Goal: Task Accomplishment & Management: Use online tool/utility

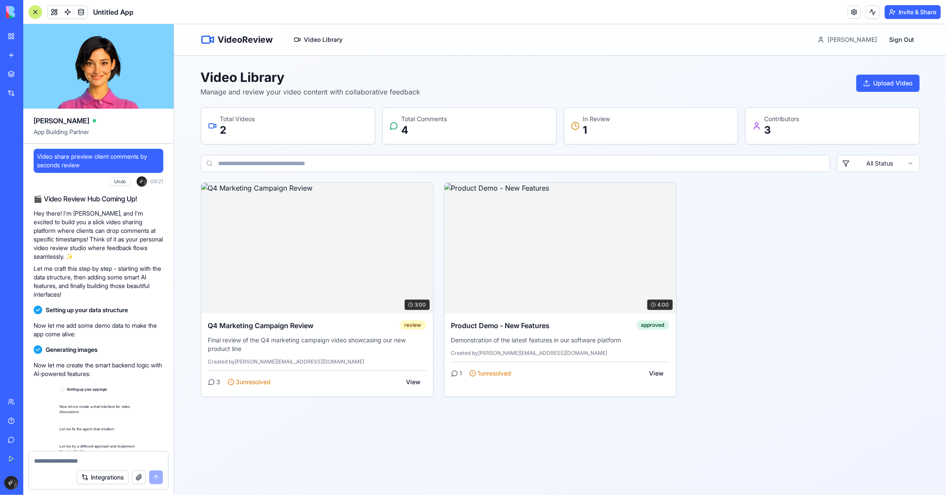
scroll to position [254, 0]
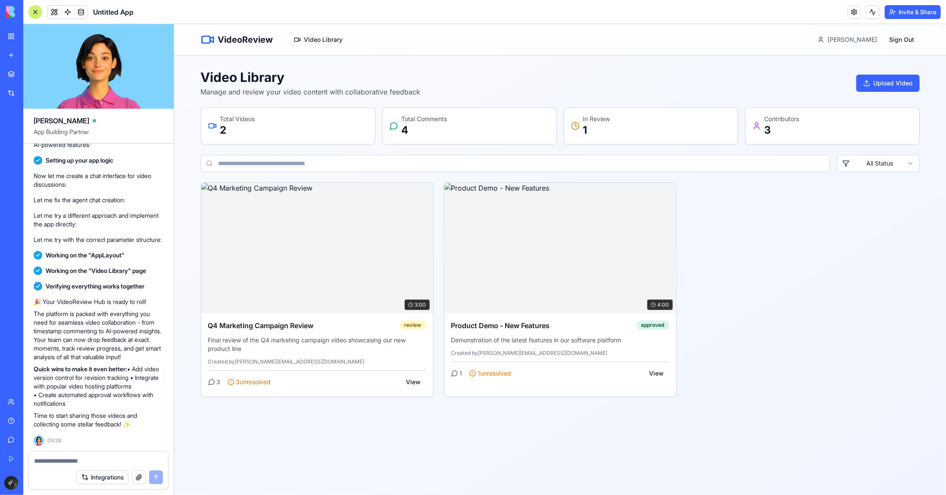
click at [743, 288] on div "3:00 Q4 Marketing Campaign Review review Final review of the Q4 marketing campa…" at bounding box center [559, 289] width 719 height 215
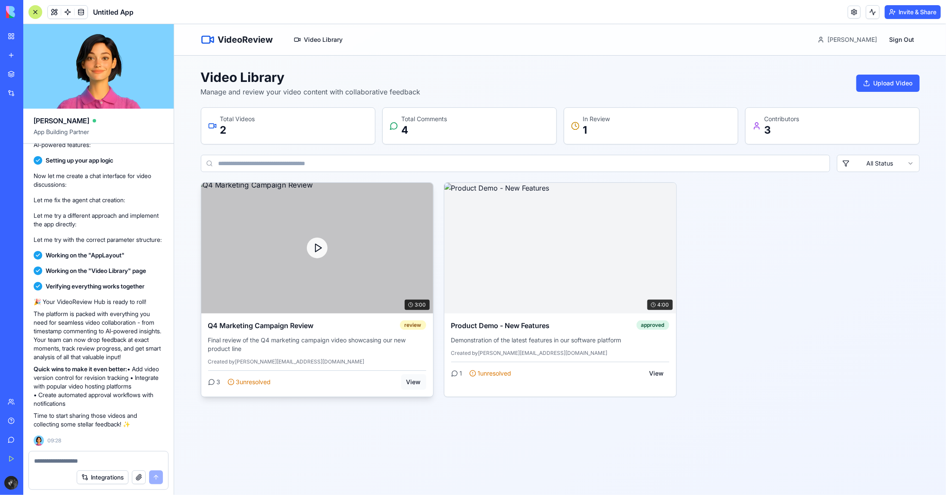
click at [412, 383] on button "View" at bounding box center [413, 382] width 25 height 16
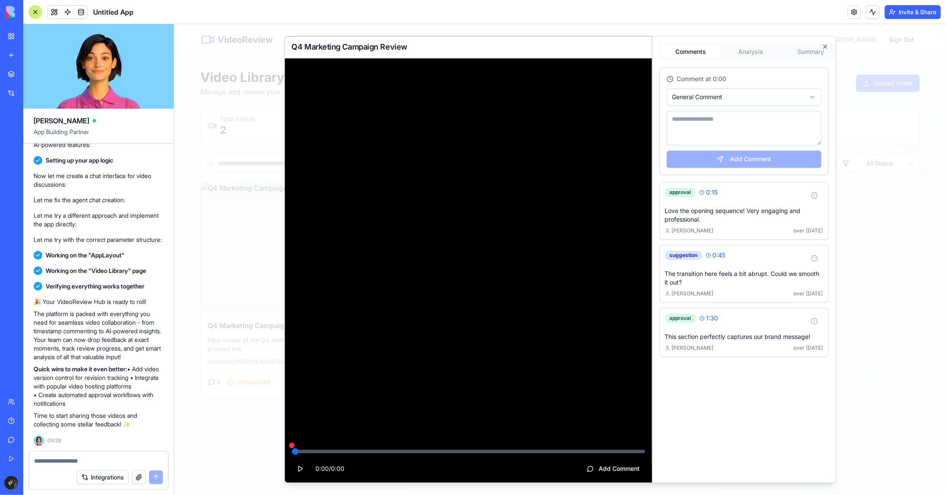
click at [714, 216] on p "Love the opening sequence! Very engaging and professional." at bounding box center [743, 214] width 158 height 17
click at [711, 192] on button "0:15" at bounding box center [708, 191] width 19 height 9
click at [721, 253] on button "0:45" at bounding box center [715, 254] width 20 height 9
drag, startPoint x: 317, startPoint y: 243, endPoint x: 355, endPoint y: 249, distance: 38.3
click at [318, 243] on video at bounding box center [467, 270] width 367 height 425
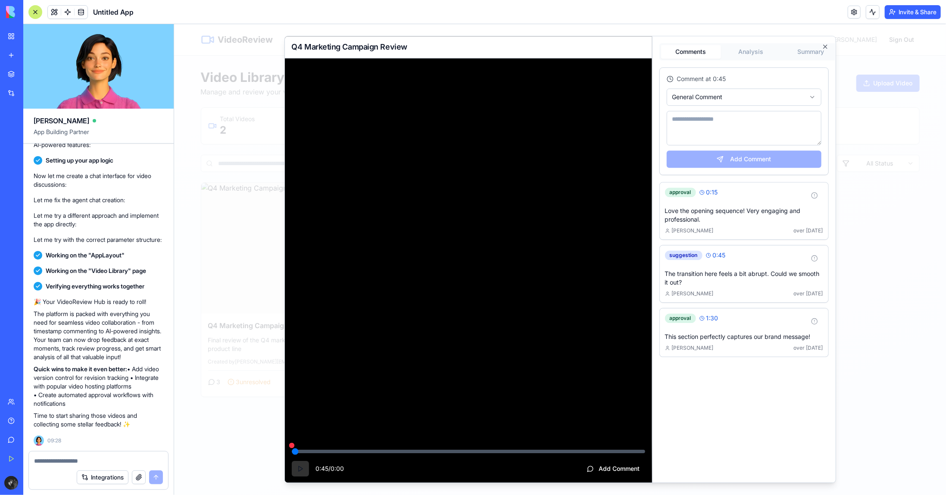
click at [302, 470] on button at bounding box center [299, 469] width 17 height 16
click at [708, 314] on button "1:30" at bounding box center [708, 317] width 19 height 9
click at [521, 252] on video at bounding box center [467, 270] width 367 height 425
click at [623, 433] on video at bounding box center [467, 270] width 367 height 425
click at [563, 389] on video at bounding box center [467, 270] width 367 height 425
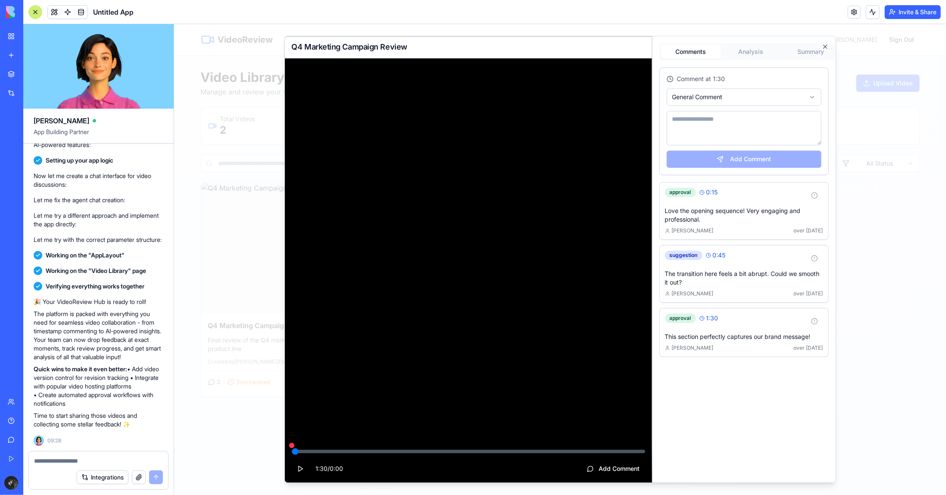
click at [563, 389] on video at bounding box center [467, 270] width 367 height 425
drag, startPoint x: 753, startPoint y: 50, endPoint x: 760, endPoint y: 56, distance: 9.3
click at [753, 52] on button "Analysis" at bounding box center [750, 51] width 60 height 14
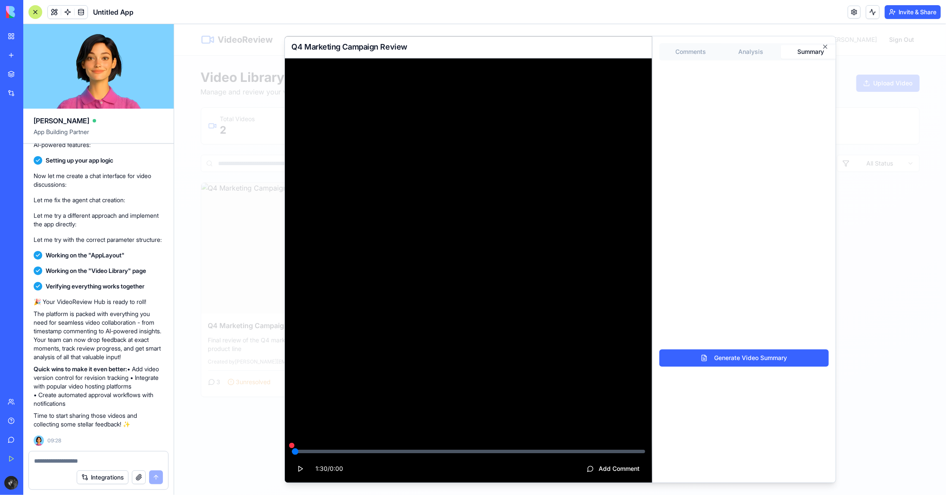
drag, startPoint x: 809, startPoint y: 50, endPoint x: 753, endPoint y: 56, distance: 56.8
click at [808, 50] on button "Summary" at bounding box center [810, 51] width 60 height 14
click at [696, 52] on button "Comments" at bounding box center [690, 51] width 60 height 14
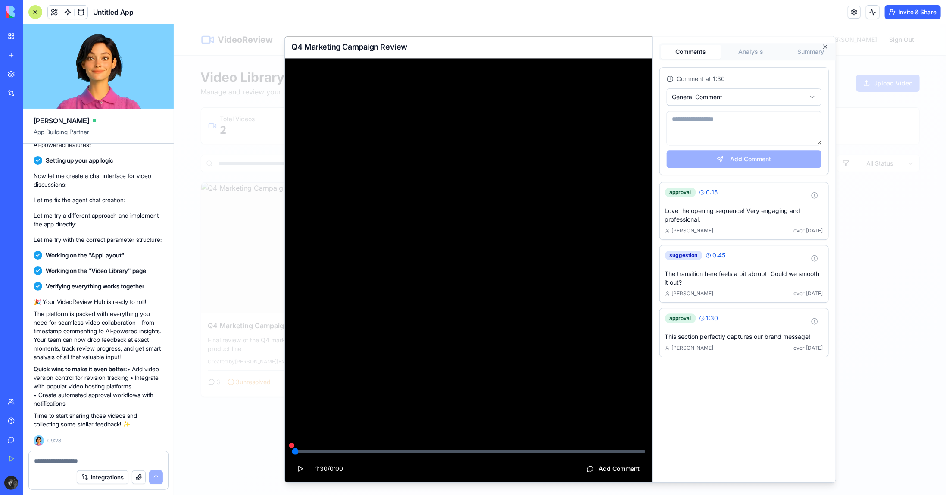
click at [751, 159] on div "Comment at 1:30 General Comment Add Comment" at bounding box center [743, 120] width 168 height 107
drag, startPoint x: 705, startPoint y: 121, endPoint x: 708, endPoint y: 100, distance: 20.5
click at [705, 117] on textarea at bounding box center [743, 127] width 155 height 34
click at [707, 98] on body "VideoReview Video Library [PERSON_NAME] Sign Out Video Library Manage and revie…" at bounding box center [560, 259] width 772 height 470
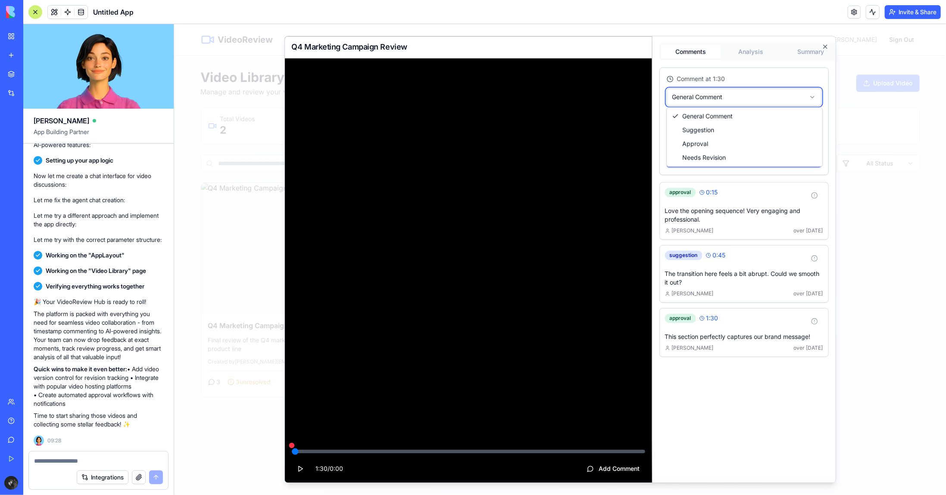
click at [707, 98] on body "VideoReview Video Library [PERSON_NAME] Sign Out Video Library Manage and revie…" at bounding box center [560, 259] width 772 height 470
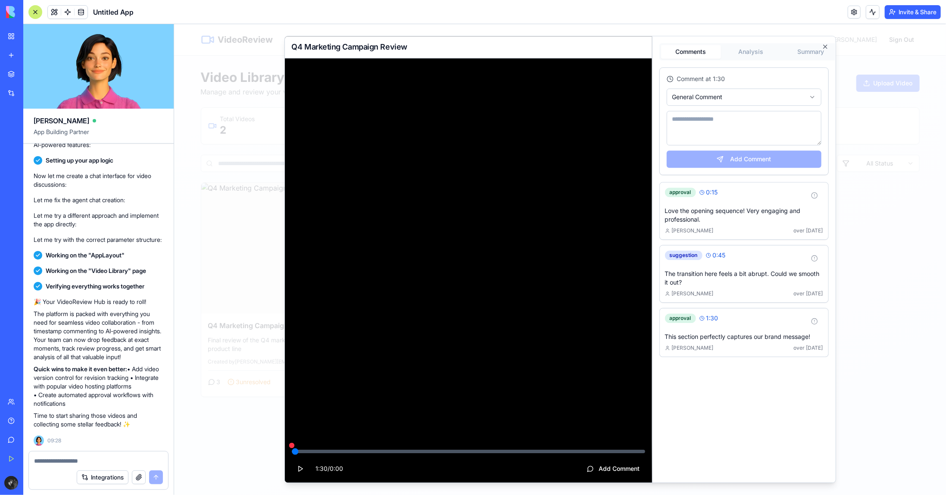
drag, startPoint x: 741, startPoint y: 213, endPoint x: 718, endPoint y: 214, distance: 22.8
click at [740, 213] on p "Love the opening sequence! Very engaging and professional." at bounding box center [743, 214] width 158 height 17
click at [710, 191] on button "0:15" at bounding box center [708, 191] width 19 height 9
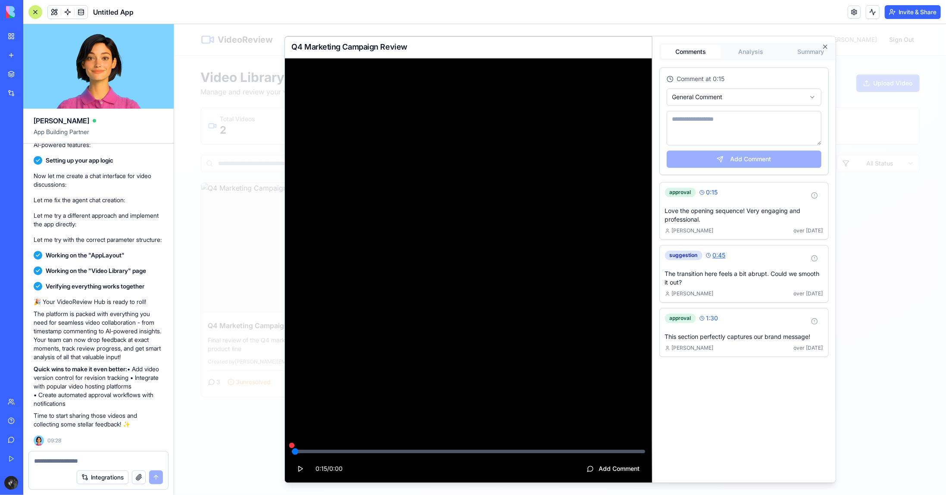
click at [717, 255] on button "0:45" at bounding box center [715, 254] width 20 height 9
click at [705, 314] on button "1:30" at bounding box center [708, 317] width 19 height 9
type input "*"
click at [824, 46] on icon "button" at bounding box center [824, 46] width 7 height 7
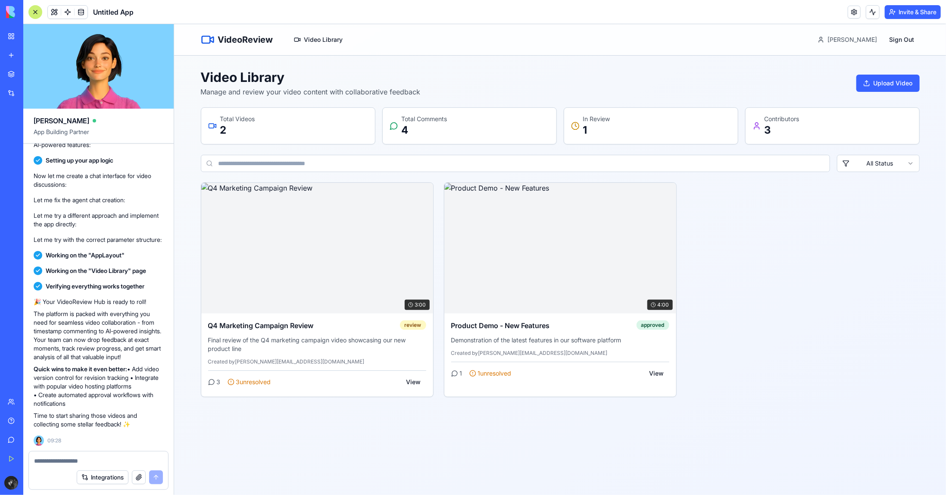
drag, startPoint x: 803, startPoint y: 297, endPoint x: 698, endPoint y: 230, distance: 125.4
click at [803, 297] on div "3:00 Q4 Marketing Campaign Review review Final review of the Q4 marketing campa…" at bounding box center [559, 289] width 719 height 215
click at [891, 85] on button "Upload Video" at bounding box center [887, 82] width 63 height 17
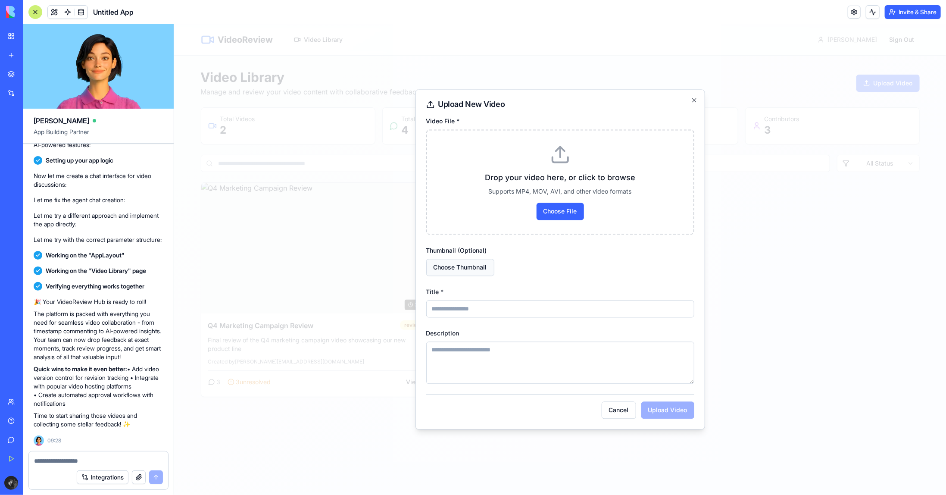
click at [472, 267] on button "Choose Thumbnail" at bounding box center [460, 266] width 68 height 17
drag, startPoint x: 787, startPoint y: 258, endPoint x: 738, endPoint y: 193, distance: 81.5
click at [787, 257] on div at bounding box center [560, 259] width 772 height 470
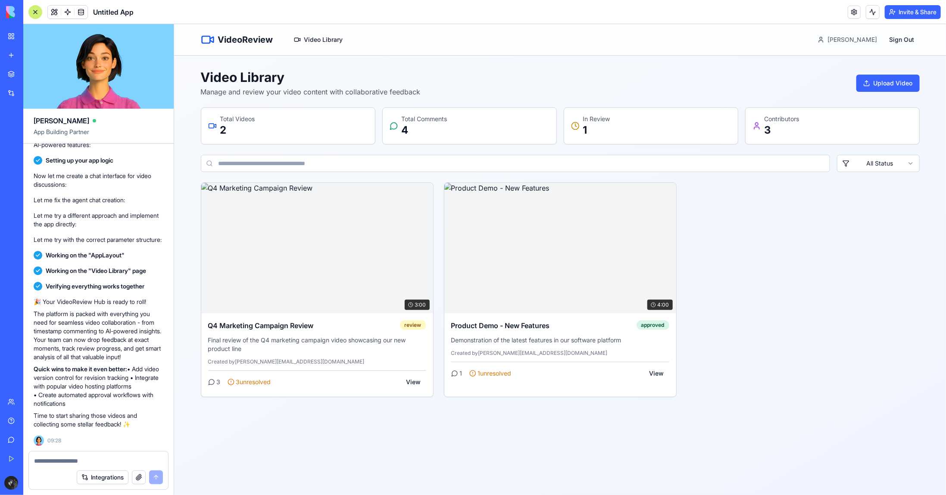
click at [882, 166] on html "VideoReview Video Library [PERSON_NAME] Sign Out Video Library Manage and revie…" at bounding box center [560, 259] width 772 height 470
drag, startPoint x: 828, startPoint y: 326, endPoint x: 697, endPoint y: 327, distance: 131.8
click at [826, 326] on html "VideoReview Video Library [PERSON_NAME] Sign Out Video Library Manage and revie…" at bounding box center [560, 259] width 772 height 470
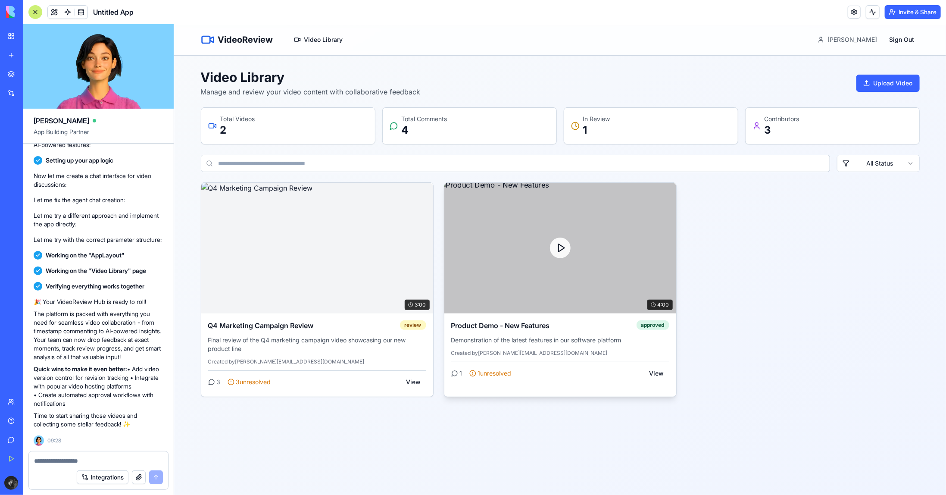
click at [582, 373] on div "1 1 unresolved View" at bounding box center [560, 370] width 218 height 19
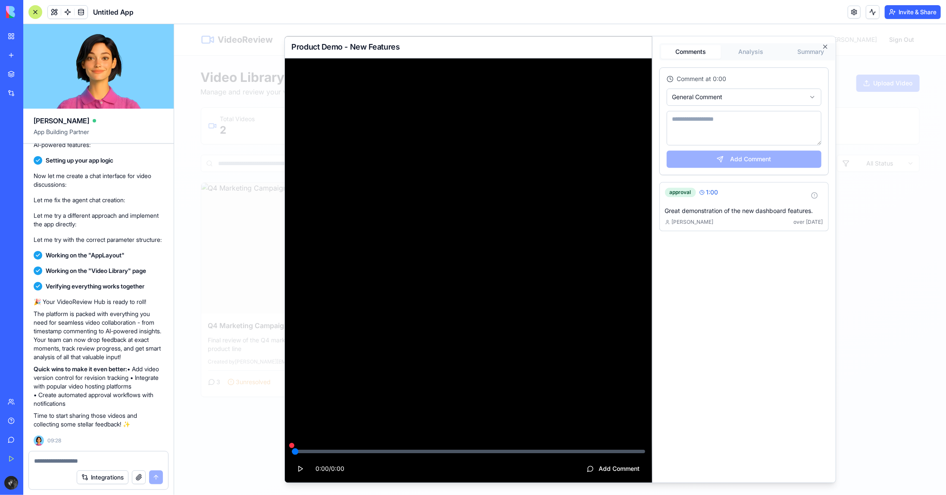
drag, startPoint x: 784, startPoint y: 342, endPoint x: 876, endPoint y: 304, distance: 99.8
click at [784, 342] on div at bounding box center [743, 298] width 169 height 109
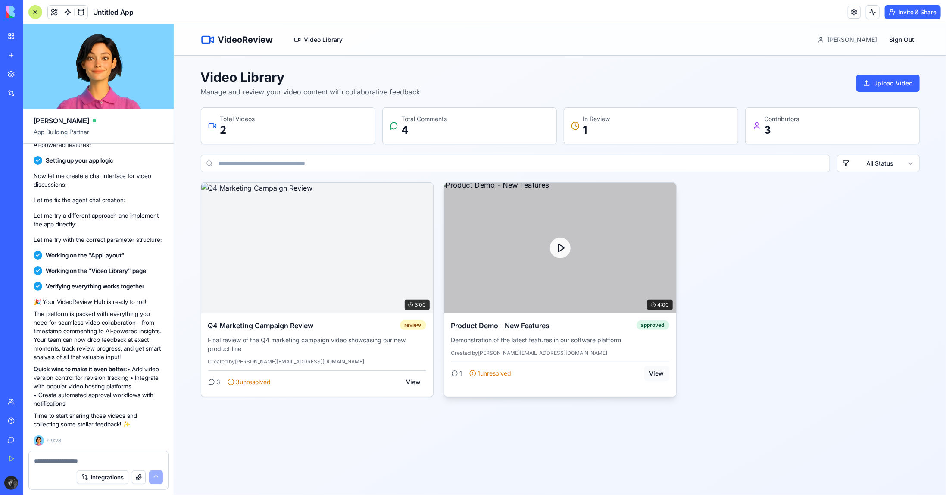
click at [654, 373] on button "View" at bounding box center [656, 373] width 25 height 16
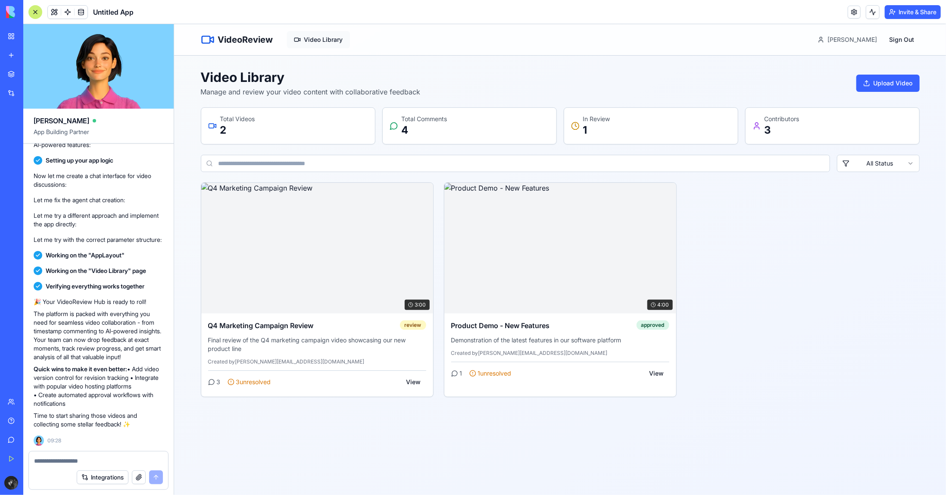
drag, startPoint x: 321, startPoint y: 43, endPoint x: 312, endPoint y: 43, distance: 9.0
click at [321, 43] on button "Video Library" at bounding box center [317, 39] width 63 height 17
drag, startPoint x: 244, startPoint y: 41, endPoint x: 259, endPoint y: 87, distance: 48.5
click at [247, 45] on div "VideoReview" at bounding box center [236, 39] width 72 height 14
drag, startPoint x: 253, startPoint y: 134, endPoint x: 277, endPoint y: 135, distance: 24.6
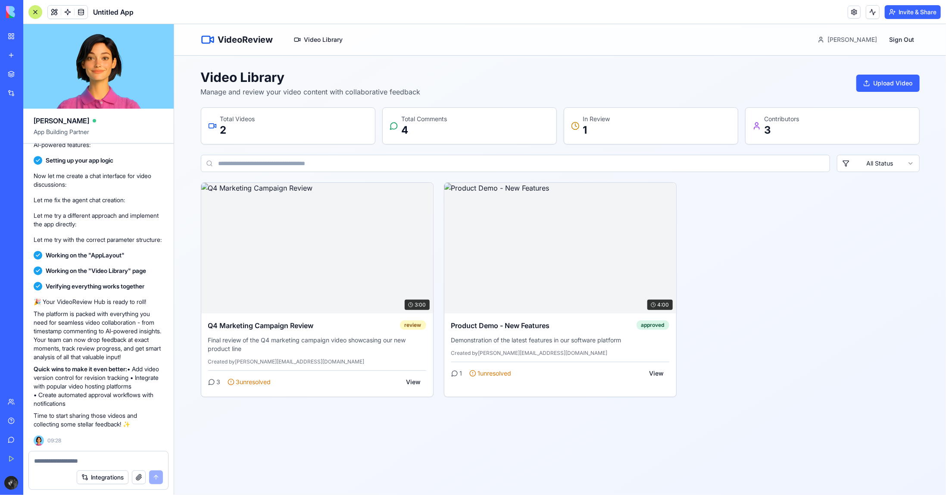
click at [253, 134] on p "2" at bounding box center [237, 130] width 35 height 14
drag, startPoint x: 425, startPoint y: 124, endPoint x: 670, endPoint y: 128, distance: 244.7
click at [427, 125] on p "4" at bounding box center [424, 130] width 46 height 14
drag, startPoint x: 667, startPoint y: 123, endPoint x: 806, endPoint y: 128, distance: 139.3
click at [673, 125] on div "In Review 1" at bounding box center [650, 125] width 160 height 22
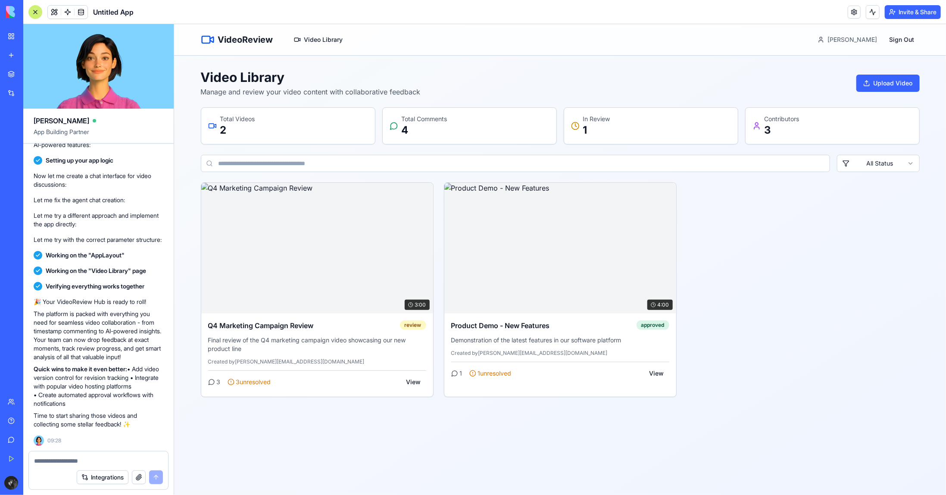
drag, startPoint x: 817, startPoint y: 128, endPoint x: 769, endPoint y: 198, distance: 84.5
click at [817, 128] on div "Contributors 3" at bounding box center [832, 125] width 160 height 22
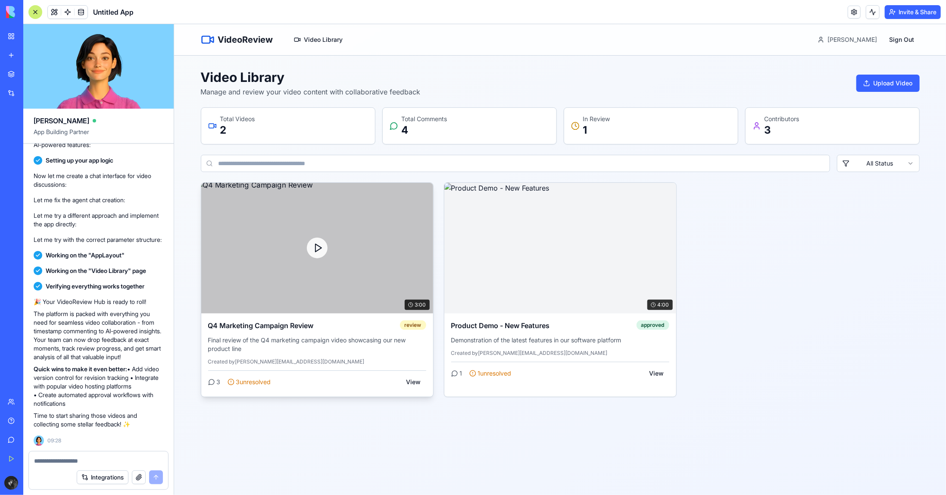
click at [321, 242] on icon at bounding box center [317, 247] width 10 height 10
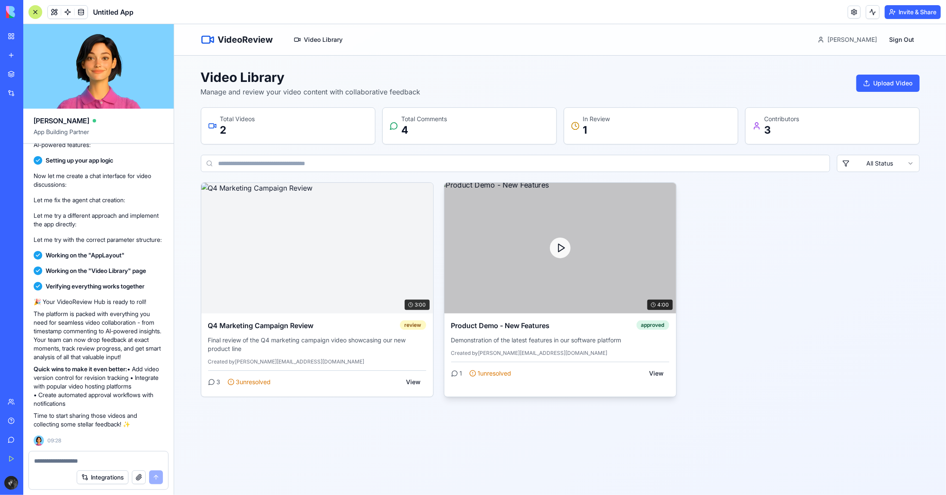
click at [578, 242] on div at bounding box center [560, 247] width 232 height 131
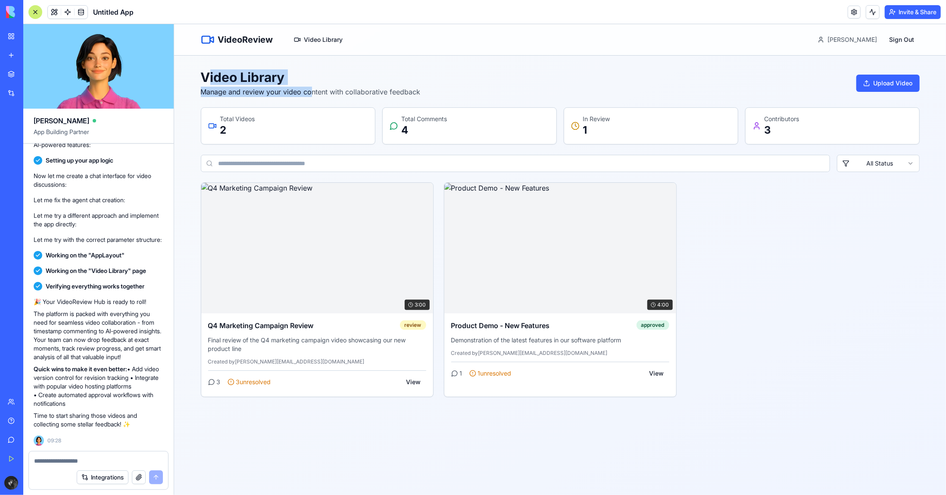
drag, startPoint x: 290, startPoint y: 82, endPoint x: 386, endPoint y: 88, distance: 96.7
click at [355, 87] on div "Video Library Manage and review your video content with collaborative feedback" at bounding box center [310, 83] width 220 height 28
click at [386, 88] on p "Manage and review your video content with collaborative feedback" at bounding box center [310, 91] width 220 height 10
drag, startPoint x: 458, startPoint y: 96, endPoint x: 171, endPoint y: 71, distance: 288.9
click at [174, 71] on html "VideoReview Video Library [PERSON_NAME] Sign Out Video Library Manage and revie…" at bounding box center [560, 259] width 772 height 470
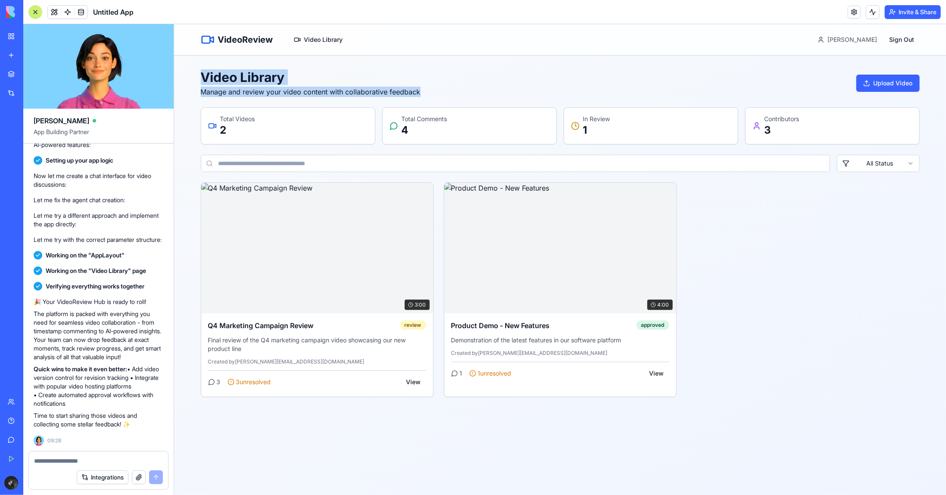
click at [246, 77] on h1 "Video Library" at bounding box center [310, 77] width 220 height 16
click at [68, 13] on span at bounding box center [68, 12] width 24 height 24
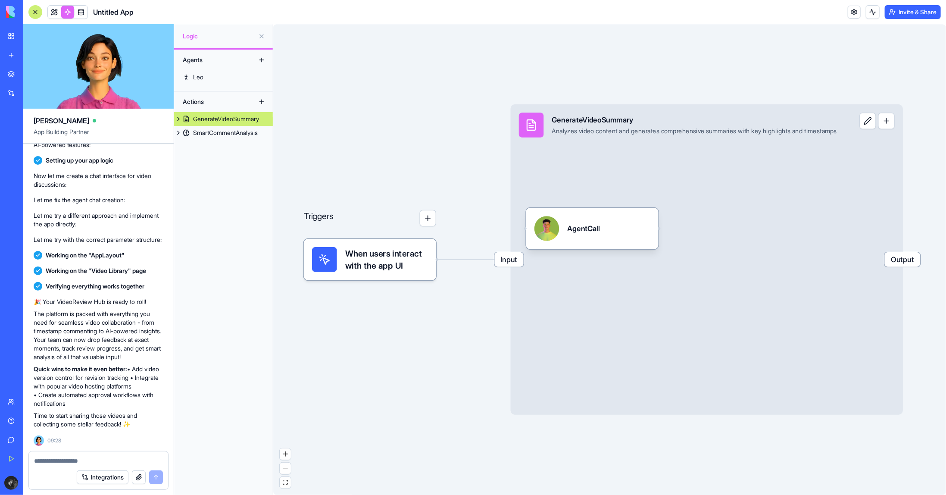
drag, startPoint x: 408, startPoint y: 364, endPoint x: 378, endPoint y: 361, distance: 30.3
click at [378, 361] on div "Triggers When users interact with the app UI Input GenerateVideoSummary Analyze…" at bounding box center [609, 259] width 672 height 470
drag, startPoint x: 648, startPoint y: 345, endPoint x: 640, endPoint y: 346, distance: 8.6
click at [640, 346] on div "Input GenerateVideoSummary Analyzes video content and generates comprehensive s…" at bounding box center [706, 259] width 392 height 310
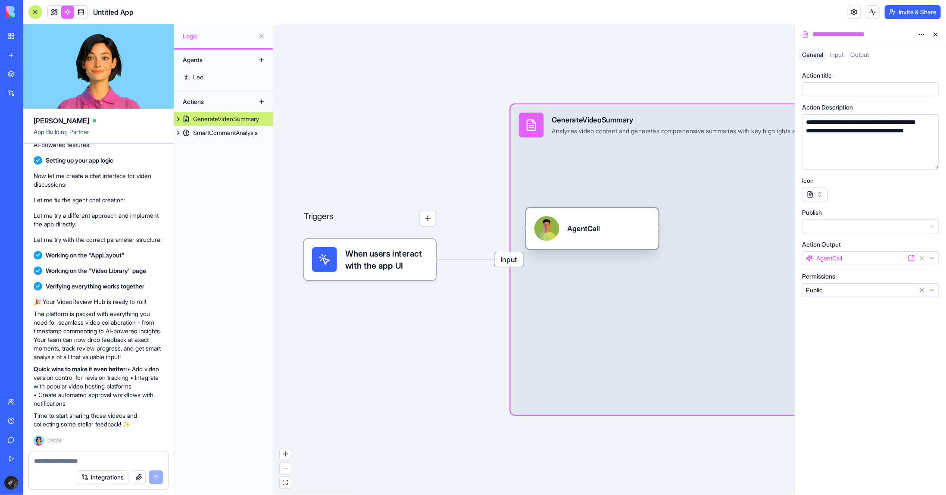
click at [617, 237] on div "AgentCall" at bounding box center [592, 228] width 116 height 25
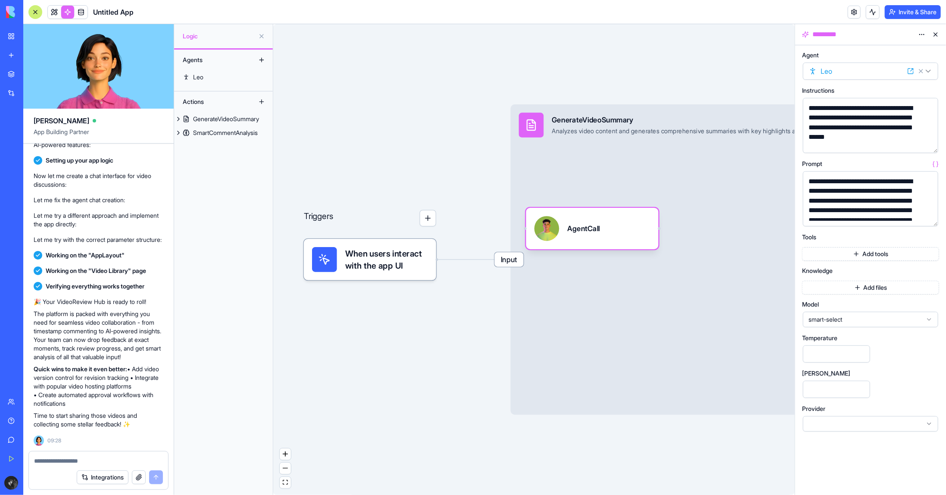
click at [447, 339] on div "Triggers When users interact with the app UI Input GenerateVideoSummary Analyze…" at bounding box center [533, 259] width 521 height 470
click at [409, 263] on span "When users interact with the app UI" at bounding box center [386, 259] width 83 height 25
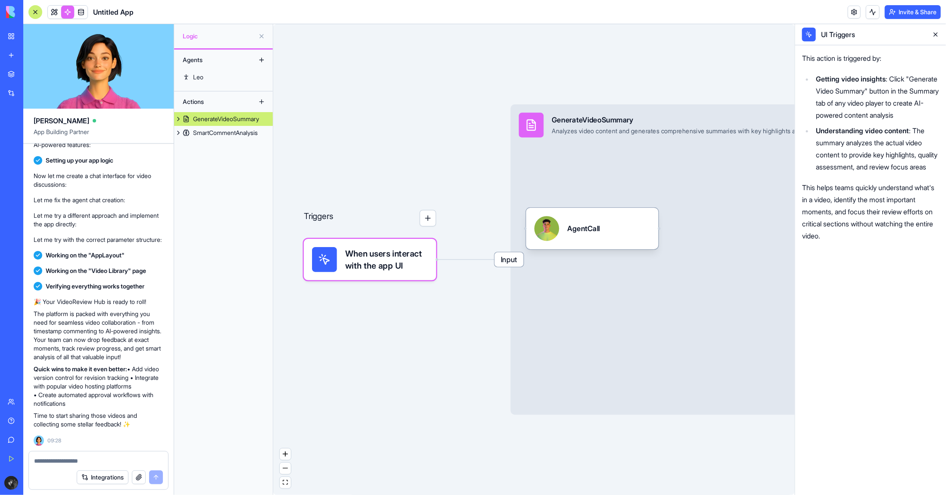
click at [405, 263] on span "When users interact with the app UI" at bounding box center [386, 259] width 83 height 25
click at [460, 325] on div "Triggers When users interact with the app UI Input GenerateVideoSummary Analyze…" at bounding box center [533, 259] width 521 height 470
drag, startPoint x: 67, startPoint y: 12, endPoint x: 60, endPoint y: 12, distance: 6.9
click at [67, 12] on link at bounding box center [67, 12] width 13 height 13
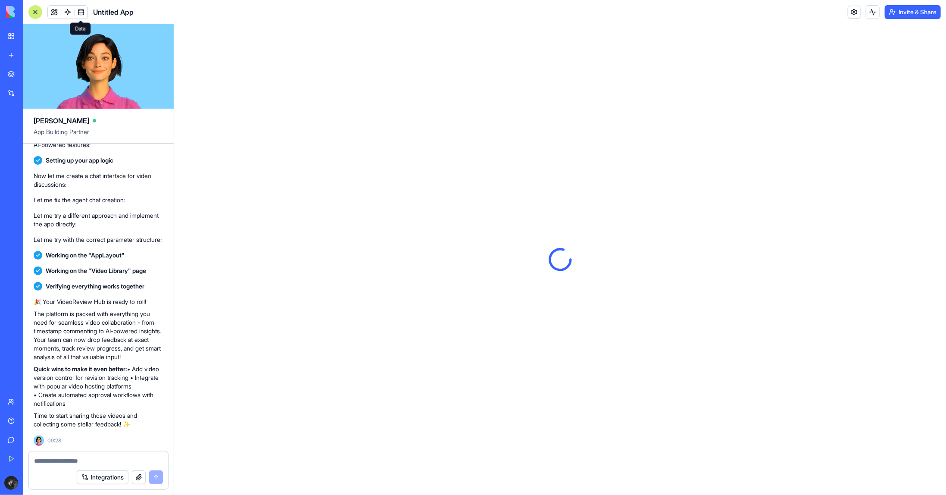
click at [77, 13] on span at bounding box center [81, 12] width 24 height 24
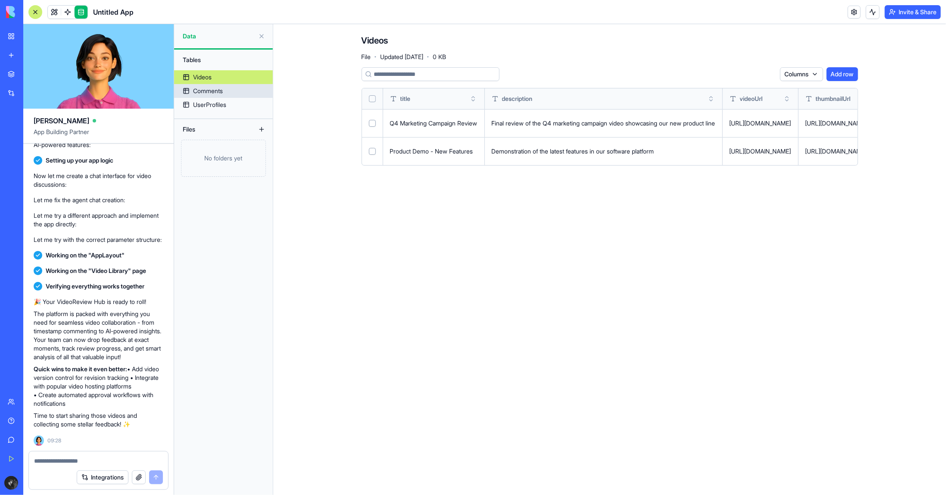
click at [211, 90] on div "Comments" at bounding box center [208, 91] width 30 height 9
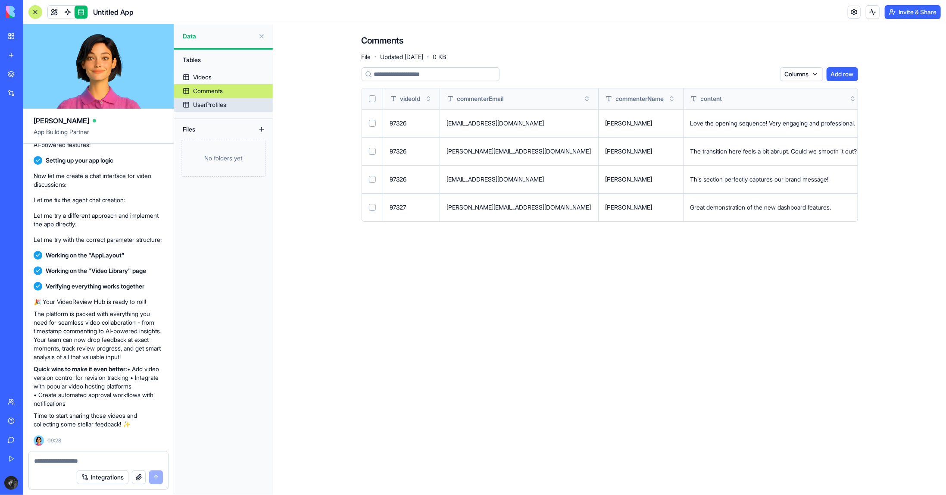
click at [212, 104] on div "UserProfiles" at bounding box center [209, 104] width 33 height 9
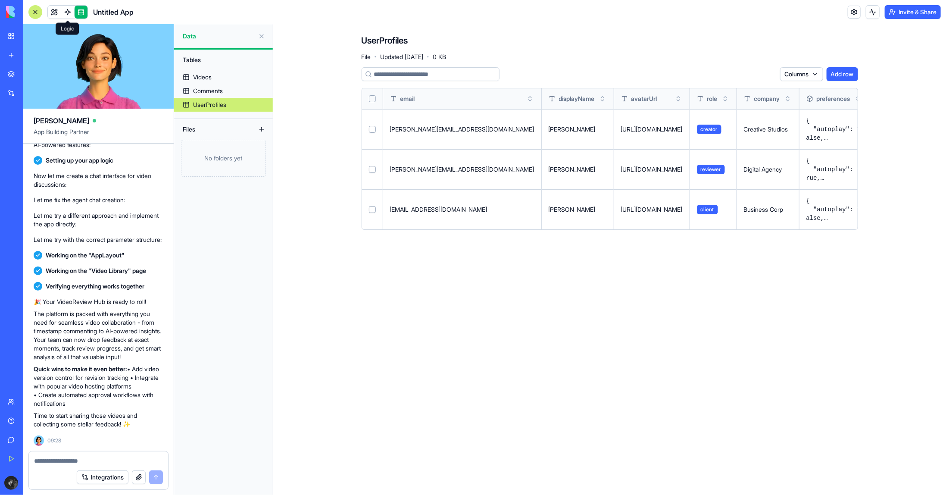
click at [80, 13] on link at bounding box center [81, 12] width 13 height 13
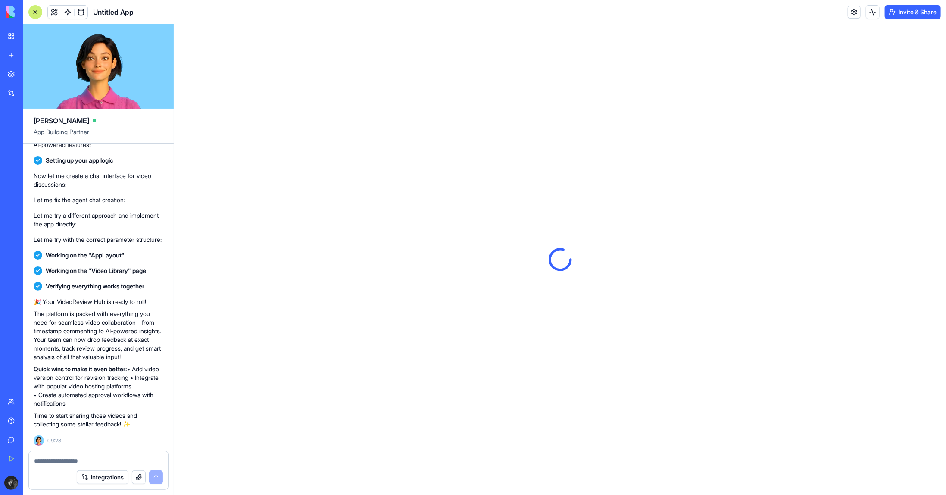
click at [100, 462] on textarea at bounding box center [98, 460] width 129 height 9
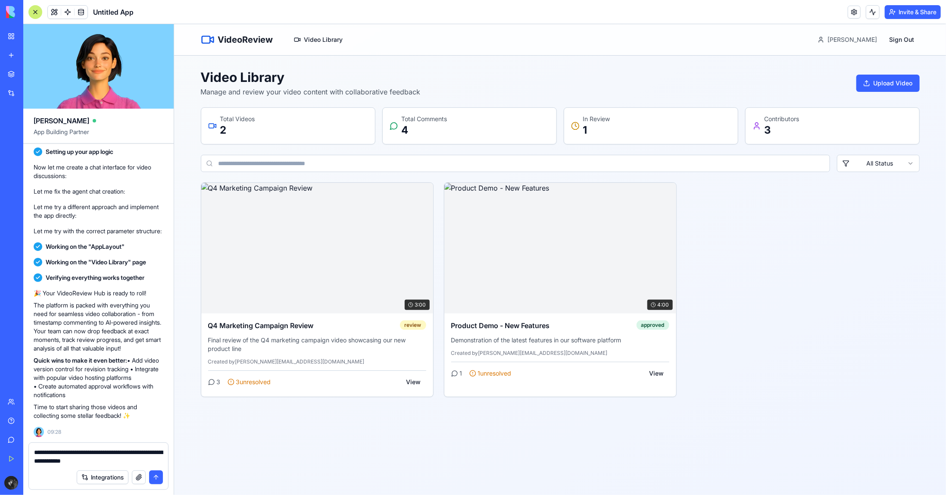
type textarea "**********"
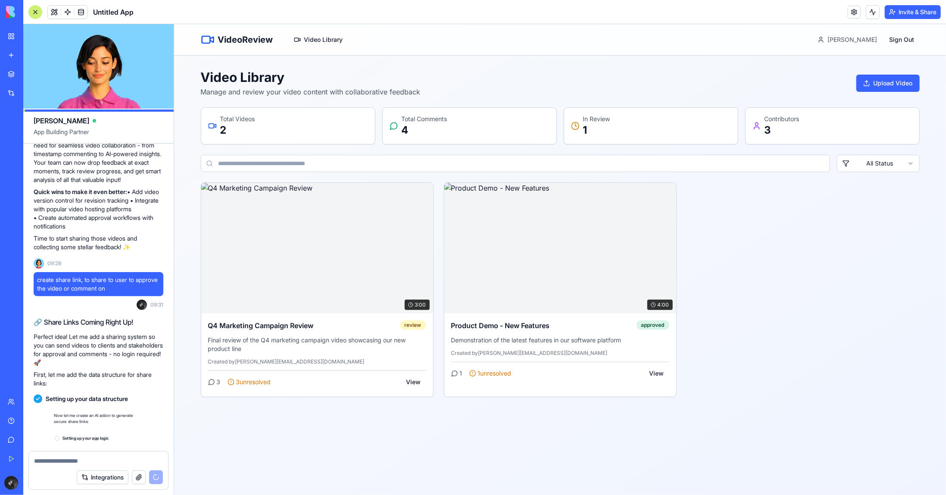
scroll to position [540, 0]
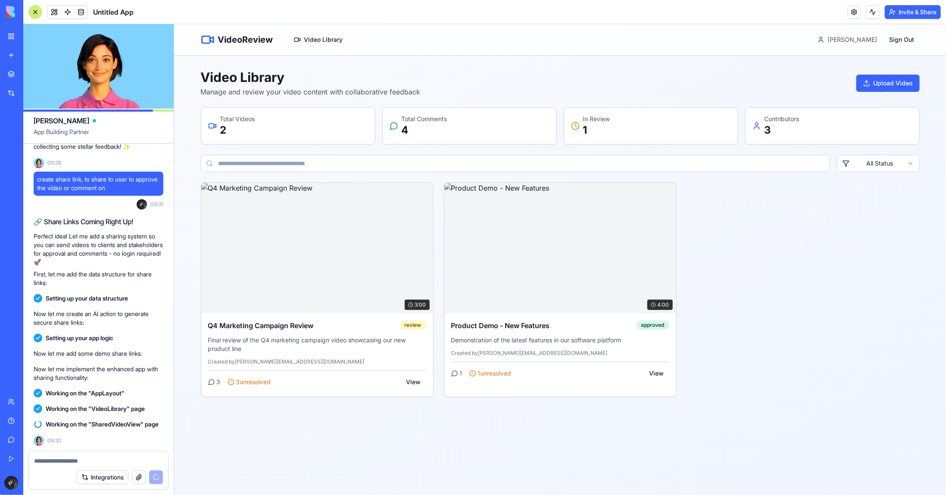
drag, startPoint x: 773, startPoint y: 294, endPoint x: 727, endPoint y: 321, distance: 53.3
click at [771, 296] on div "3:00 Q4 Marketing Campaign Review review Final review of the Q4 marketing campa…" at bounding box center [559, 289] width 719 height 215
click at [103, 69] on video at bounding box center [98, 66] width 150 height 84
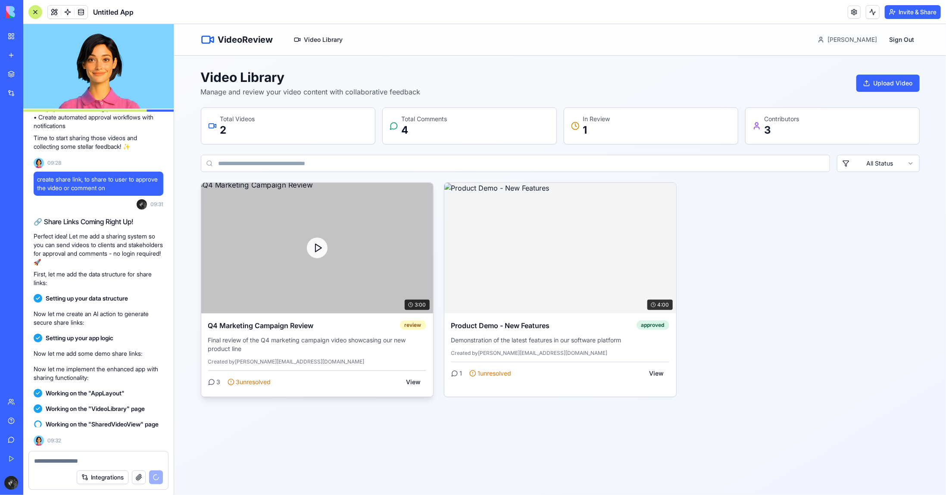
scroll to position [505, 0]
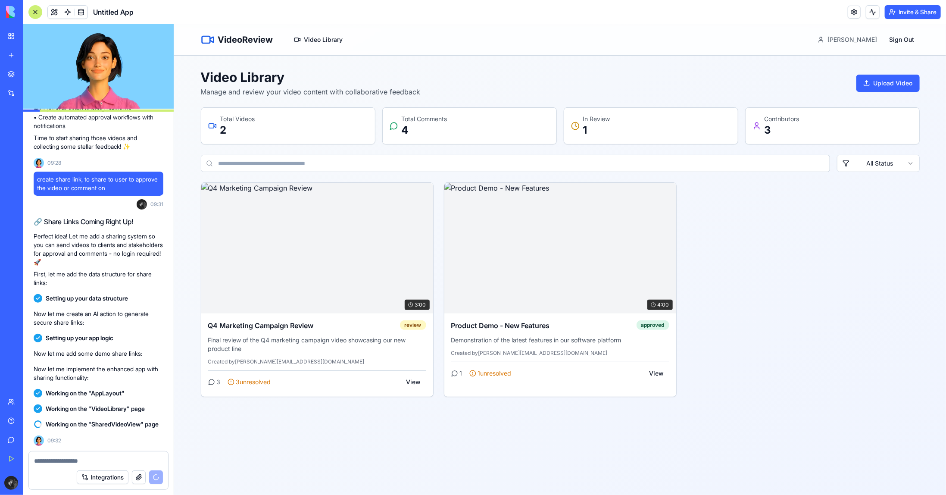
click at [787, 293] on div "3:00 Q4 Marketing Campaign Review review Final review of the Q4 marketing campa…" at bounding box center [559, 289] width 719 height 215
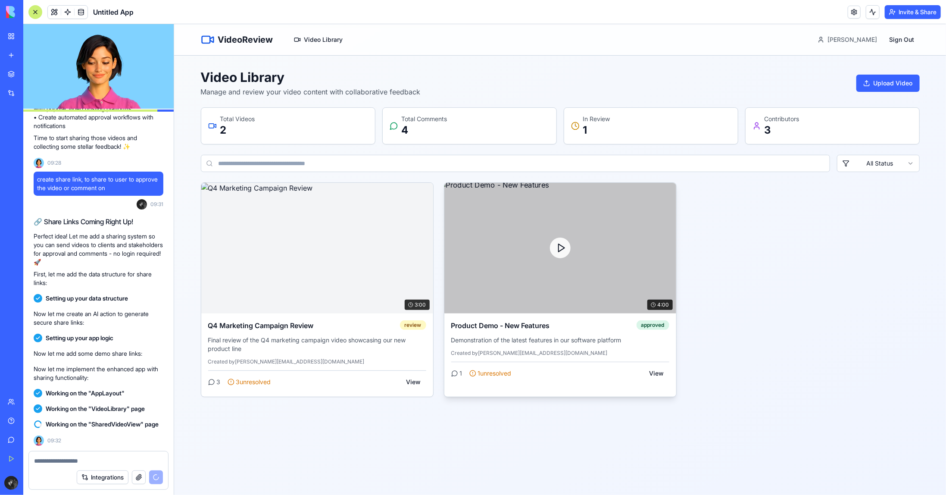
click at [588, 283] on div at bounding box center [560, 247] width 232 height 131
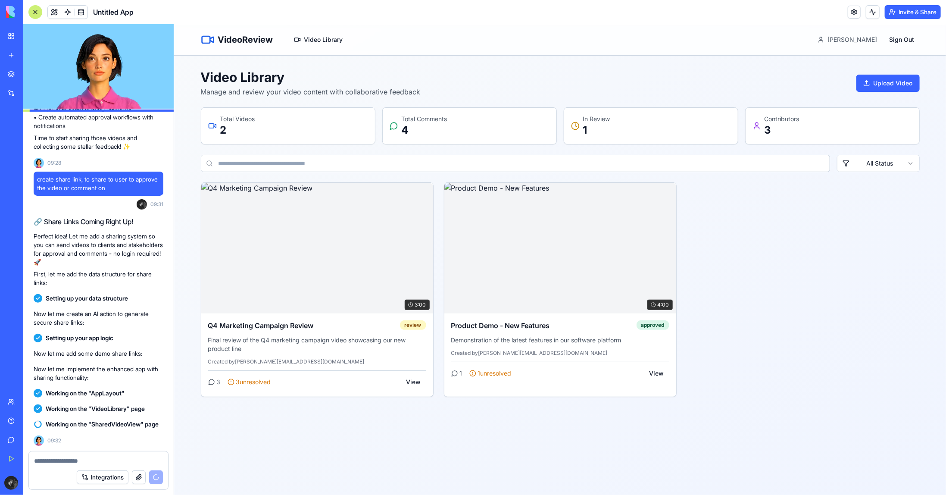
click at [820, 226] on div "3:00 Q4 Marketing Campaign Review review Final review of the Q4 marketing campa…" at bounding box center [559, 289] width 719 height 215
click at [890, 169] on html "VideoReview Video Library [PERSON_NAME] Sign Out Video Library Manage and revie…" at bounding box center [560, 259] width 772 height 470
drag, startPoint x: 760, startPoint y: 312, endPoint x: 869, endPoint y: 60, distance: 274.0
click at [764, 307] on html "VideoReview Video Library [PERSON_NAME] Sign Out Video Library Manage and revie…" at bounding box center [560, 259] width 772 height 470
click at [861, 39] on span "[PERSON_NAME]" at bounding box center [852, 39] width 50 height 9
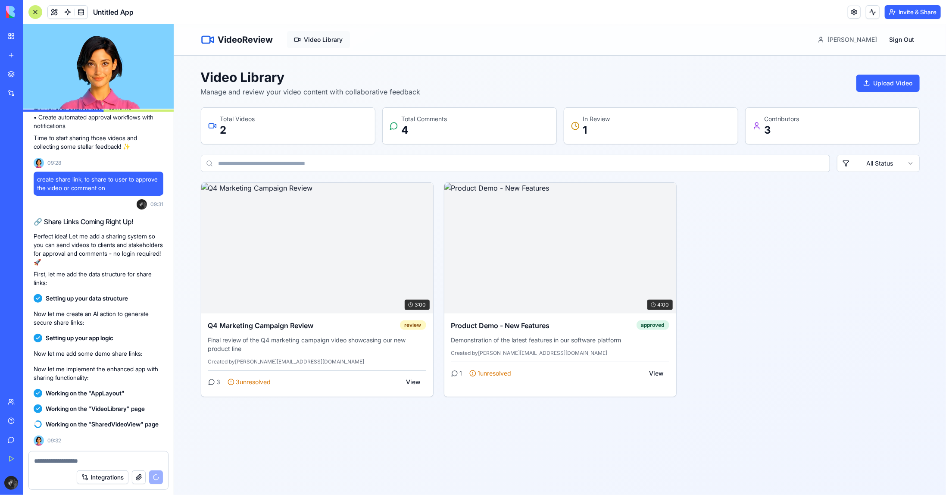
drag, startPoint x: 326, startPoint y: 40, endPoint x: 326, endPoint y: 44, distance: 4.7
click at [326, 40] on button "Video Library" at bounding box center [317, 39] width 63 height 17
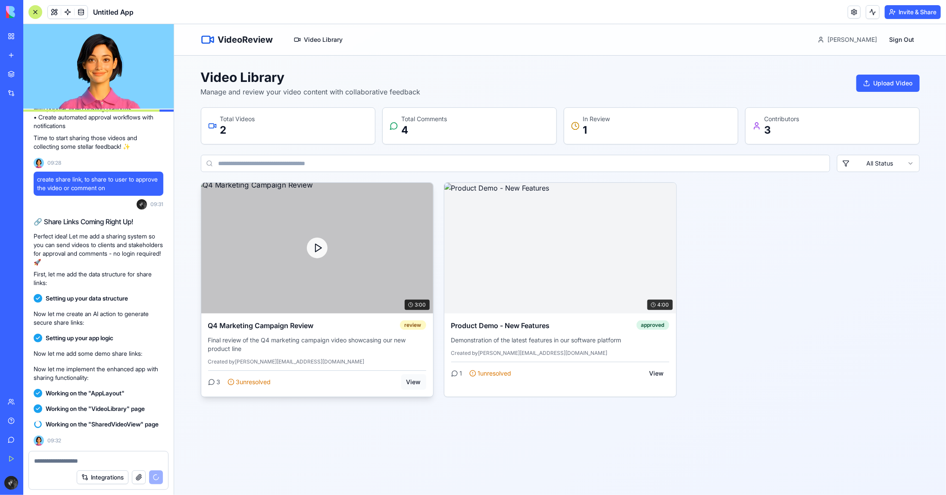
click at [415, 380] on button "View" at bounding box center [413, 382] width 25 height 16
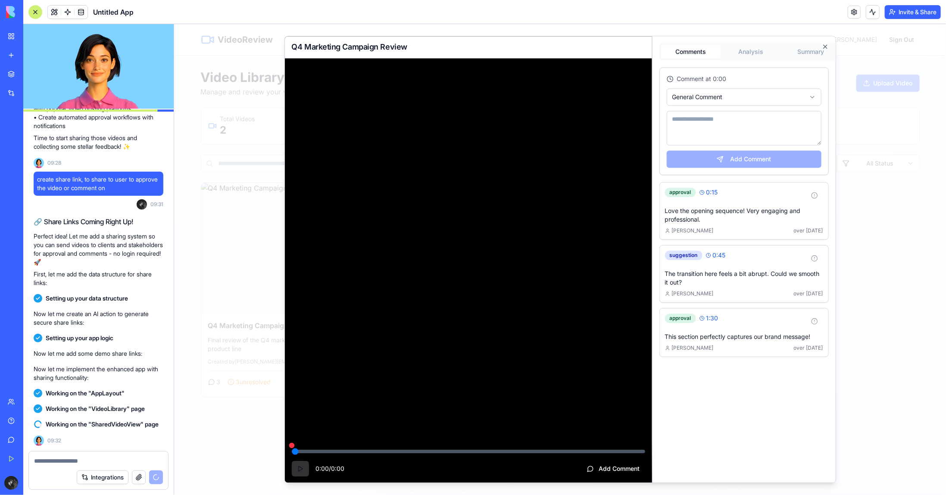
click at [299, 476] on button at bounding box center [299, 469] width 17 height 16
click at [299, 470] on button at bounding box center [299, 469] width 17 height 16
drag, startPoint x: 299, startPoint y: 470, endPoint x: 326, endPoint y: 468, distance: 27.7
click at [309, 470] on div "0:00 / 0:00" at bounding box center [317, 469] width 53 height 16
click at [627, 434] on video at bounding box center [467, 270] width 367 height 425
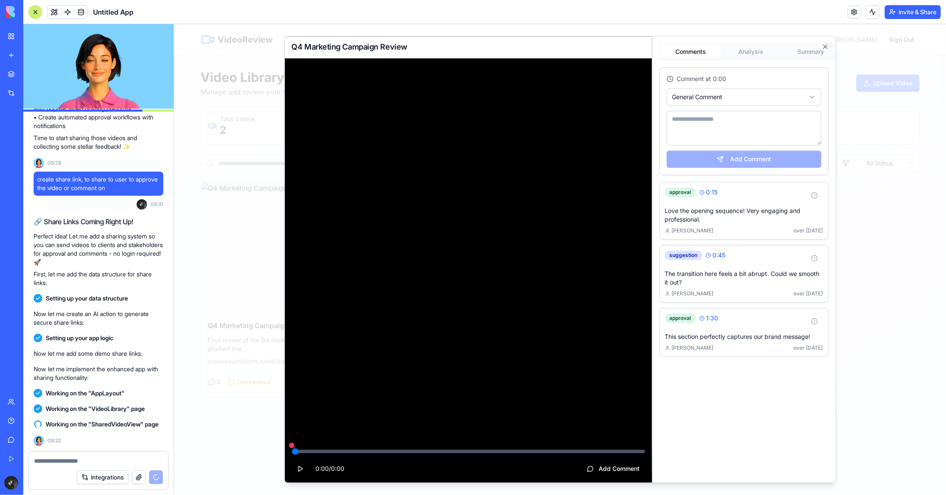
click at [627, 434] on video at bounding box center [467, 270] width 367 height 425
drag, startPoint x: 627, startPoint y: 434, endPoint x: 595, endPoint y: 412, distance: 38.8
click at [624, 433] on video at bounding box center [467, 270] width 367 height 425
click at [436, 305] on video at bounding box center [467, 270] width 367 height 425
drag, startPoint x: 294, startPoint y: 451, endPoint x: 389, endPoint y: 451, distance: 94.8
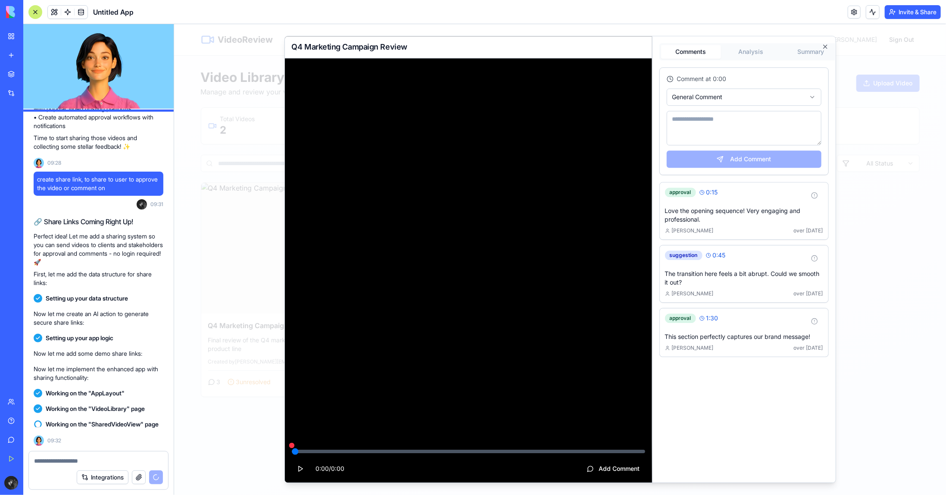
click at [405, 453] on input "range" at bounding box center [467, 450] width 353 height 3
click at [289, 444] on div at bounding box center [291, 444] width 5 height 5
type input "*"
click at [289, 445] on div at bounding box center [291, 444] width 5 height 5
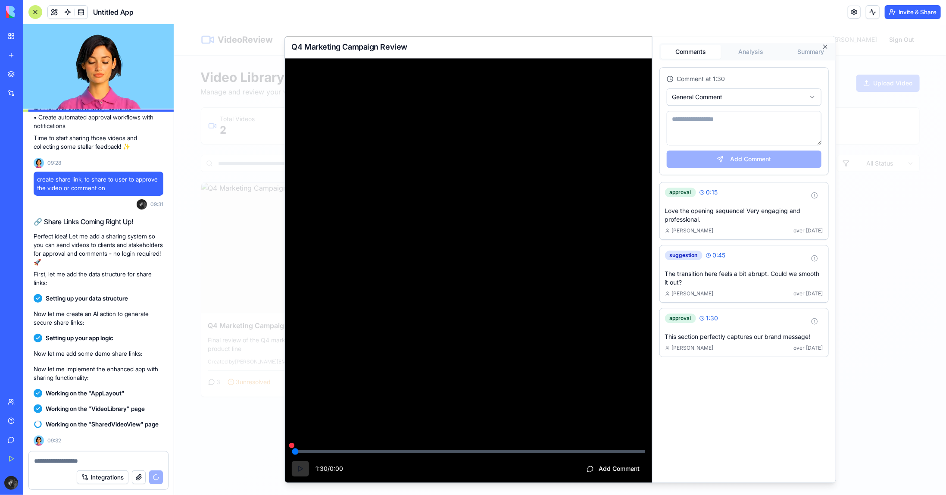
click at [293, 472] on button at bounding box center [299, 469] width 17 height 16
click at [297, 471] on button at bounding box center [299, 469] width 17 height 16
click at [721, 125] on textarea at bounding box center [743, 127] width 155 height 34
type textarea "*"
type input "*"
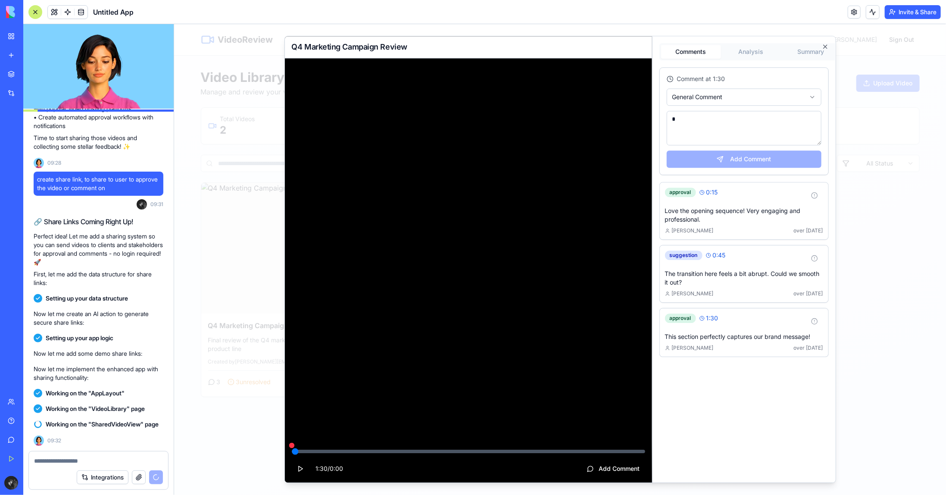
type textarea "**"
type input "*"
type textarea "***"
type input "*"
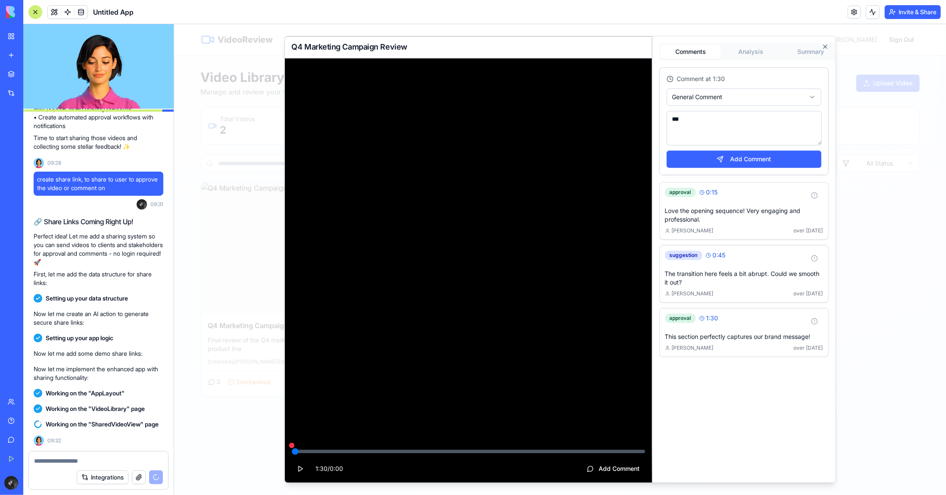
type textarea "****"
type input "*"
type textarea "*****"
type input "*"
type textarea "******"
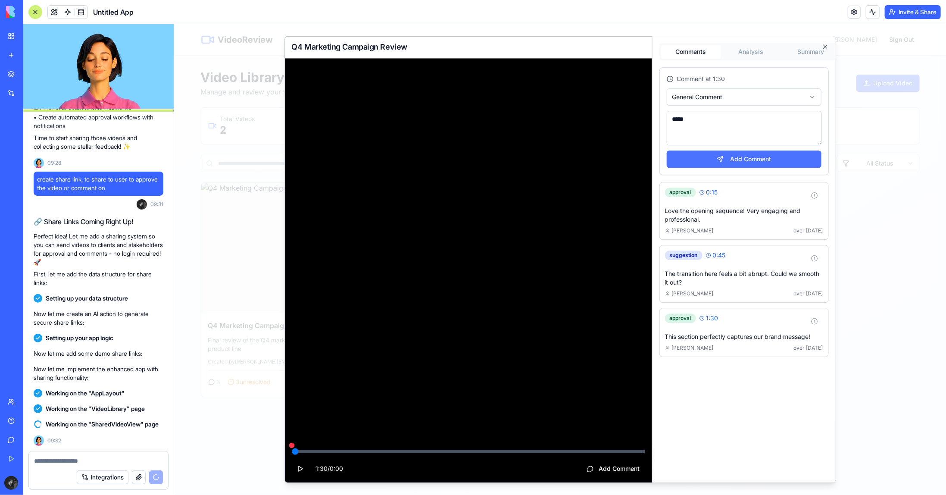
type input "*"
type textarea "******"
click at [716, 161] on button "Add Comment" at bounding box center [743, 158] width 155 height 17
type input "*"
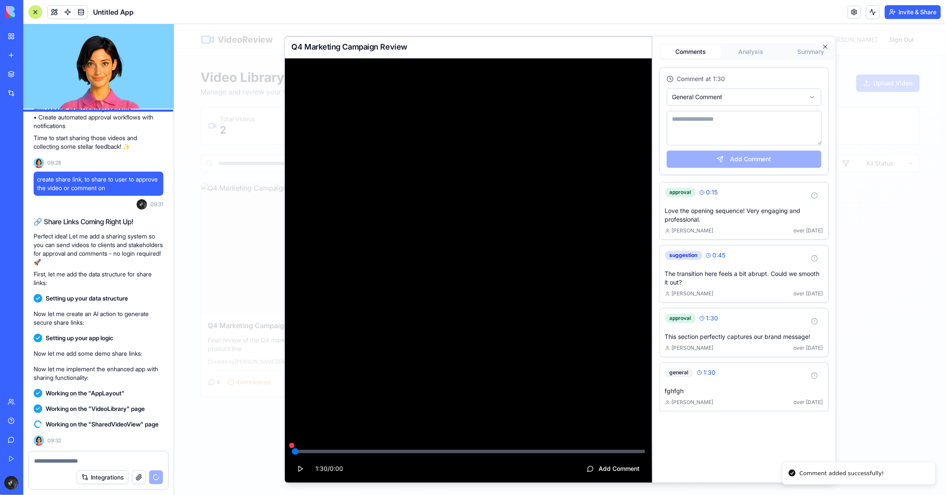
click at [719, 393] on div "general 1:30 fghfgh [PERSON_NAME] over [DATE]" at bounding box center [743, 386] width 158 height 38
click at [813, 371] on button at bounding box center [813, 375] width 17 height 16
type input "*"
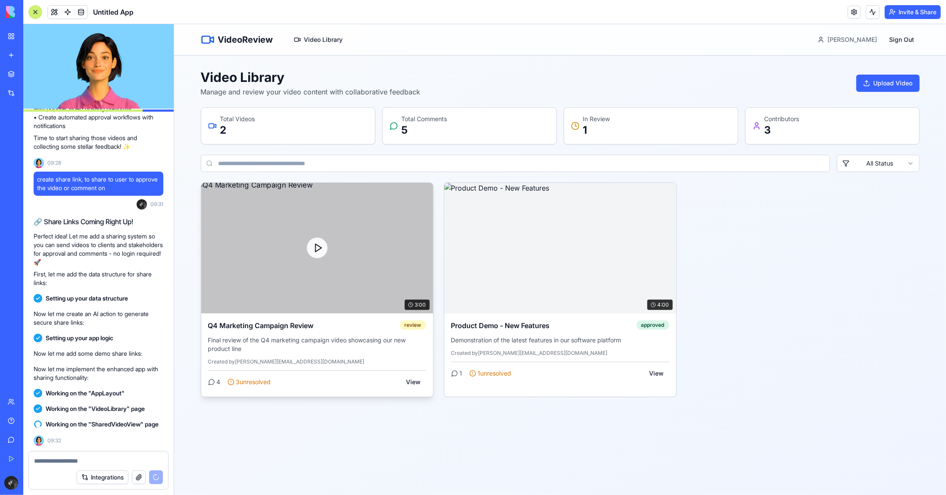
click at [259, 383] on span "3 unresolved" at bounding box center [253, 381] width 35 height 9
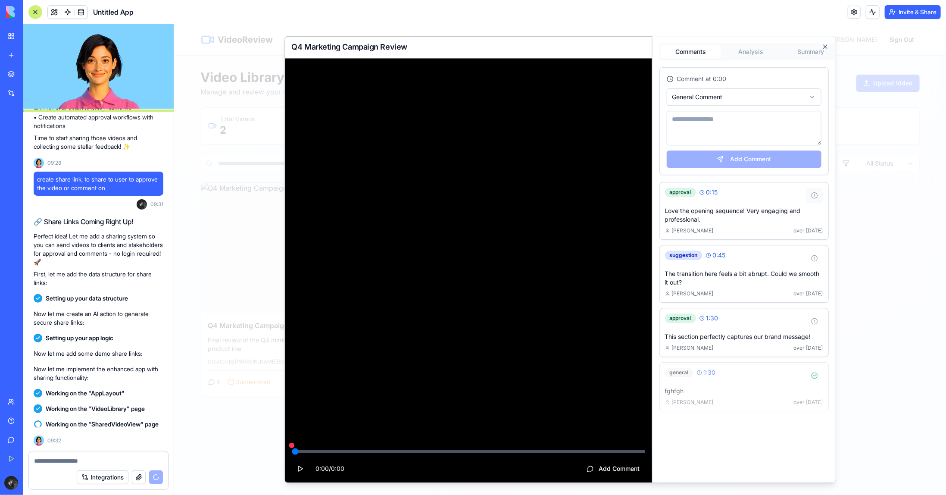
click at [815, 195] on button at bounding box center [813, 195] width 17 height 16
drag, startPoint x: 813, startPoint y: 256, endPoint x: 813, endPoint y: 276, distance: 20.3
click at [813, 257] on button at bounding box center [813, 258] width 17 height 16
click at [816, 321] on button at bounding box center [813, 321] width 17 height 16
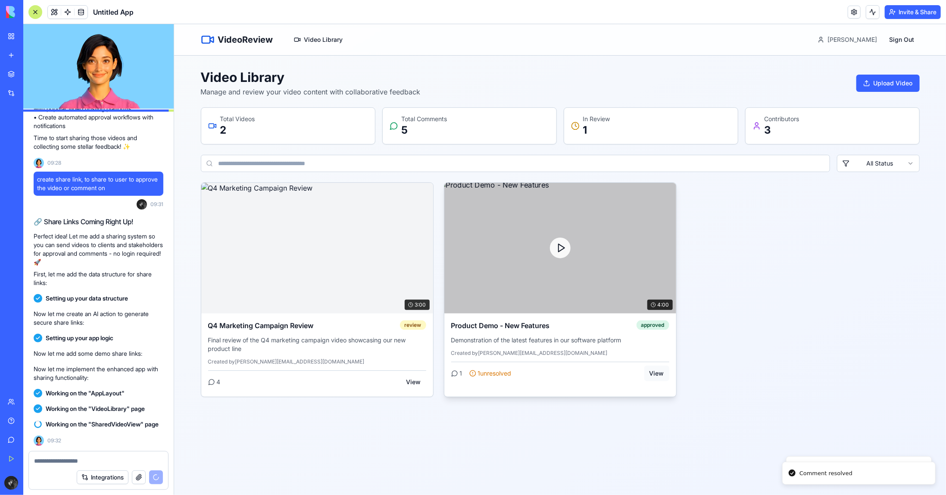
click at [655, 373] on button "View" at bounding box center [656, 373] width 25 height 16
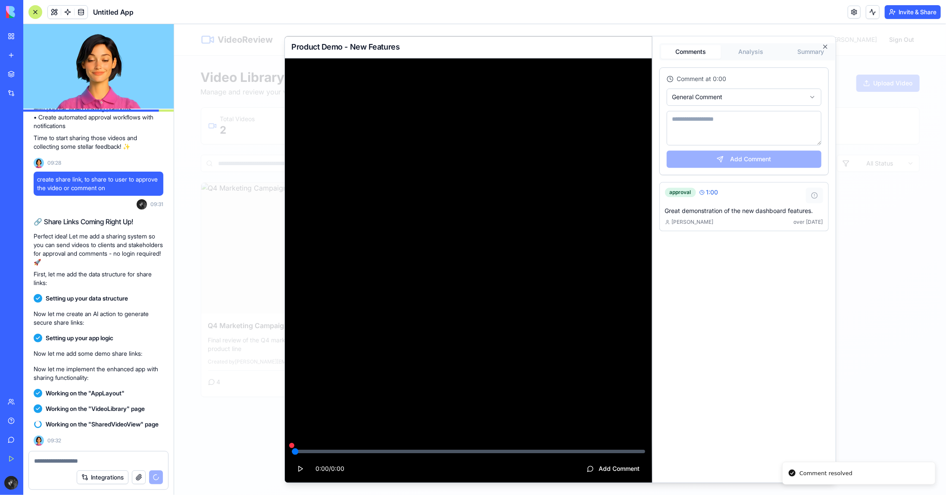
click at [813, 196] on button at bounding box center [813, 195] width 17 height 16
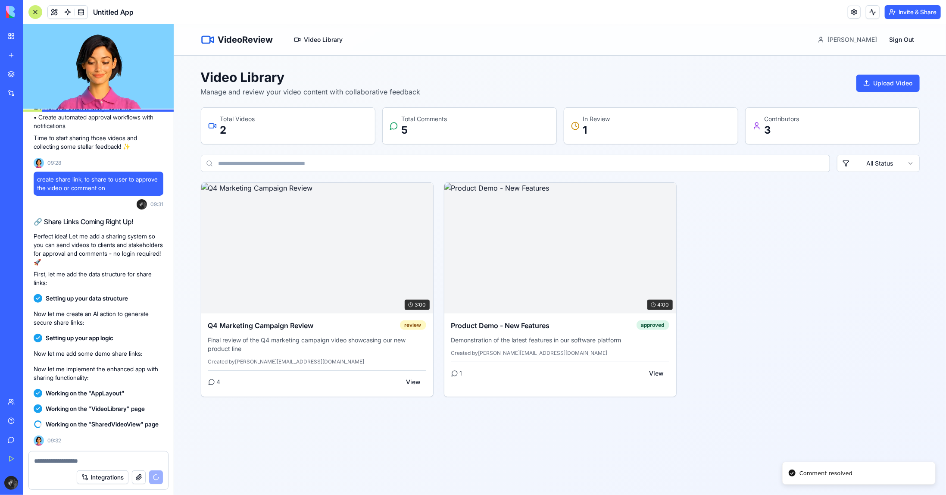
click at [286, 161] on input at bounding box center [514, 162] width 629 height 17
click at [857, 308] on div "3:00 Q4 Marketing Campaign Review review Final review of the Q4 marketing campa…" at bounding box center [559, 289] width 719 height 215
click at [850, 10] on link at bounding box center [853, 12] width 13 height 13
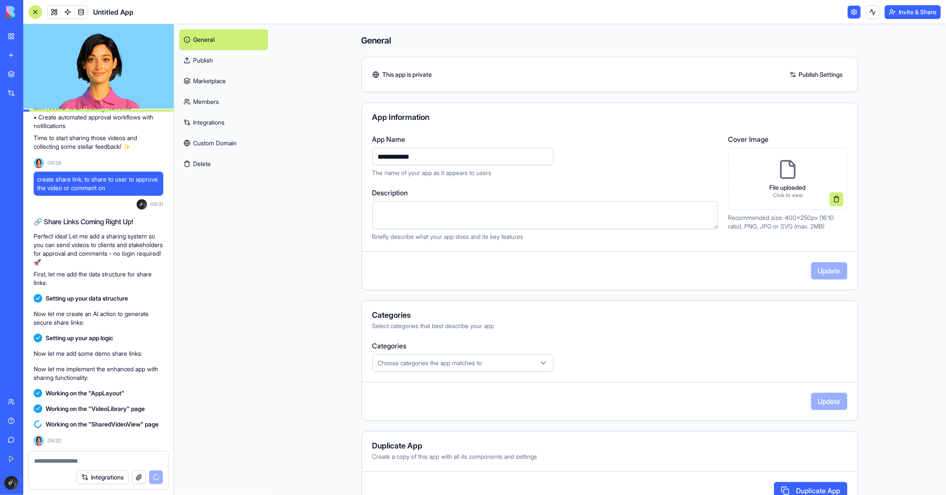
click at [212, 62] on link "Publish" at bounding box center [223, 60] width 89 height 21
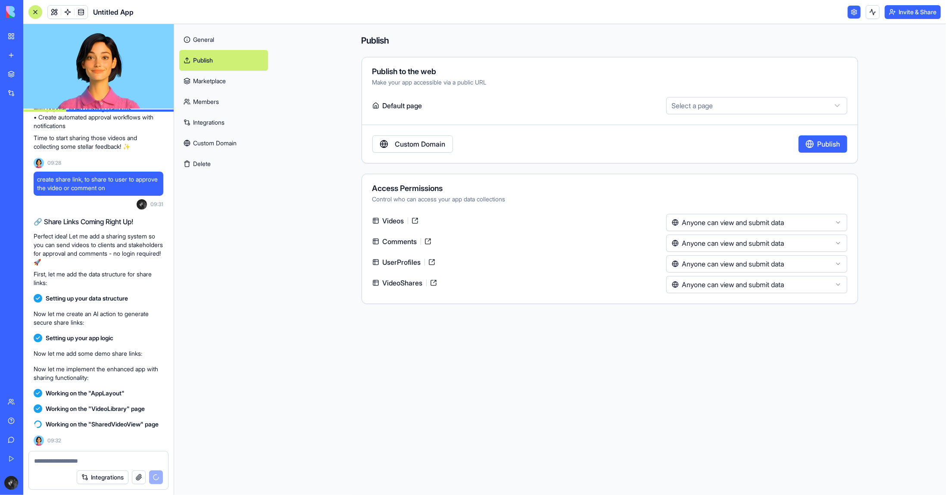
click at [351, 189] on div "**********" at bounding box center [609, 169] width 551 height 290
click at [220, 82] on link "Marketplace" at bounding box center [223, 81] width 89 height 21
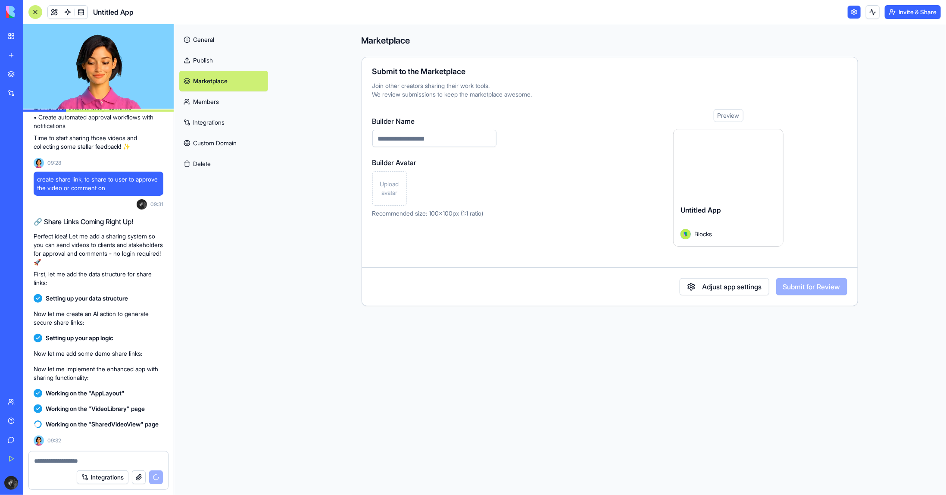
click at [211, 108] on link "Members" at bounding box center [223, 101] width 89 height 21
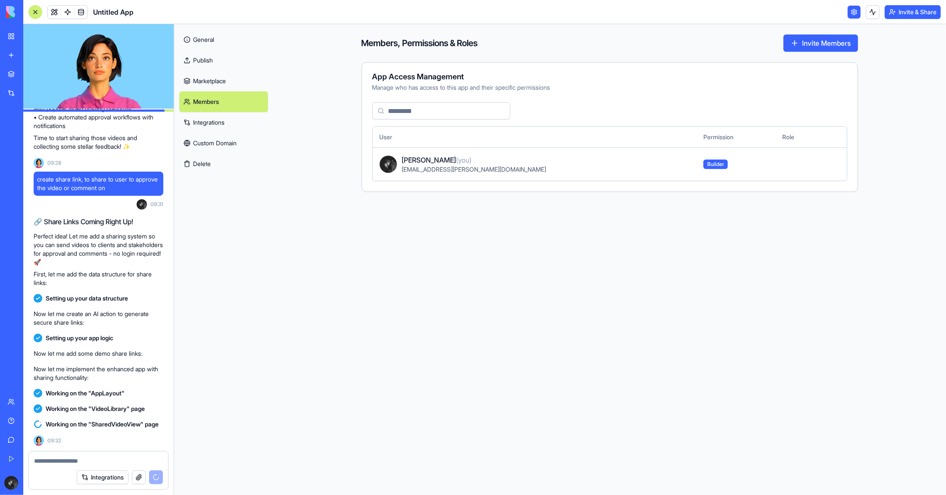
click at [233, 85] on link "Marketplace" at bounding box center [223, 81] width 89 height 21
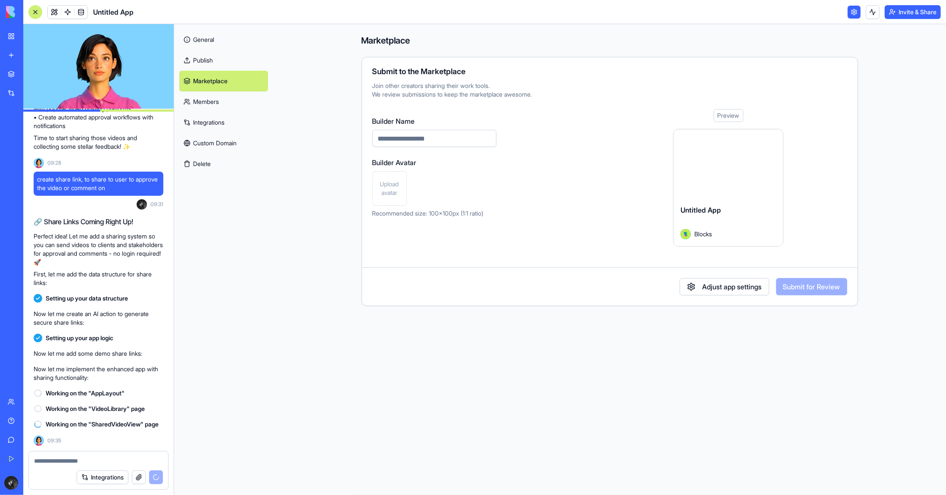
click at [229, 106] on link "Members" at bounding box center [223, 101] width 89 height 21
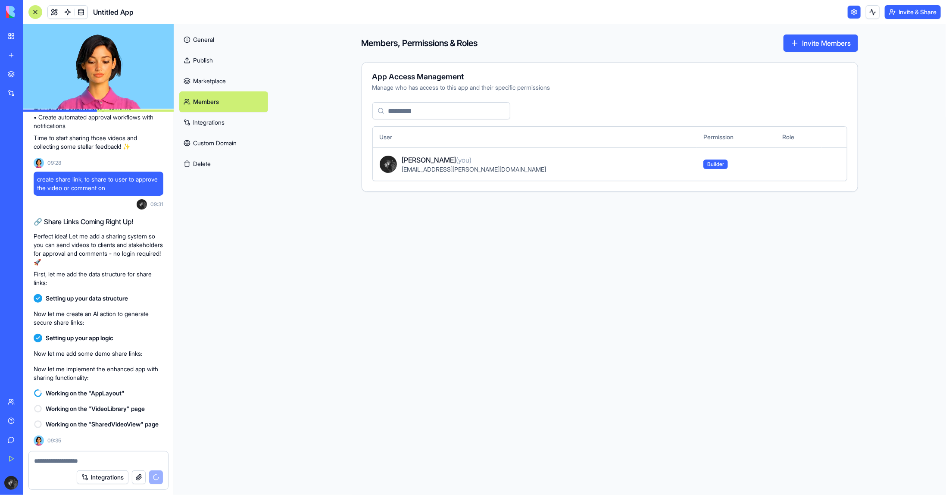
click at [221, 126] on link "Integrations" at bounding box center [223, 122] width 89 height 21
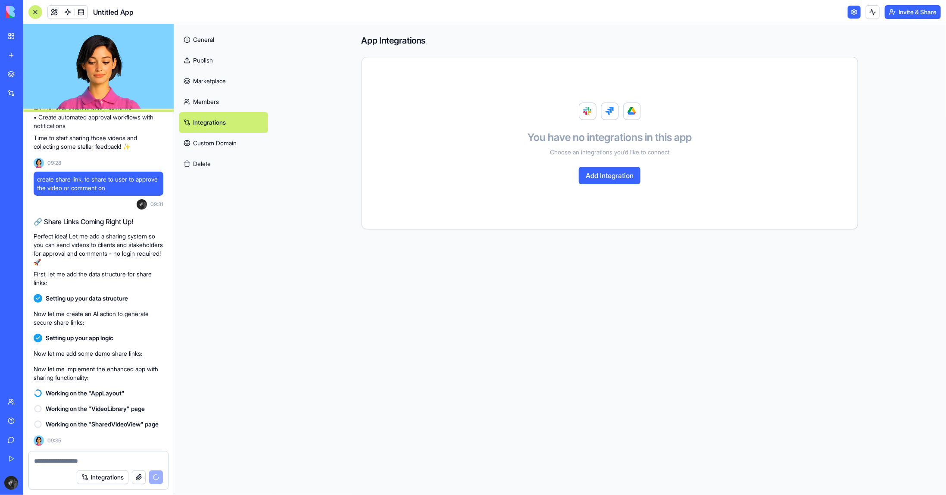
click at [232, 145] on link "Custom Domain" at bounding box center [223, 143] width 89 height 21
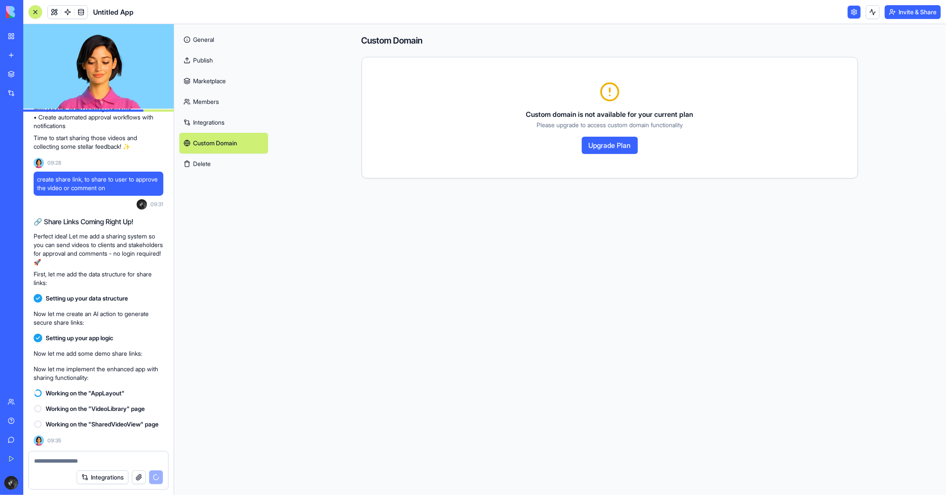
click at [205, 87] on link "Marketplace" at bounding box center [223, 81] width 89 height 21
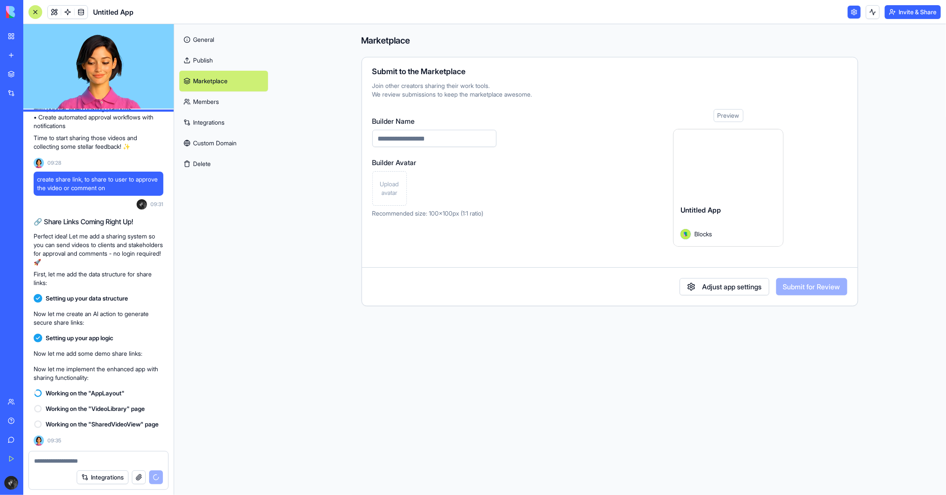
click at [213, 65] on link "Publish" at bounding box center [223, 60] width 89 height 21
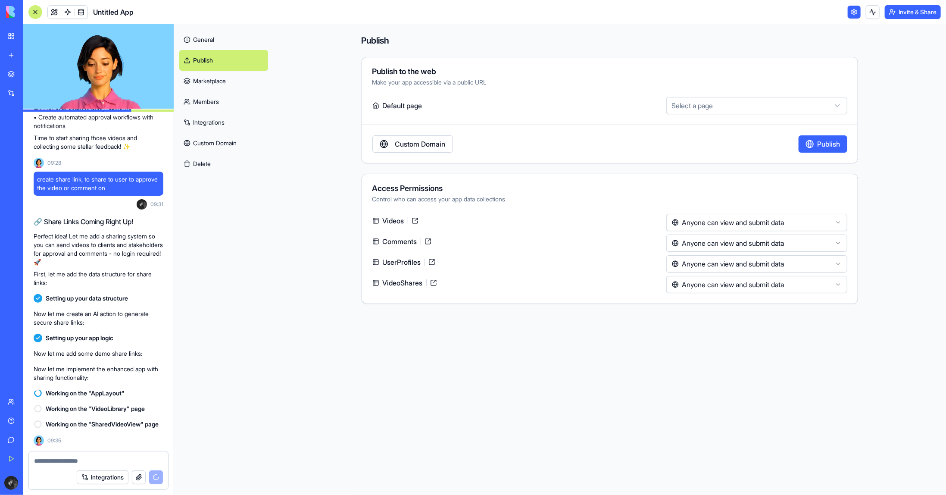
click at [212, 39] on link "General" at bounding box center [223, 39] width 89 height 21
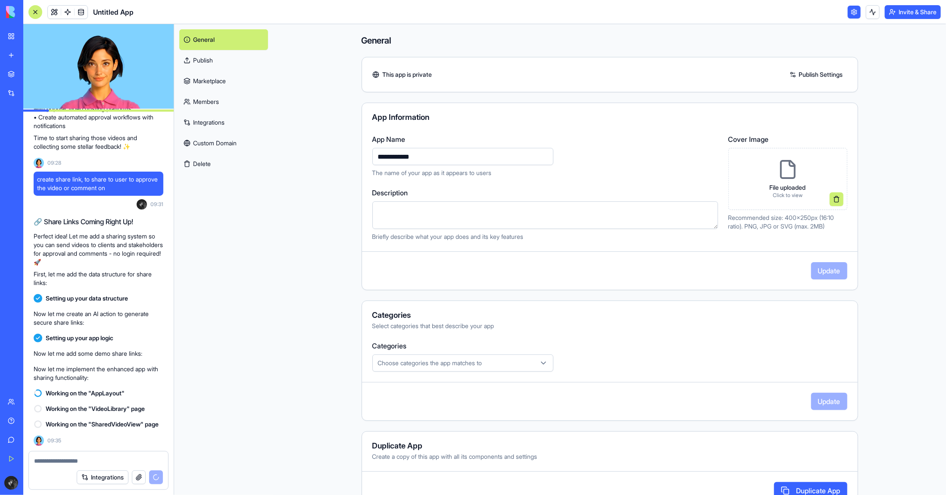
click at [829, 75] on link "Publish Settings" at bounding box center [816, 75] width 62 height 14
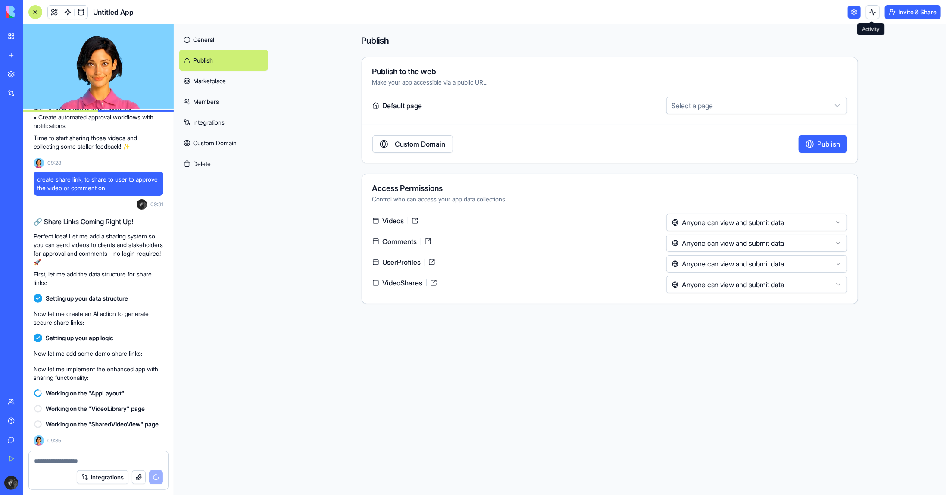
click at [875, 14] on button at bounding box center [872, 12] width 14 height 14
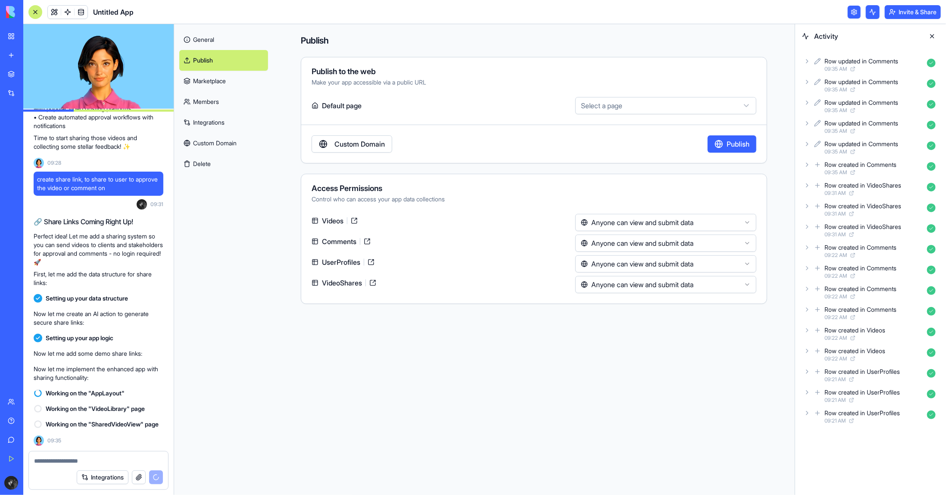
click at [875, 14] on button at bounding box center [872, 12] width 14 height 14
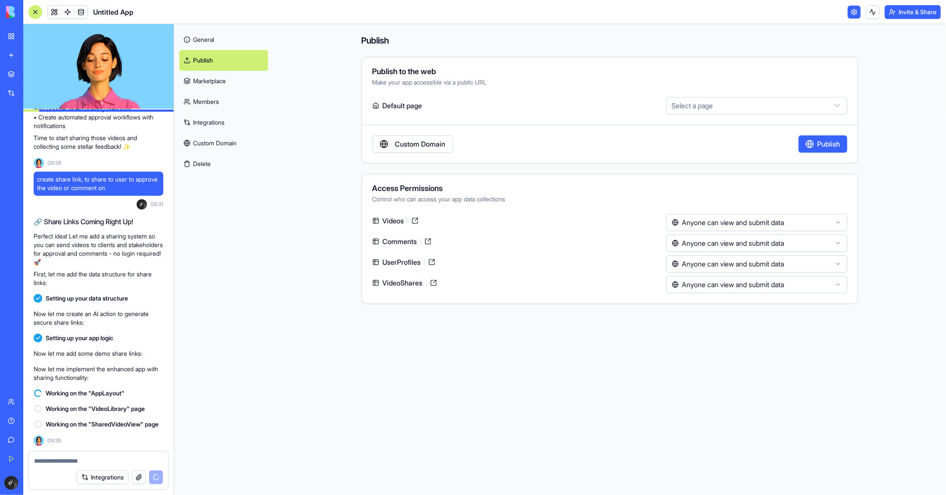
click at [225, 80] on link "Marketplace" at bounding box center [223, 81] width 89 height 21
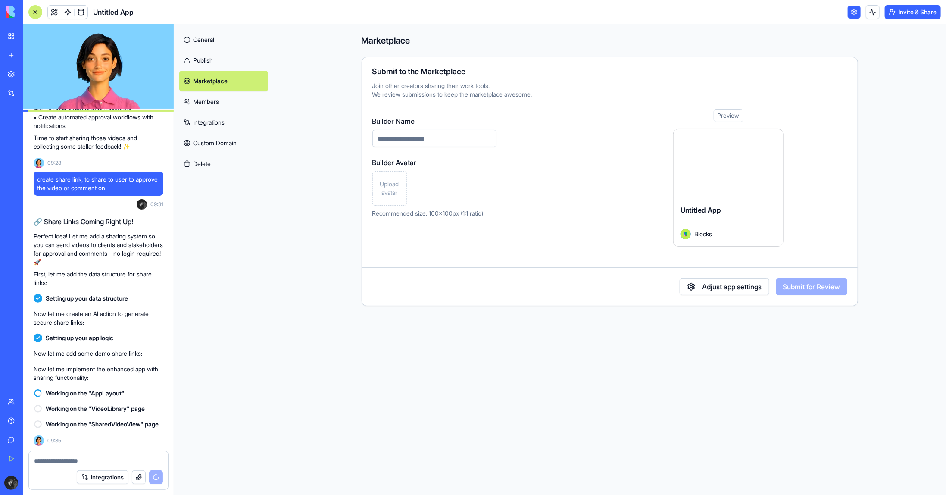
click at [217, 106] on link "Members" at bounding box center [223, 101] width 89 height 21
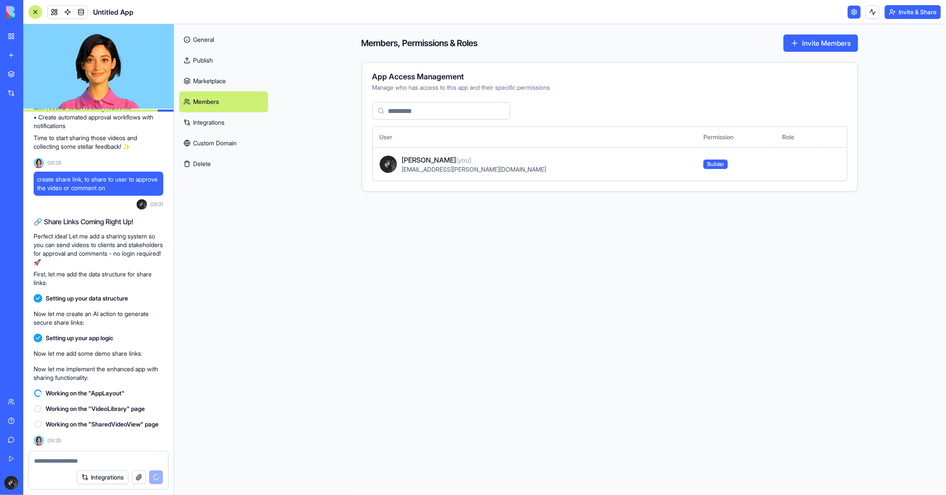
click at [207, 38] on link "General" at bounding box center [223, 39] width 89 height 21
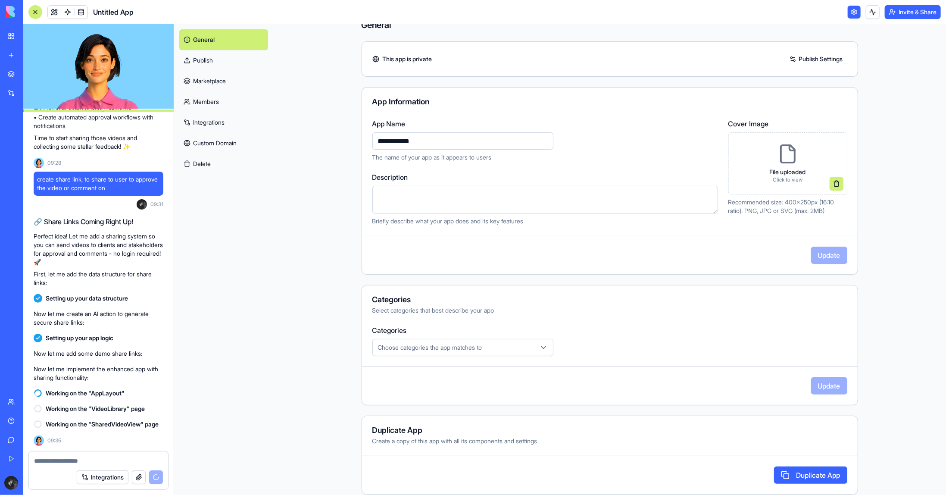
scroll to position [24, 0]
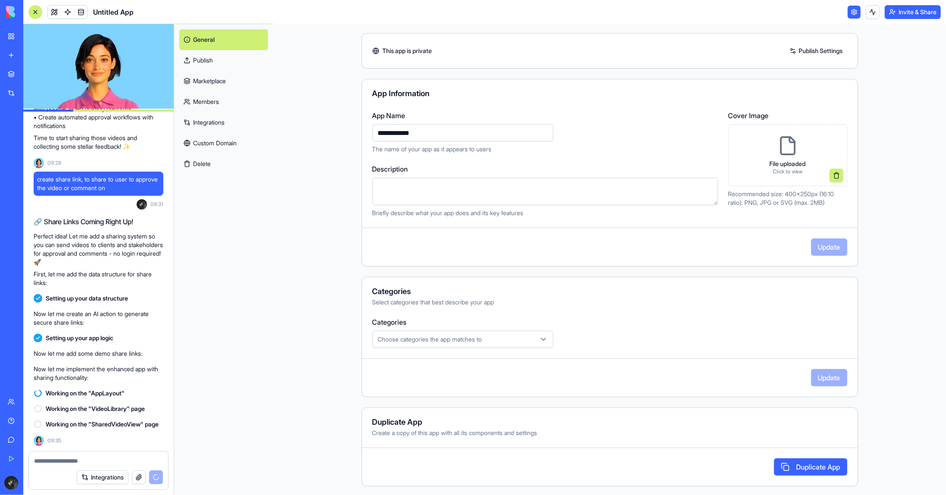
click at [689, 295] on div "Categories Select categories that best describe your app" at bounding box center [609, 296] width 495 height 19
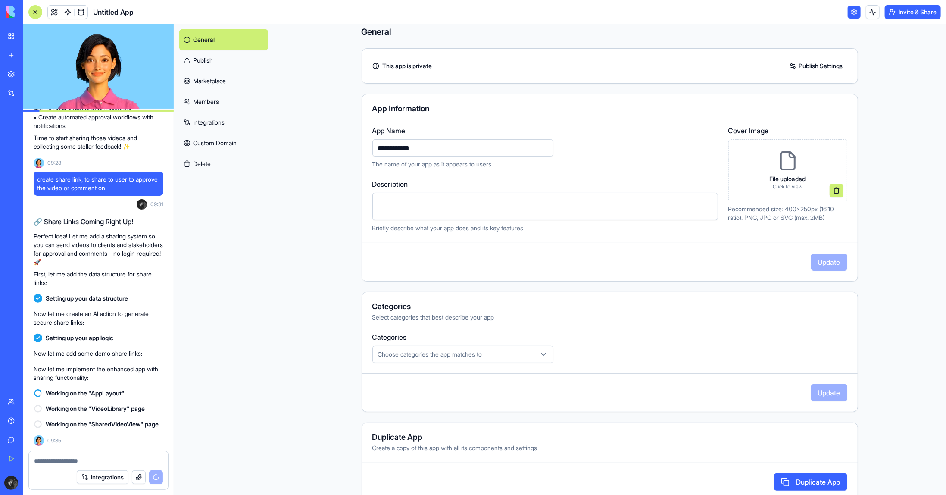
scroll to position [0, 0]
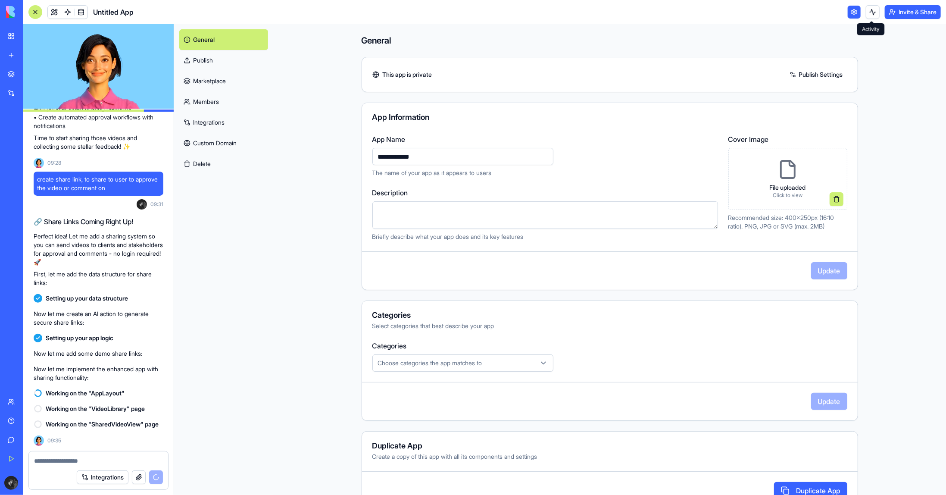
click at [855, 15] on link at bounding box center [853, 12] width 13 height 13
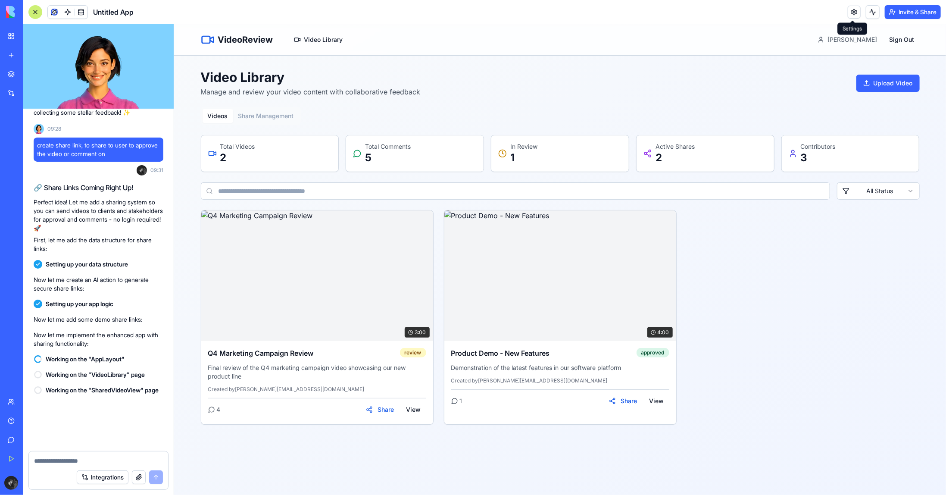
scroll to position [793, 0]
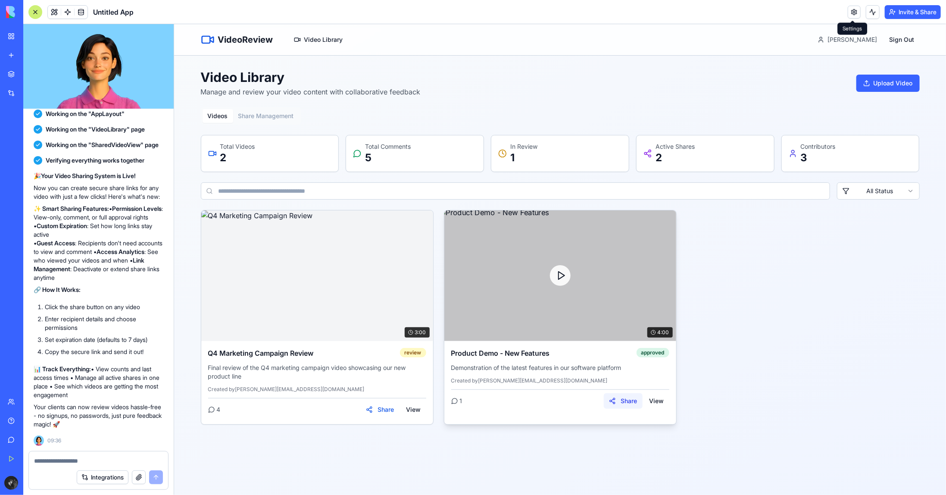
click at [632, 402] on button "Share" at bounding box center [622, 400] width 39 height 16
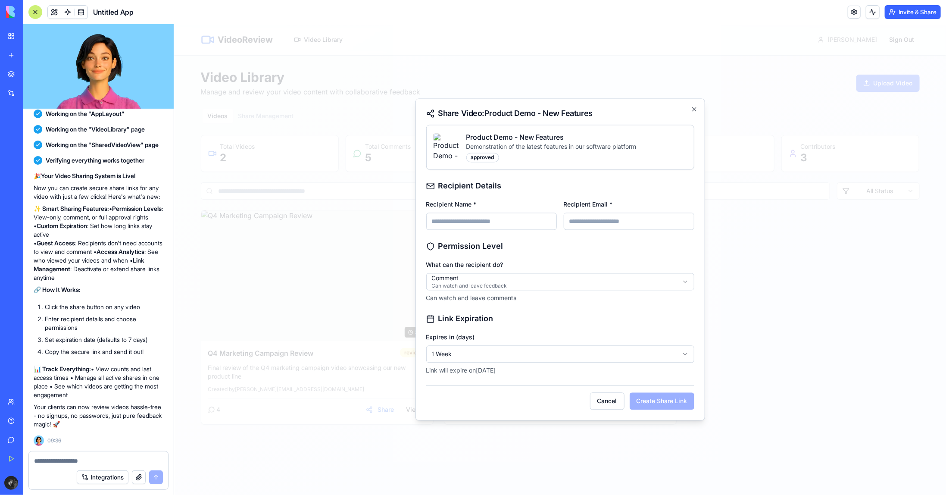
drag, startPoint x: 498, startPoint y: 222, endPoint x: 513, endPoint y: 223, distance: 15.1
click at [498, 222] on input "Recipient Name *" at bounding box center [491, 220] width 131 height 17
drag, startPoint x: 611, startPoint y: 223, endPoint x: 514, endPoint y: 225, distance: 97.4
click at [610, 223] on input "Recipient Email *" at bounding box center [628, 220] width 131 height 17
click at [494, 220] on input "Recipient Name *" at bounding box center [491, 220] width 131 height 17
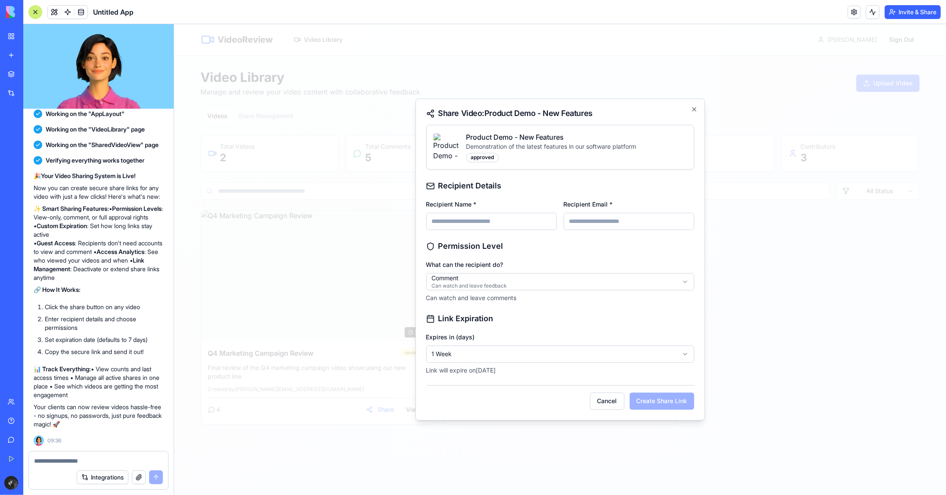
click at [569, 248] on h3 "Permission Level" at bounding box center [560, 246] width 268 height 12
click at [466, 284] on body "VideoReview Video Library [PERSON_NAME] Sign Out Video Library Manage and revie…" at bounding box center [560, 259] width 772 height 470
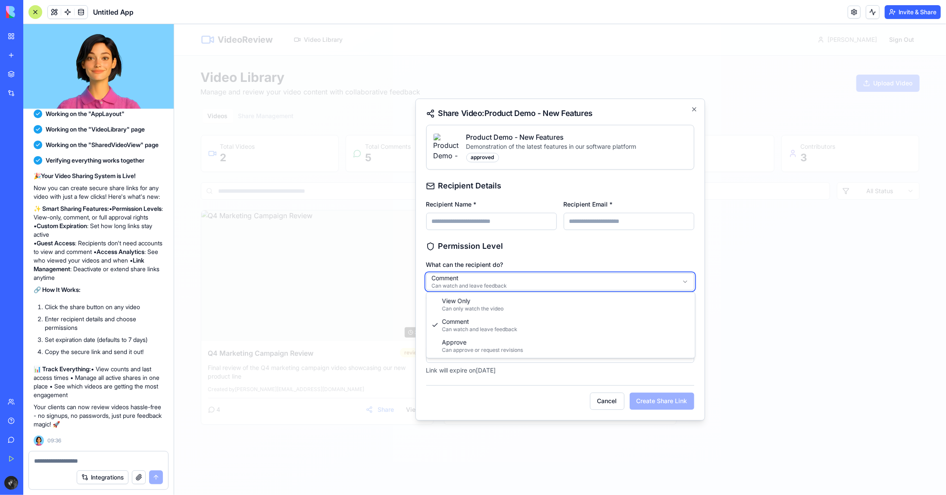
click at [559, 251] on body "VideoReview Video Library [PERSON_NAME] Sign Out Video Library Manage and revie…" at bounding box center [560, 259] width 772 height 470
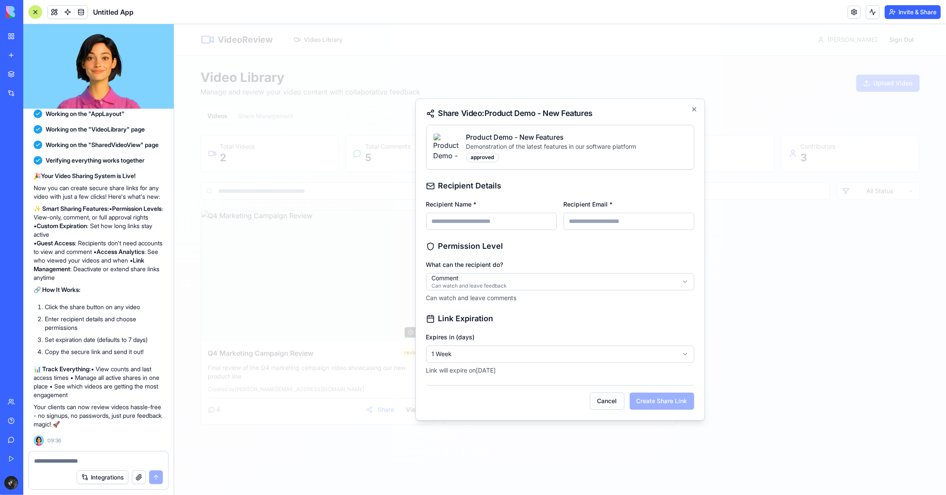
drag, startPoint x: 529, startPoint y: 319, endPoint x: 530, endPoint y: 327, distance: 7.3
click at [529, 320] on h3 "Link Expiration" at bounding box center [560, 318] width 268 height 12
click at [515, 354] on body "VideoReview Video Library [PERSON_NAME] Sign Out Video Library Manage and revie…" at bounding box center [560, 259] width 772 height 470
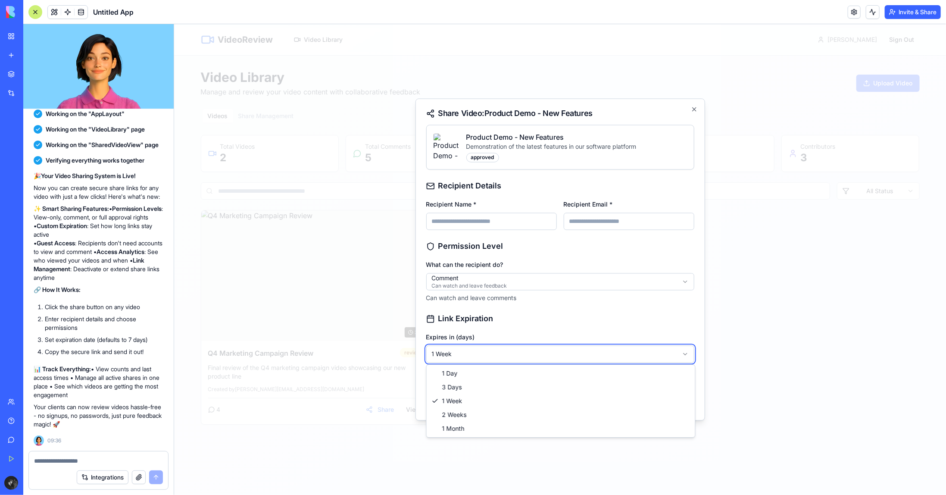
click at [555, 320] on body "VideoReview Video Library [PERSON_NAME] Sign Out Video Library Manage and revie…" at bounding box center [560, 259] width 772 height 470
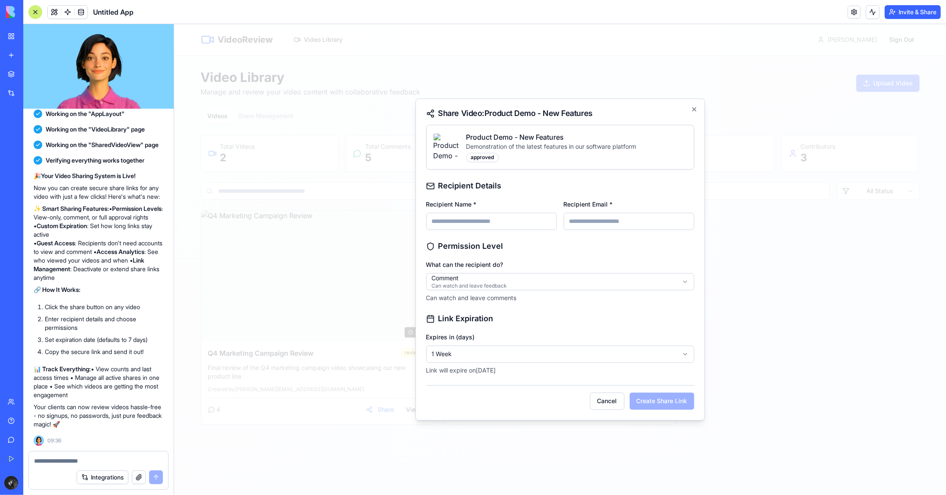
drag, startPoint x: 483, startPoint y: 220, endPoint x: 565, endPoint y: 246, distance: 85.7
click at [484, 220] on input "Recipient Name *" at bounding box center [491, 220] width 131 height 17
click at [605, 259] on div "What can the recipient do? Comment Can watch and leave feedback Can watch and l…" at bounding box center [560, 280] width 268 height 43
click at [661, 400] on div "Cancel Create Share Link" at bounding box center [560, 397] width 268 height 25
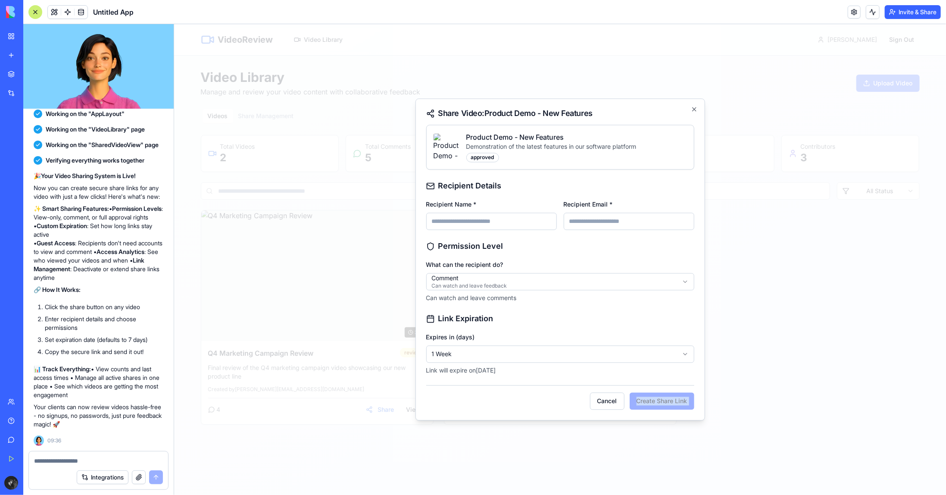
click at [661, 400] on div "Cancel Create Share Link" at bounding box center [560, 397] width 268 height 25
drag, startPoint x: 545, startPoint y: 241, endPoint x: 521, endPoint y: 226, distance: 28.3
click at [544, 240] on h3 "Permission Level" at bounding box center [560, 246] width 268 height 12
drag, startPoint x: 482, startPoint y: 154, endPoint x: 562, endPoint y: 140, distance: 81.3
click at [482, 154] on div "approved" at bounding box center [482, 157] width 33 height 9
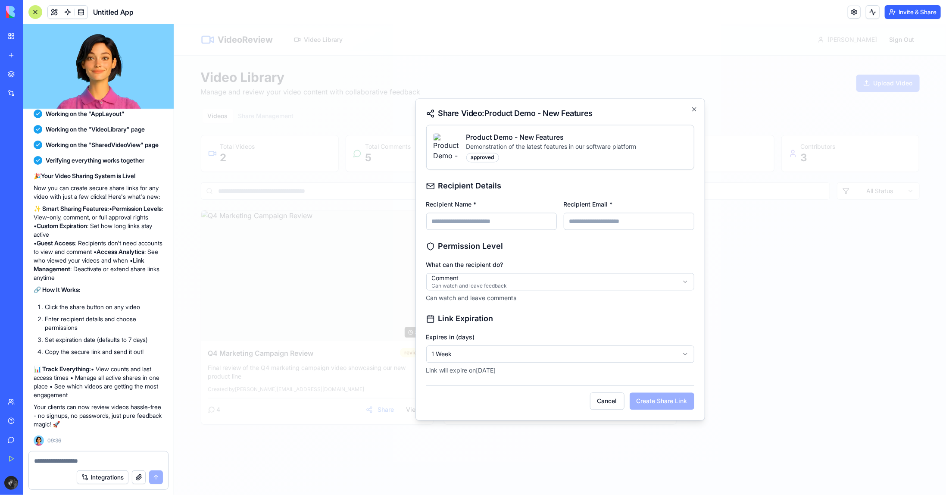
drag, startPoint x: 607, startPoint y: 162, endPoint x: 623, endPoint y: 153, distance: 18.8
click at [609, 161] on div "Product Demo - New Features Demonstration of the latest features in our softwar…" at bounding box center [559, 147] width 267 height 44
drag, startPoint x: 696, startPoint y: 110, endPoint x: 689, endPoint y: 114, distance: 7.9
click at [696, 110] on icon "button" at bounding box center [693, 109] width 7 height 7
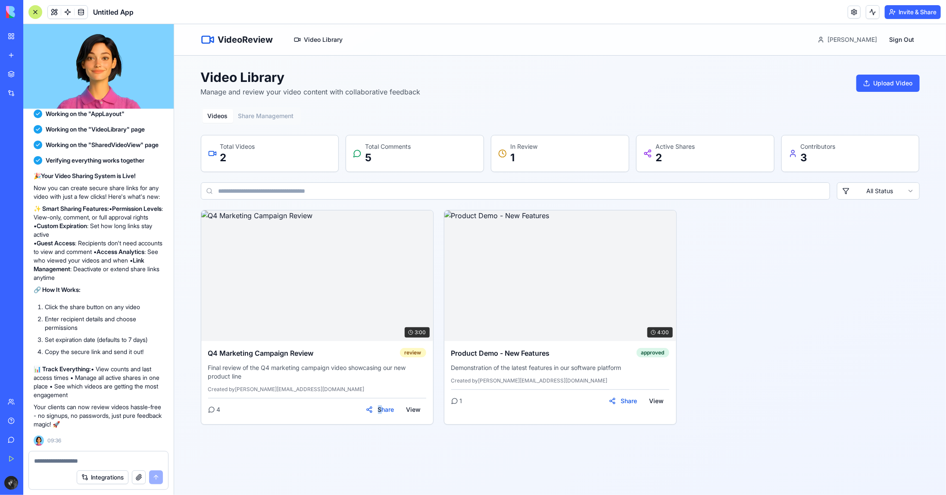
drag, startPoint x: 380, startPoint y: 439, endPoint x: 310, endPoint y: 436, distance: 69.8
click at [375, 439] on div "VideoReview Video Library [PERSON_NAME] Sign Out Video Library Manage and revie…" at bounding box center [560, 259] width 772 height 470
click at [88, 460] on textarea at bounding box center [98, 460] width 129 height 9
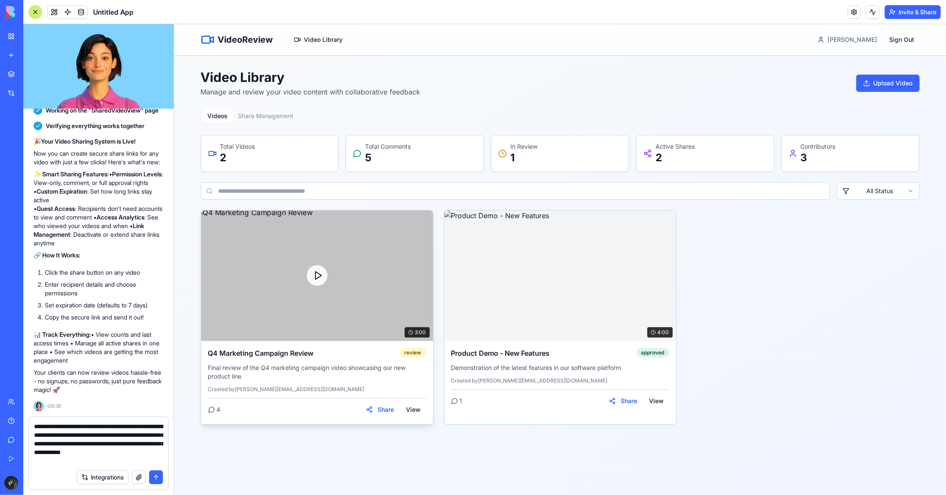
click at [305, 256] on div at bounding box center [317, 275] width 232 height 131
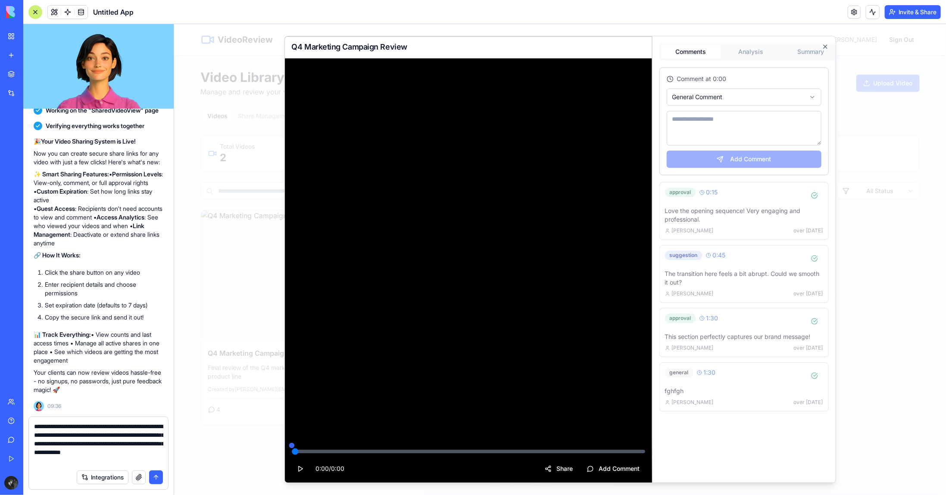
drag, startPoint x: 475, startPoint y: 270, endPoint x: 474, endPoint y: 279, distance: 9.1
click at [474, 270] on video at bounding box center [467, 270] width 367 height 425
click at [500, 335] on video at bounding box center [467, 270] width 367 height 425
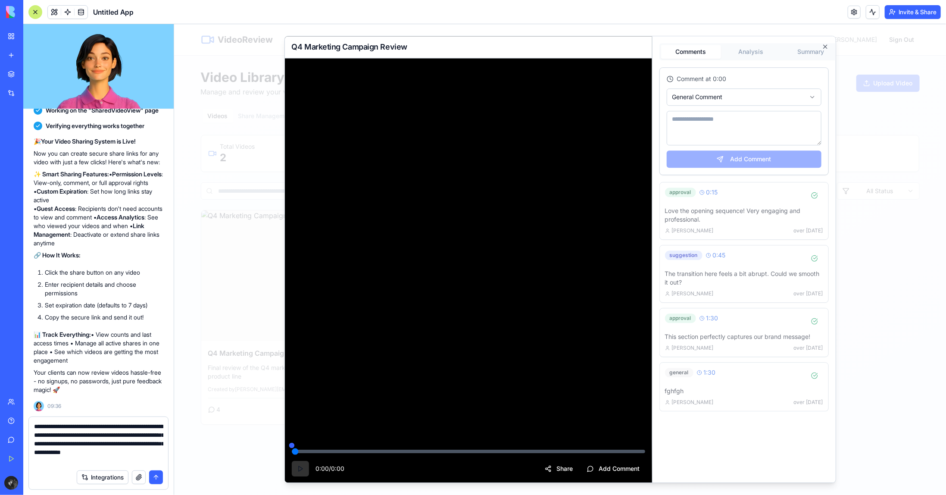
click at [296, 471] on button at bounding box center [299, 469] width 17 height 16
click at [627, 429] on video at bounding box center [467, 270] width 367 height 425
click at [623, 434] on video at bounding box center [467, 270] width 367 height 425
drag, startPoint x: 623, startPoint y: 434, endPoint x: 779, endPoint y: 373, distance: 167.5
click at [627, 434] on video at bounding box center [467, 270] width 367 height 425
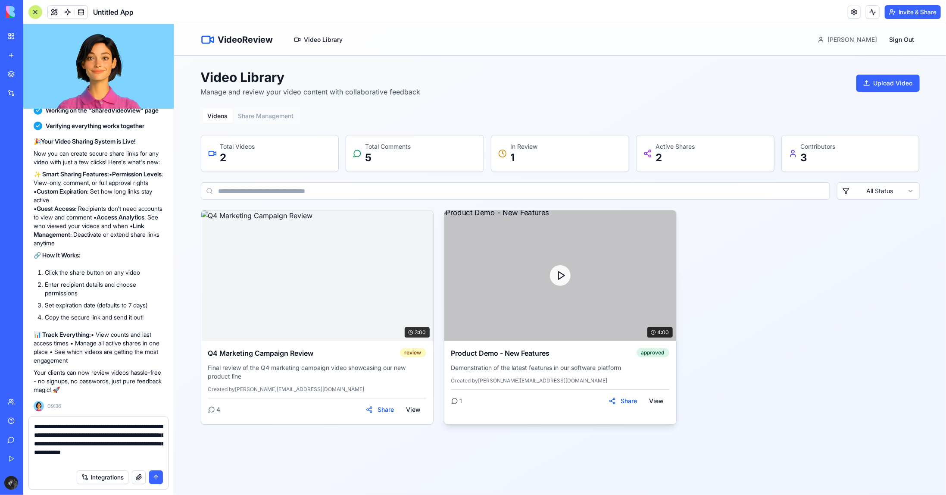
click at [555, 268] on div at bounding box center [559, 275] width 21 height 21
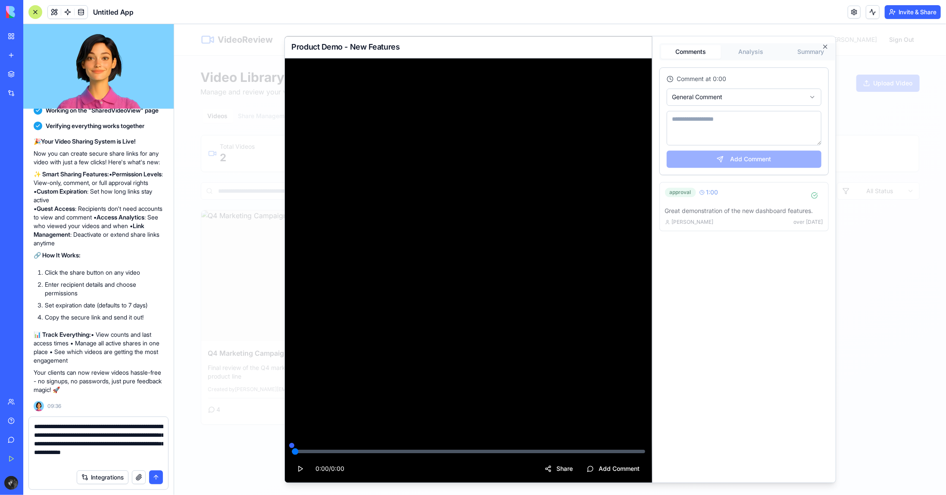
click at [451, 268] on video at bounding box center [467, 270] width 367 height 425
drag, startPoint x: 817, startPoint y: 193, endPoint x: 751, endPoint y: 293, distance: 119.0
click at [817, 194] on button at bounding box center [813, 195] width 17 height 16
drag, startPoint x: 446, startPoint y: 268, endPoint x: 469, endPoint y: 291, distance: 32.3
click at [444, 268] on video at bounding box center [467, 270] width 367 height 425
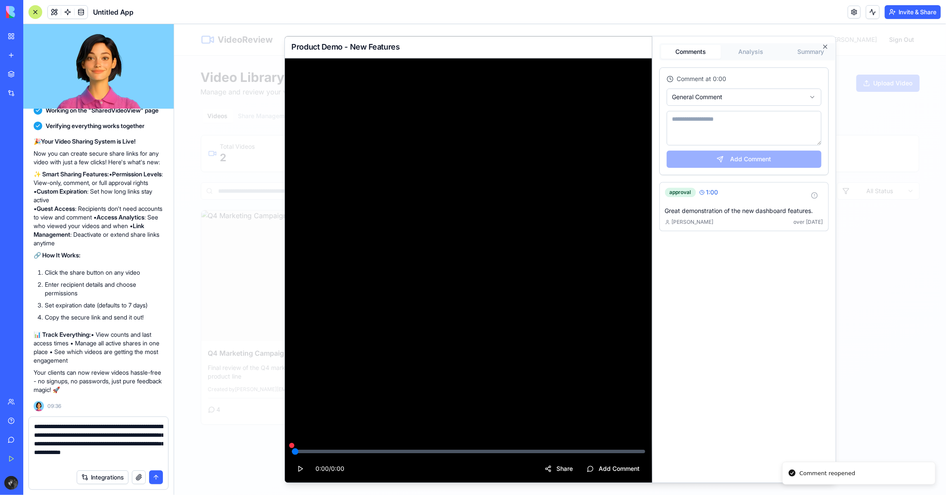
click at [308, 468] on div "0:00 / 0:00" at bounding box center [317, 469] width 53 height 16
click at [300, 470] on button at bounding box center [299, 469] width 17 height 16
drag, startPoint x: 300, startPoint y: 470, endPoint x: 405, endPoint y: 264, distance: 231.6
click at [302, 467] on button at bounding box center [299, 469] width 17 height 16
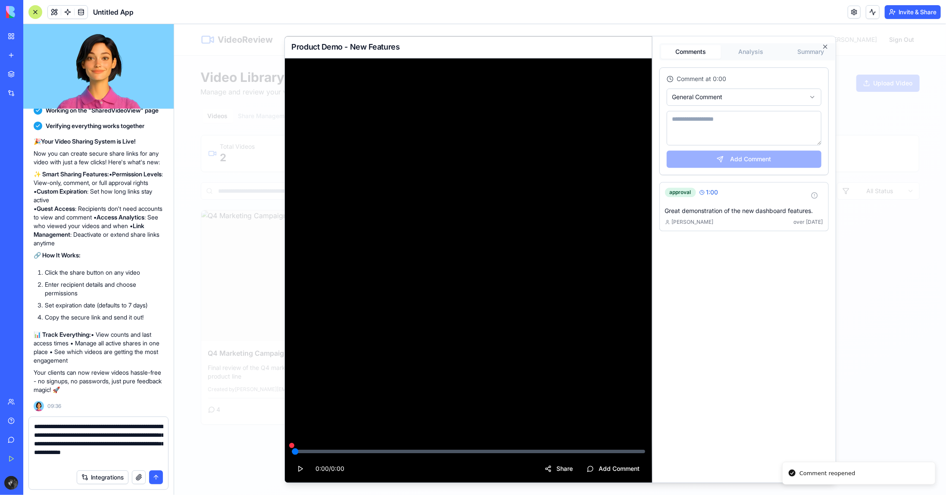
click at [426, 216] on video at bounding box center [467, 270] width 367 height 425
click at [427, 215] on video at bounding box center [467, 270] width 367 height 425
click at [427, 219] on video at bounding box center [467, 270] width 367 height 425
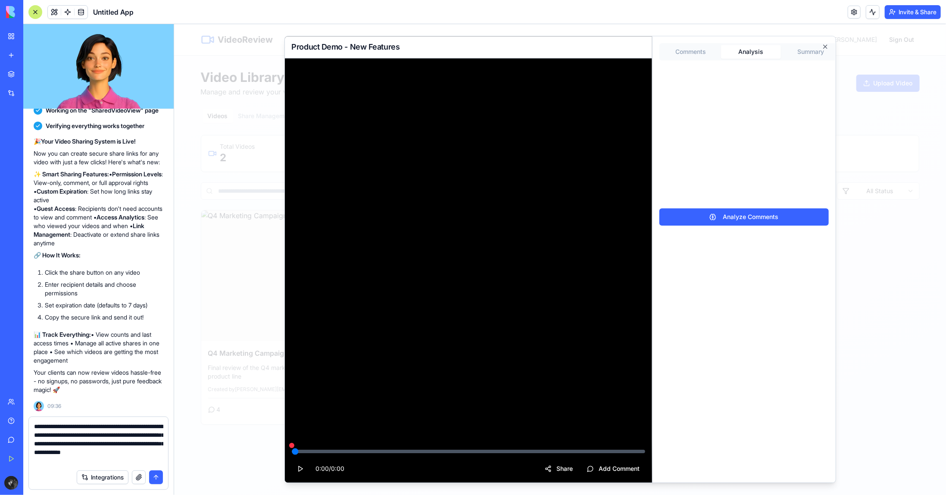
drag, startPoint x: 747, startPoint y: 53, endPoint x: 740, endPoint y: 59, distance: 9.4
click at [747, 53] on button "Analysis" at bounding box center [750, 51] width 60 height 14
click at [765, 218] on button "Analyze Comments" at bounding box center [743, 216] width 169 height 17
click at [110, 461] on textarea "**********" at bounding box center [98, 443] width 129 height 43
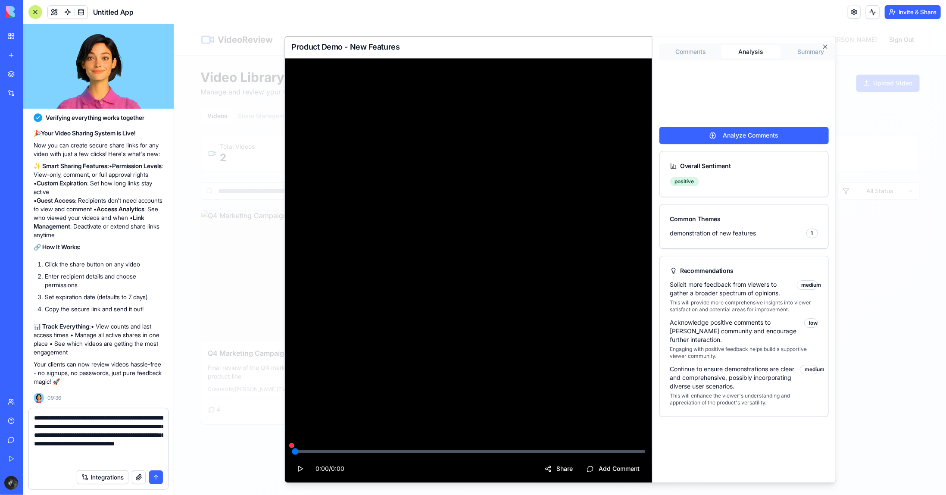
drag, startPoint x: 95, startPoint y: 457, endPoint x: 88, endPoint y: 462, distance: 9.0
click at [95, 458] on textarea "**********" at bounding box center [98, 439] width 129 height 52
type textarea "**********"
click at [392, 390] on video at bounding box center [467, 270] width 367 height 425
click at [798, 51] on button "Summary" at bounding box center [810, 51] width 60 height 14
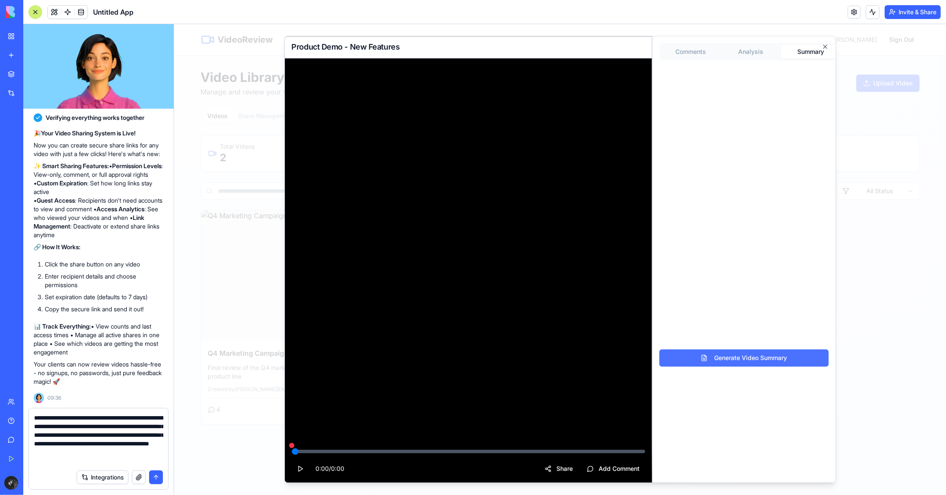
click at [747, 356] on button "Generate Video Summary" at bounding box center [743, 357] width 169 height 17
drag, startPoint x: 477, startPoint y: 219, endPoint x: 531, endPoint y: 274, distance: 77.1
click at [529, 272] on video at bounding box center [467, 270] width 367 height 425
drag, startPoint x: 507, startPoint y: 255, endPoint x: 488, endPoint y: 235, distance: 27.7
click at [492, 232] on video at bounding box center [467, 270] width 367 height 425
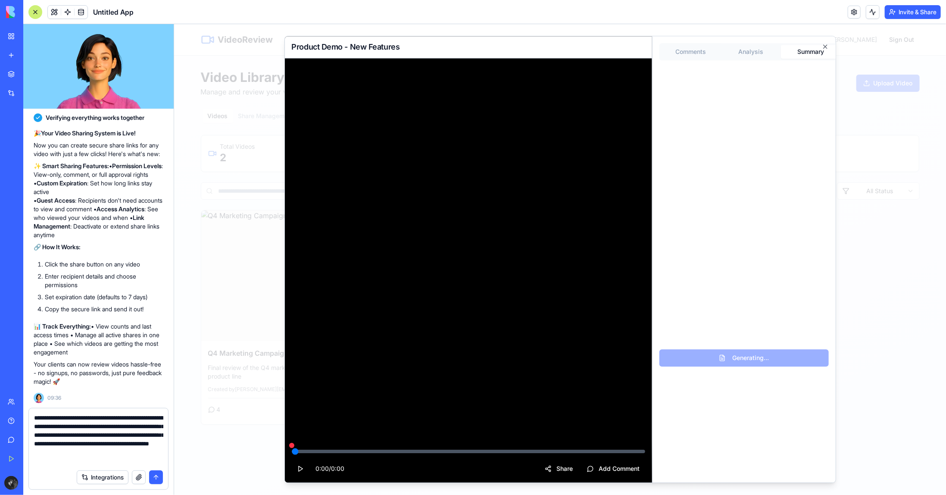
click at [467, 309] on video at bounding box center [467, 270] width 367 height 425
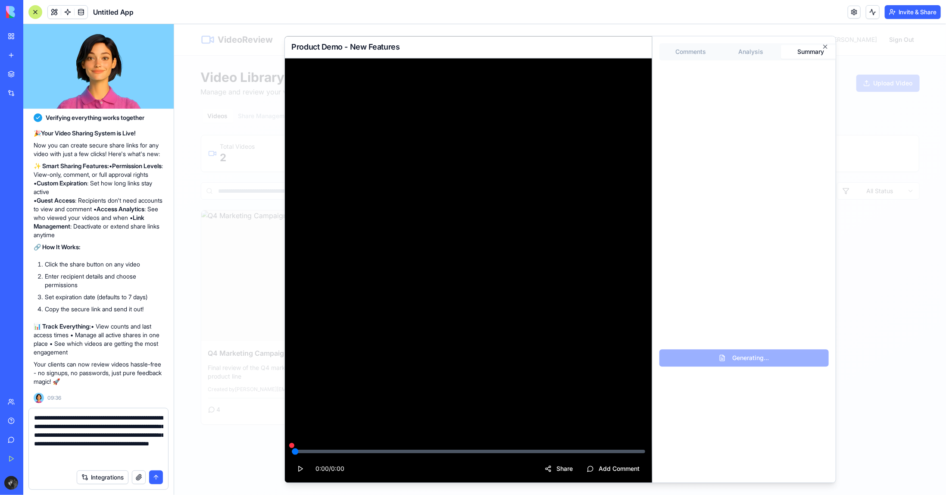
click at [467, 309] on video at bounding box center [467, 270] width 367 height 425
drag, startPoint x: 467, startPoint y: 309, endPoint x: 590, endPoint y: 445, distance: 183.0
click at [470, 314] on video at bounding box center [467, 270] width 367 height 425
click at [612, 470] on button "Add Comment" at bounding box center [612, 469] width 63 height 16
click at [559, 467] on button "Share" at bounding box center [558, 469] width 39 height 16
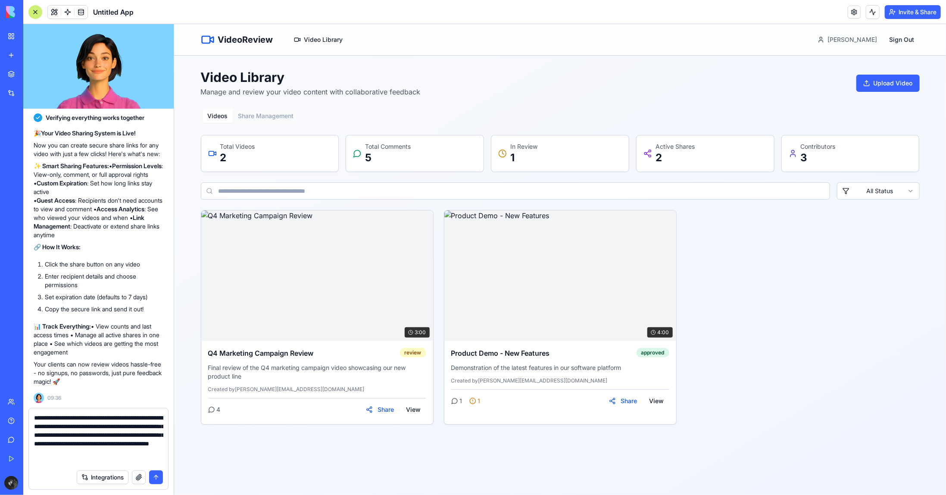
drag, startPoint x: 807, startPoint y: 299, endPoint x: 770, endPoint y: 315, distance: 40.2
click at [806, 299] on div "3:00 Q4 Marketing Campaign Review review Final review of the Q4 marketing campa…" at bounding box center [559, 316] width 719 height 215
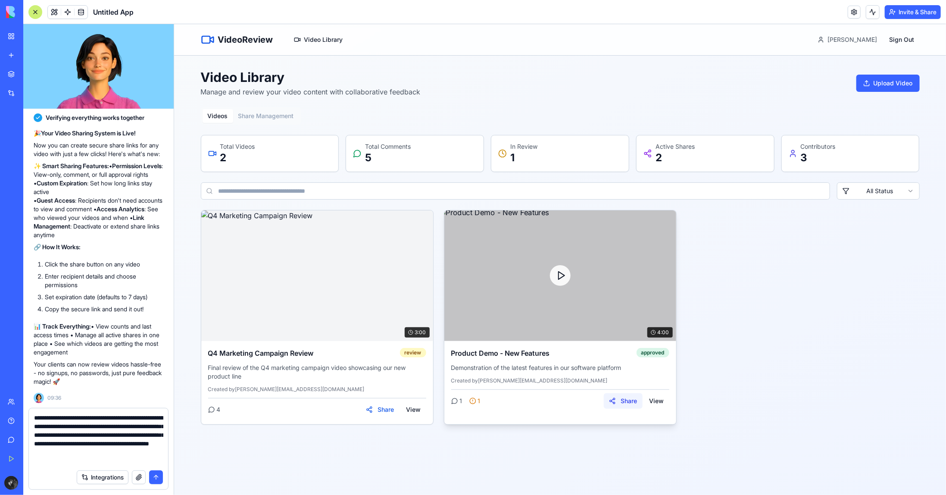
click at [616, 400] on button "Share" at bounding box center [622, 400] width 39 height 16
drag, startPoint x: 817, startPoint y: 322, endPoint x: 649, endPoint y: 375, distance: 175.8
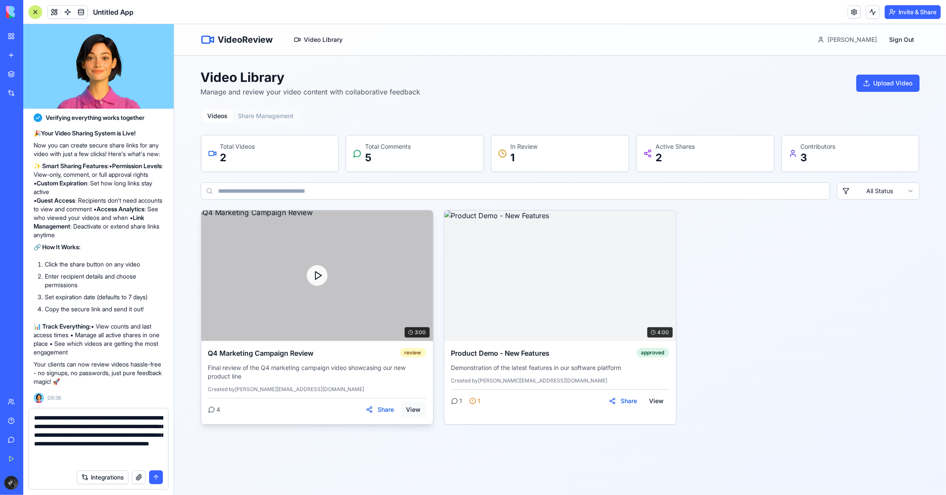
click at [411, 405] on button "View" at bounding box center [413, 409] width 25 height 16
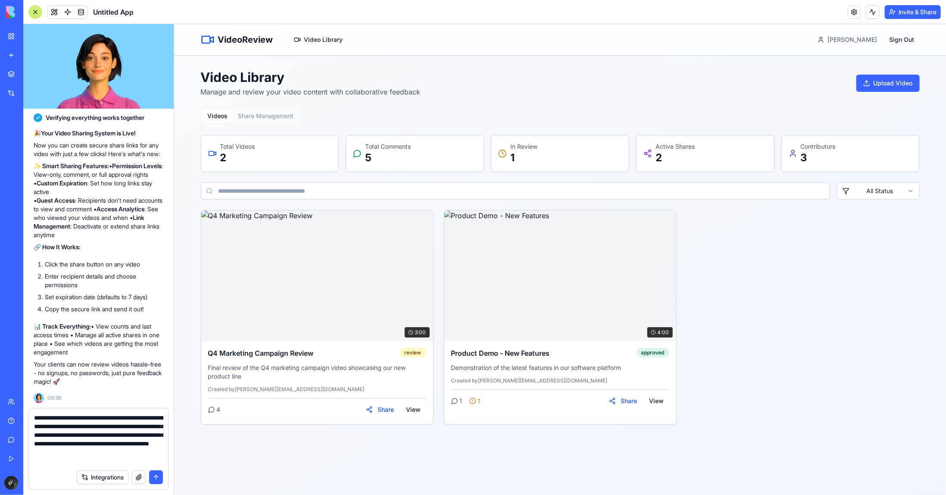
drag, startPoint x: 825, startPoint y: 236, endPoint x: 826, endPoint y: 211, distance: 25.4
click at [823, 230] on div "3:00 Q4 Marketing Campaign Review review Final review of the Q4 marketing campa…" at bounding box center [559, 316] width 719 height 215
click at [900, 83] on button "Upload Video" at bounding box center [887, 82] width 63 height 17
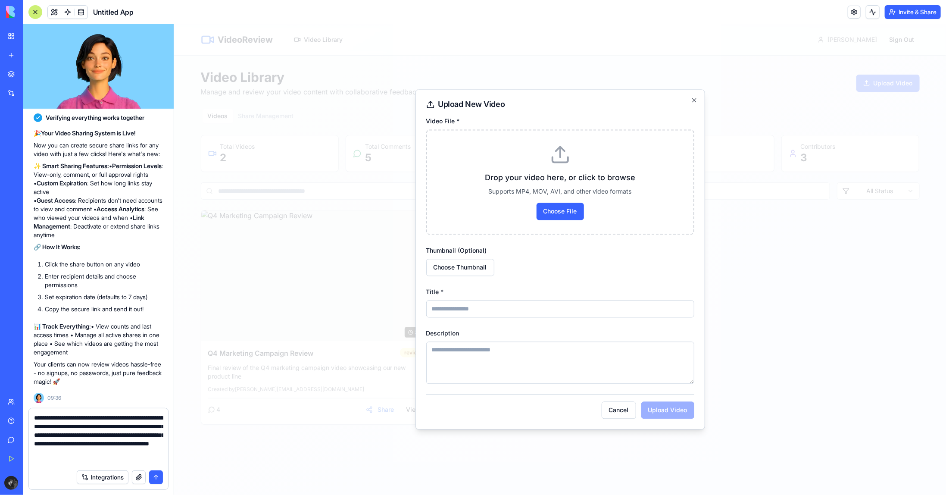
click at [860, 270] on div at bounding box center [560, 259] width 772 height 470
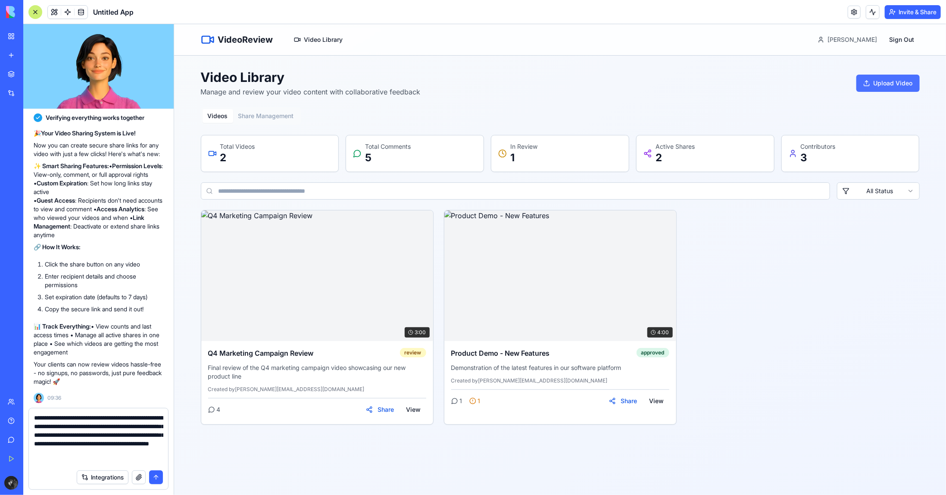
click at [886, 79] on button "Upload Video" at bounding box center [887, 82] width 63 height 17
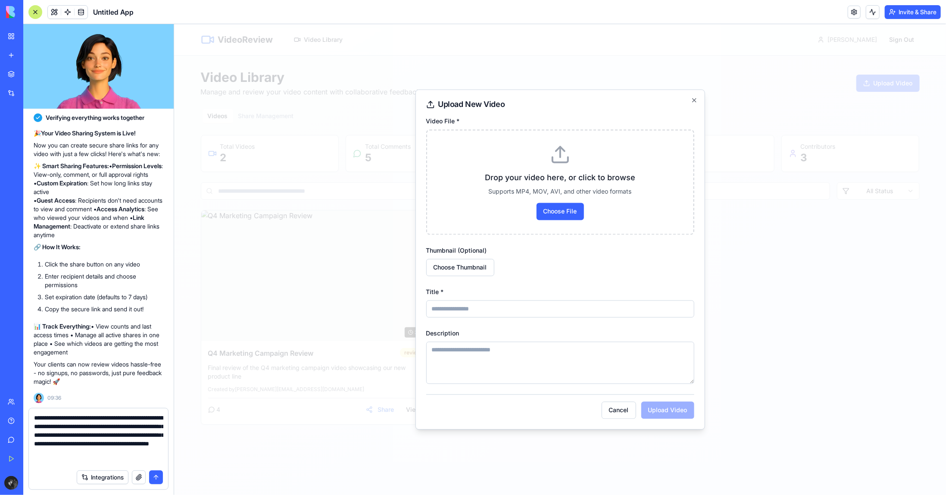
drag, startPoint x: 848, startPoint y: 255, endPoint x: 844, endPoint y: 253, distance: 5.0
click at [848, 255] on div at bounding box center [560, 259] width 772 height 470
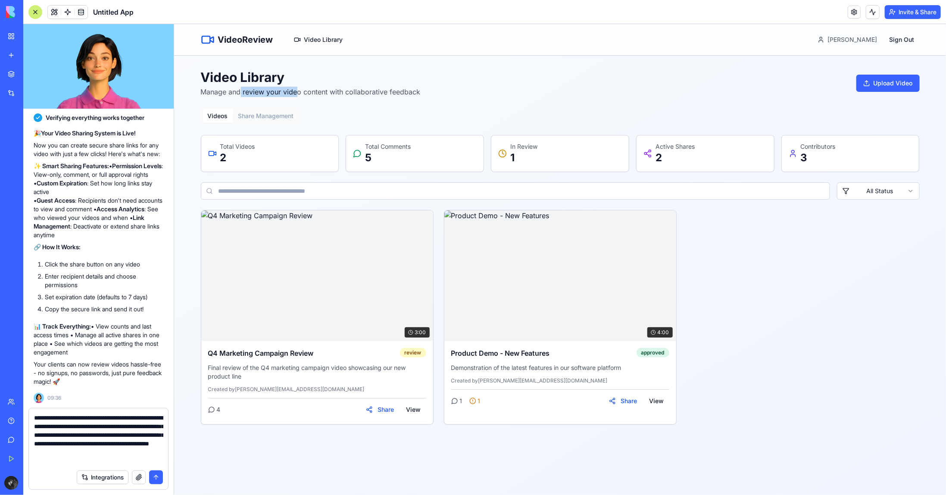
drag, startPoint x: 253, startPoint y: 91, endPoint x: 311, endPoint y: 120, distance: 64.5
click at [308, 94] on p "Manage and review your video content with collaborative feedback" at bounding box center [310, 91] width 220 height 10
drag, startPoint x: 303, startPoint y: 123, endPoint x: 276, endPoint y: 122, distance: 26.7
click at [301, 123] on div "Videos Share Management Total Videos 2 Total Comments 5 In Review 1 Active Shar…" at bounding box center [559, 265] width 719 height 317
click at [274, 121] on button "Share Management" at bounding box center [266, 116] width 66 height 14
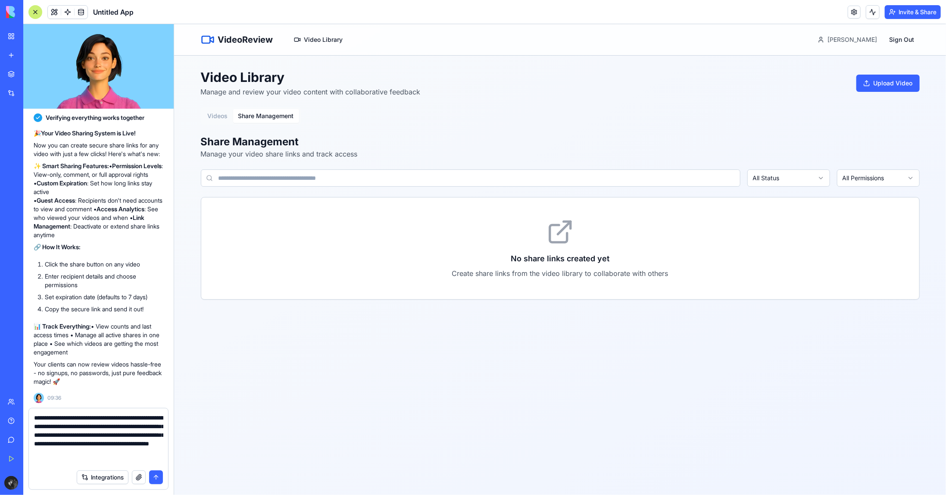
click at [215, 112] on button "Videos" at bounding box center [217, 116] width 31 height 14
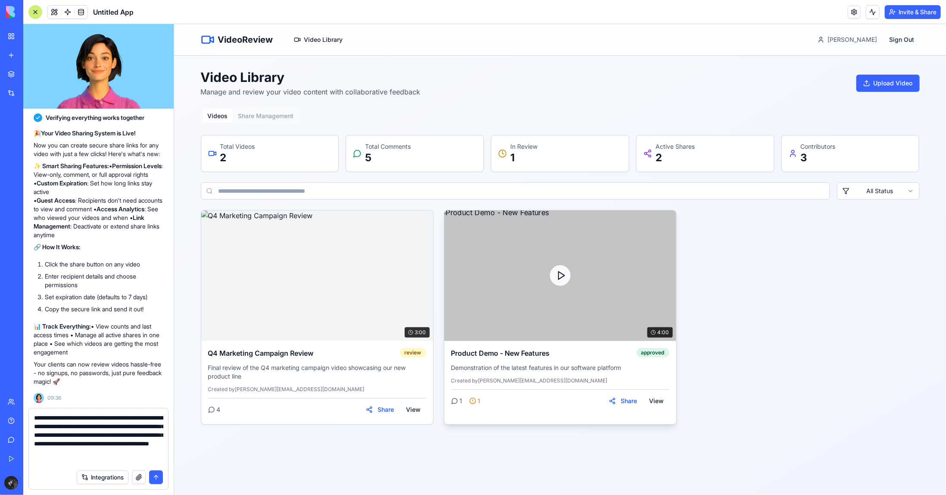
drag, startPoint x: 729, startPoint y: 334, endPoint x: 610, endPoint y: 278, distance: 131.8
click at [728, 334] on div "3:00 Q4 Marketing Campaign Review review Final review of the Q4 marketing campa…" at bounding box center [559, 316] width 719 height 215
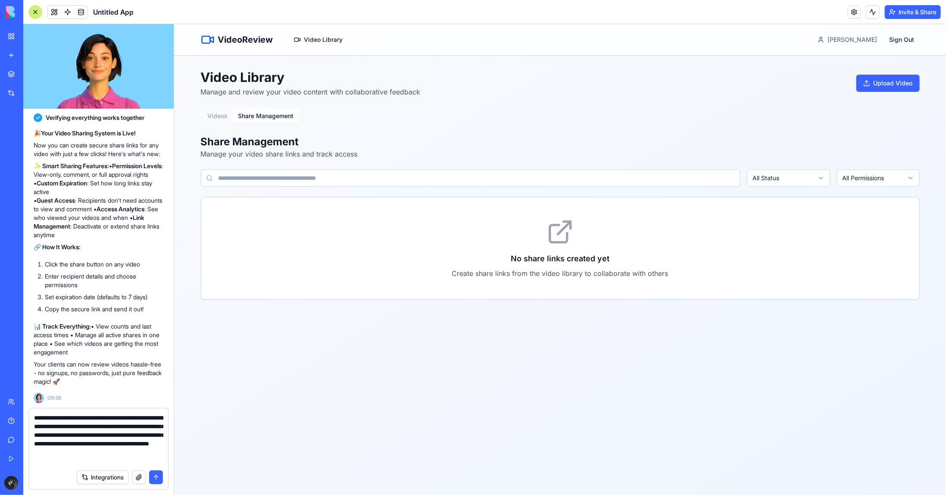
click at [268, 109] on button "Share Management" at bounding box center [266, 116] width 66 height 14
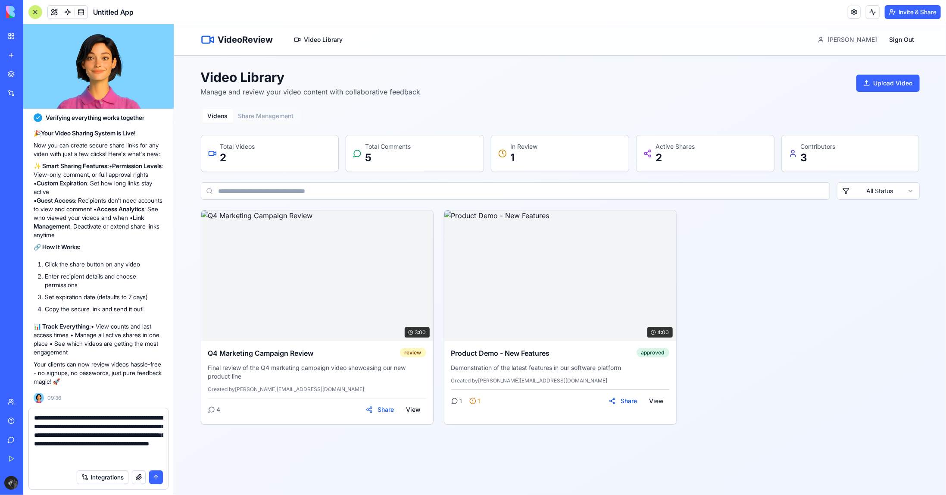
click at [219, 117] on button "Videos" at bounding box center [217, 116] width 31 height 14
click at [105, 457] on textarea "**********" at bounding box center [98, 439] width 129 height 52
click at [101, 461] on textarea "**********" at bounding box center [98, 439] width 129 height 52
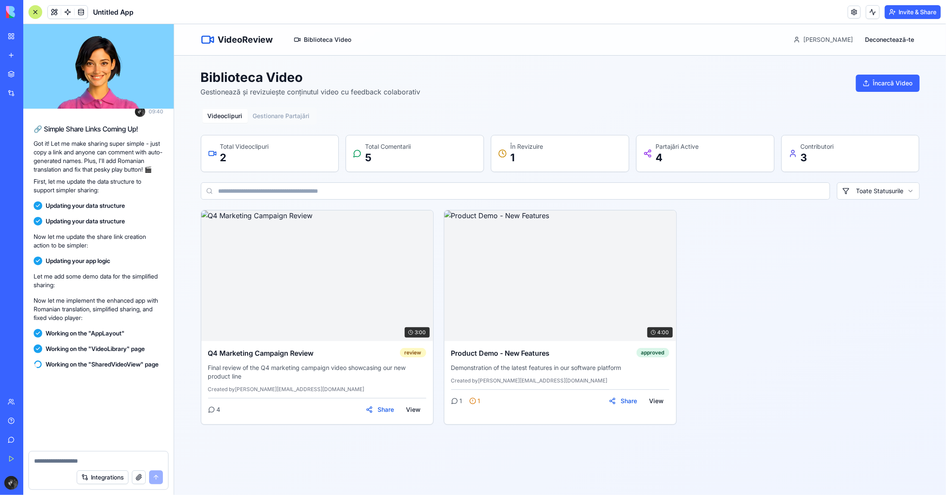
scroll to position [1477, 0]
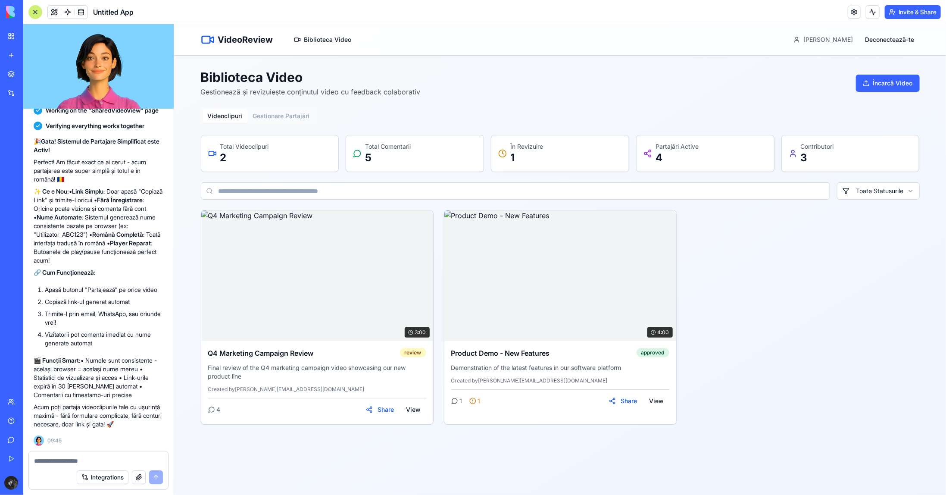
click at [724, 290] on div "3:00 Q4 Marketing Campaign Review review Final review of the Q4 marketing campa…" at bounding box center [559, 316] width 719 height 215
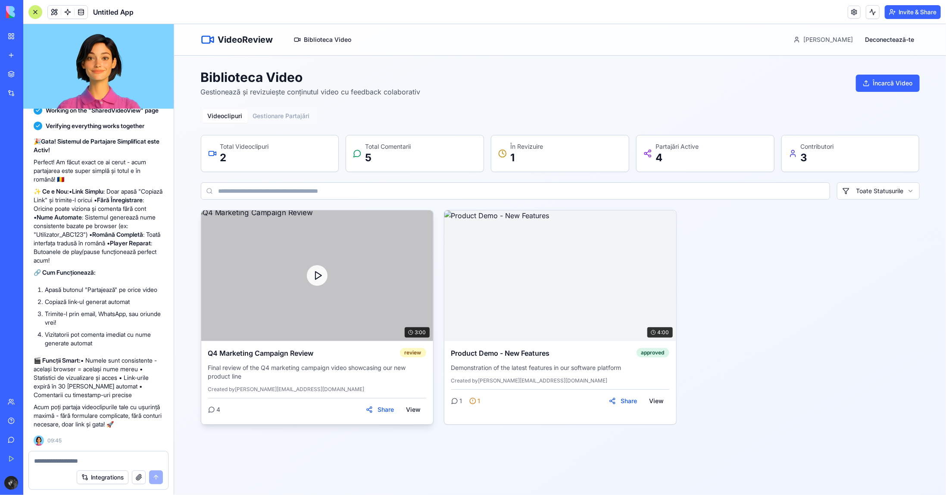
click at [347, 289] on div at bounding box center [317, 275] width 232 height 131
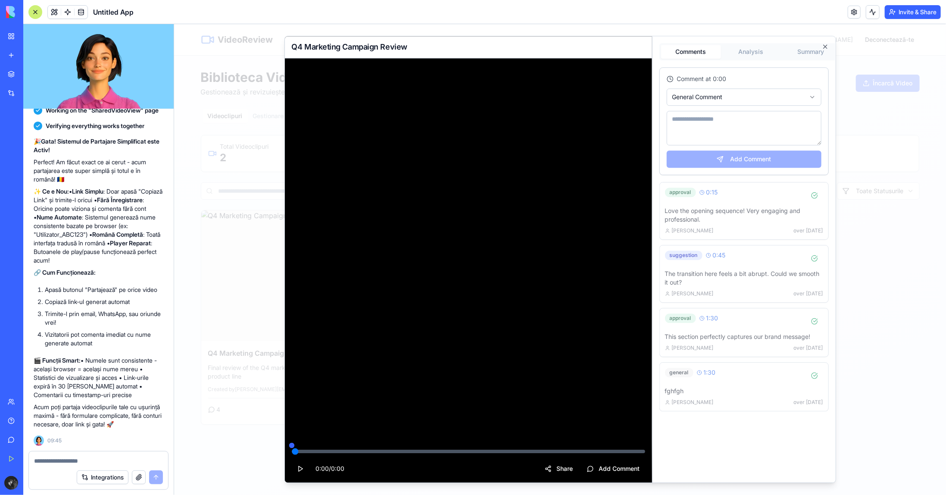
click at [476, 309] on video at bounding box center [467, 270] width 367 height 425
drag, startPoint x: 301, startPoint y: 468, endPoint x: 306, endPoint y: 470, distance: 5.9
click at [300, 468] on button at bounding box center [299, 469] width 17 height 16
click at [621, 430] on video at bounding box center [467, 270] width 367 height 425
click at [624, 427] on video at bounding box center [467, 270] width 367 height 425
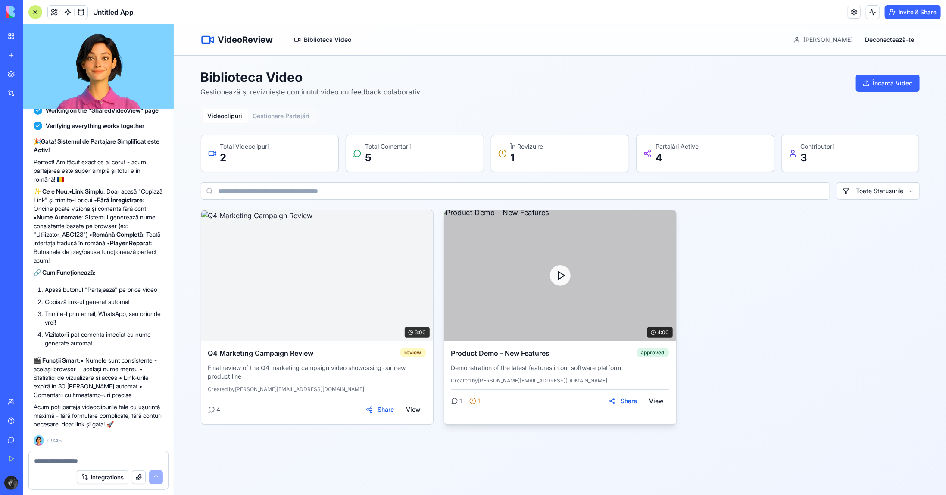
click at [595, 297] on div at bounding box center [560, 275] width 232 height 131
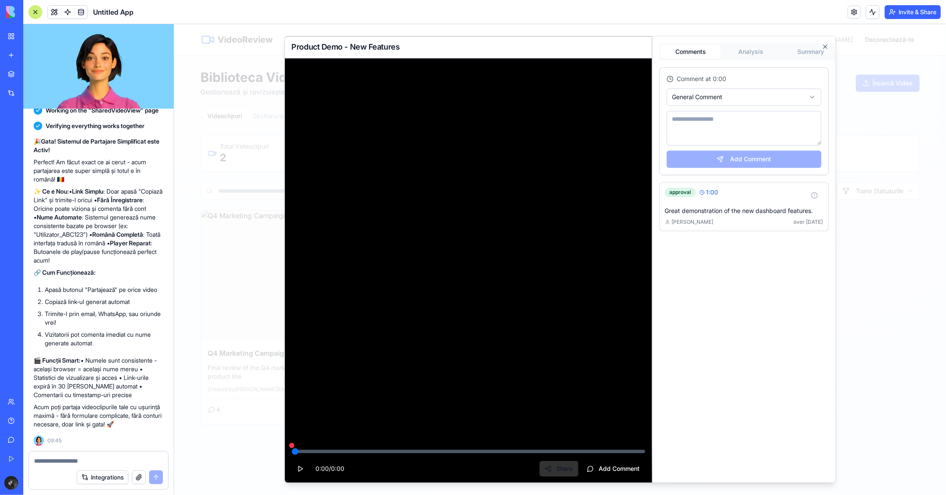
click at [558, 468] on button "Share" at bounding box center [558, 469] width 39 height 16
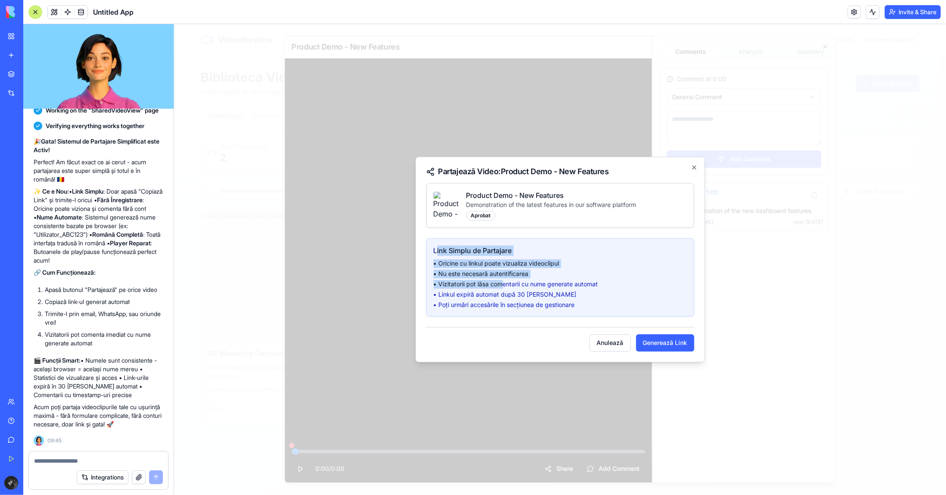
drag, startPoint x: 436, startPoint y: 250, endPoint x: 541, endPoint y: 296, distance: 114.0
click at [530, 295] on div "Link Simplu de Partajare • Oricine cu linkul poate vizualiza videoclipul • Nu e…" at bounding box center [559, 277] width 267 height 78
click at [581, 295] on li "• Linkul expiră automat după 30 [PERSON_NAME]" at bounding box center [559, 294] width 253 height 9
click at [664, 341] on button "Generează Link" at bounding box center [664, 342] width 58 height 17
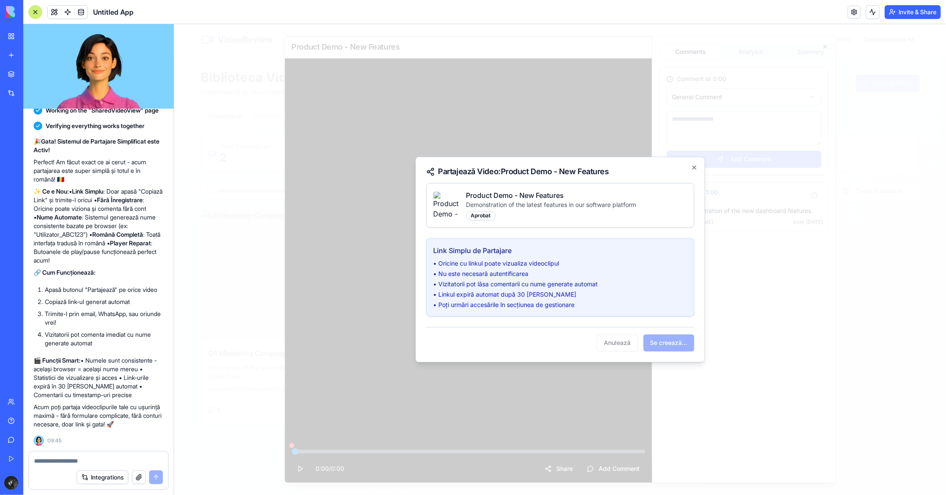
drag, startPoint x: 532, startPoint y: 297, endPoint x: 554, endPoint y: 296, distance: 21.5
click at [550, 296] on ul "• Oricine cu linkul poate vizualiza videoclipul • Nu este necesară autentificar…" at bounding box center [559, 284] width 253 height 50
click at [577, 302] on li "• Poți urmări accesările în secțiunea de gestionare" at bounding box center [559, 304] width 253 height 9
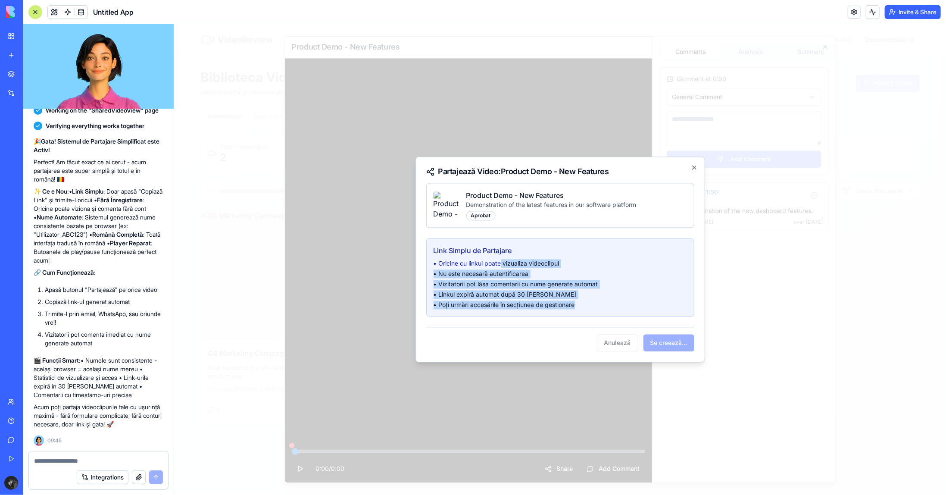
click at [490, 258] on div "Link Simplu de Partajare • Oricine cu linkul poate vizualiza videoclipul • Nu e…" at bounding box center [559, 277] width 267 height 78
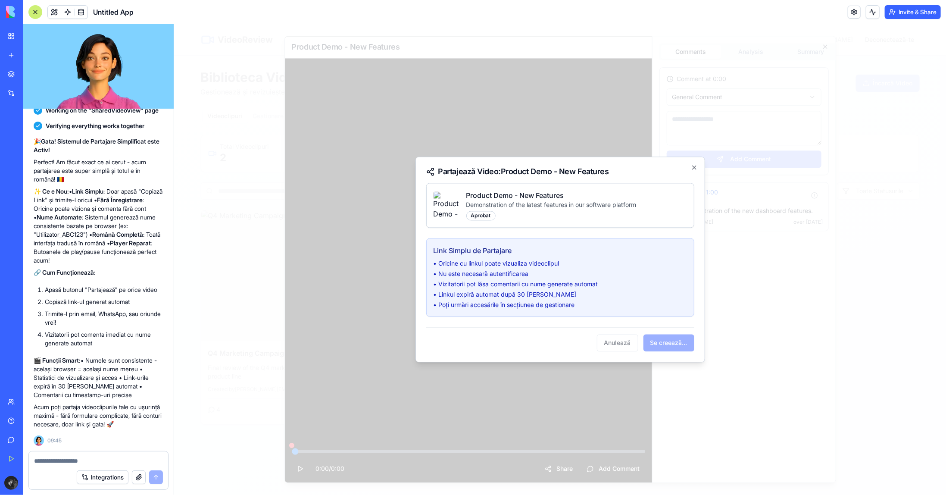
click at [537, 248] on h4 "Link Simplu de Partajare" at bounding box center [559, 250] width 253 height 10
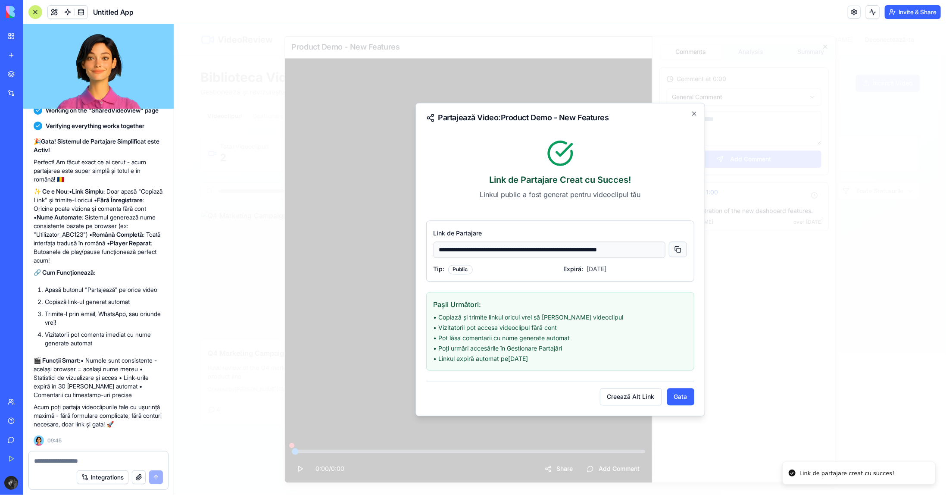
click at [678, 249] on button at bounding box center [677, 249] width 18 height 16
drag, startPoint x: 681, startPoint y: 394, endPoint x: 657, endPoint y: 390, distance: 23.6
click at [680, 394] on button "Gata" at bounding box center [679, 396] width 27 height 17
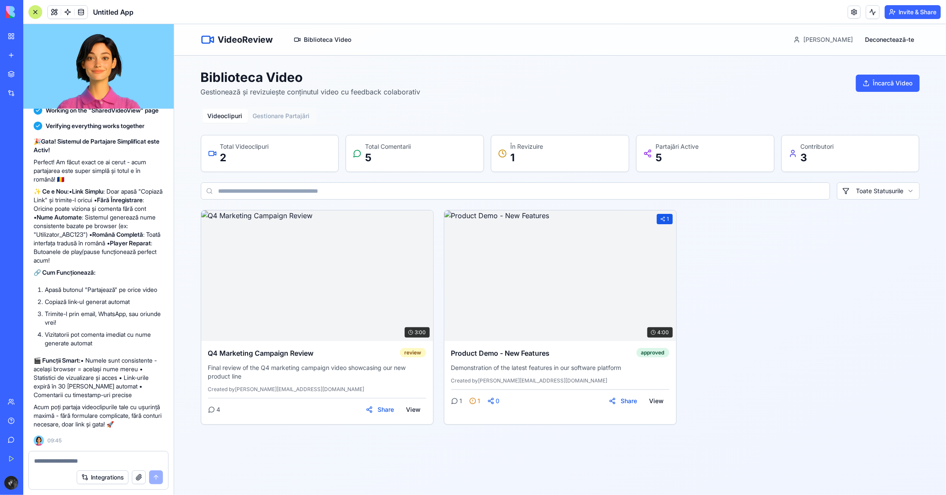
drag, startPoint x: 755, startPoint y: 296, endPoint x: 738, endPoint y: 295, distance: 16.8
click at [752, 297] on div "3:00 Q4 Marketing Campaign Review review Final review of the Q4 marketing campa…" at bounding box center [559, 316] width 719 height 215
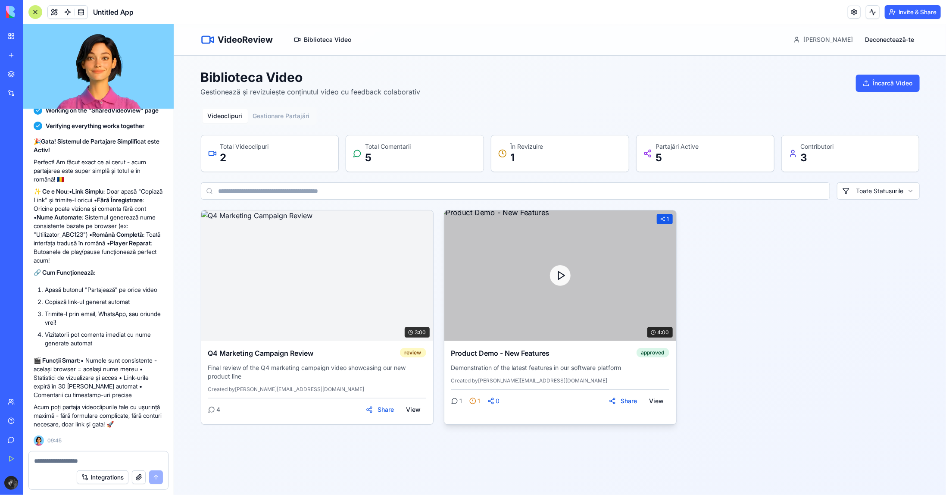
click at [666, 220] on div "1" at bounding box center [664, 218] width 16 height 10
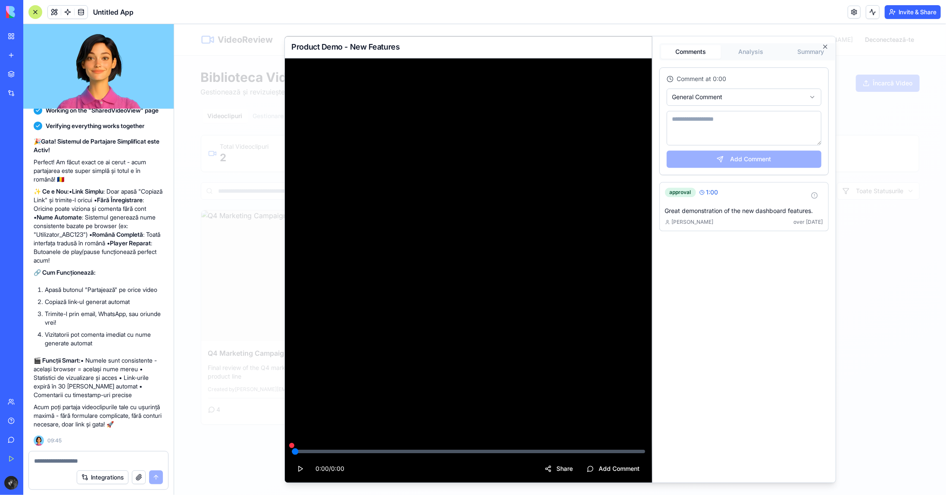
drag, startPoint x: 886, startPoint y: 240, endPoint x: 878, endPoint y: 227, distance: 15.2
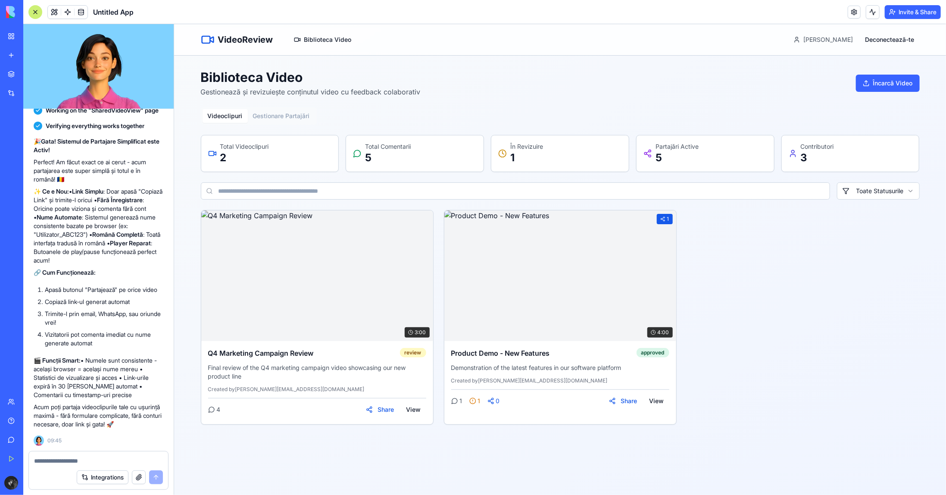
click at [841, 42] on span "[PERSON_NAME]" at bounding box center [828, 39] width 50 height 9
click at [818, 258] on div "3:00 Q4 Marketing Campaign Review review Final review of the Q4 marketing campa…" at bounding box center [559, 316] width 719 height 215
click at [281, 119] on button "Gestionare Partajări" at bounding box center [280, 116] width 67 height 14
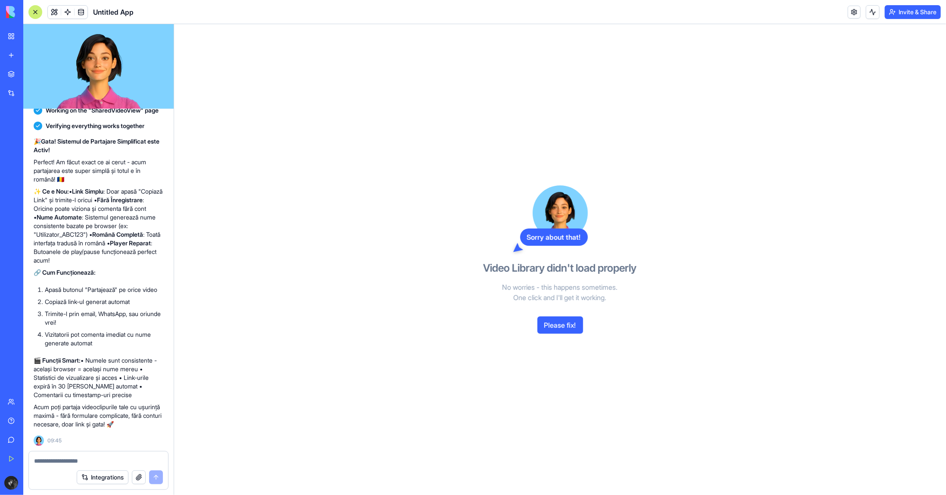
drag, startPoint x: 389, startPoint y: 111, endPoint x: 353, endPoint y: 96, distance: 39.0
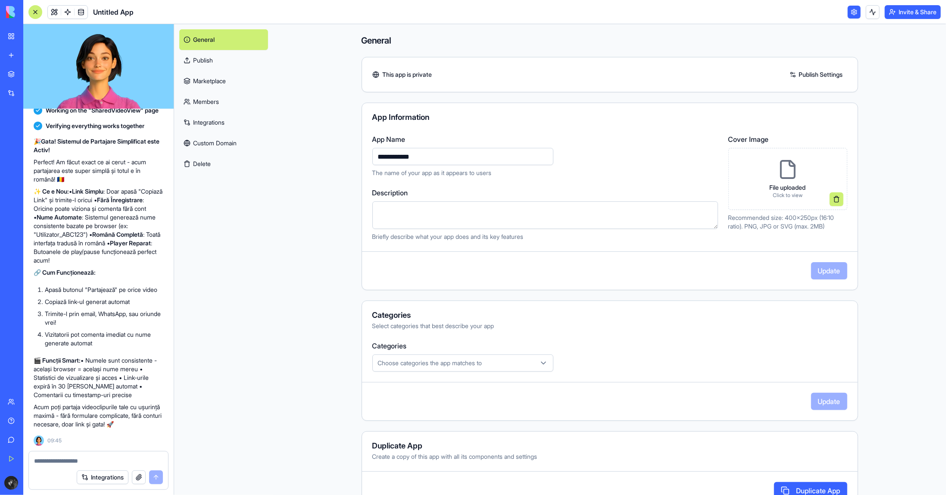
click at [300, 228] on main "**********" at bounding box center [609, 259] width 672 height 470
click at [849, 15] on link at bounding box center [853, 12] width 13 height 13
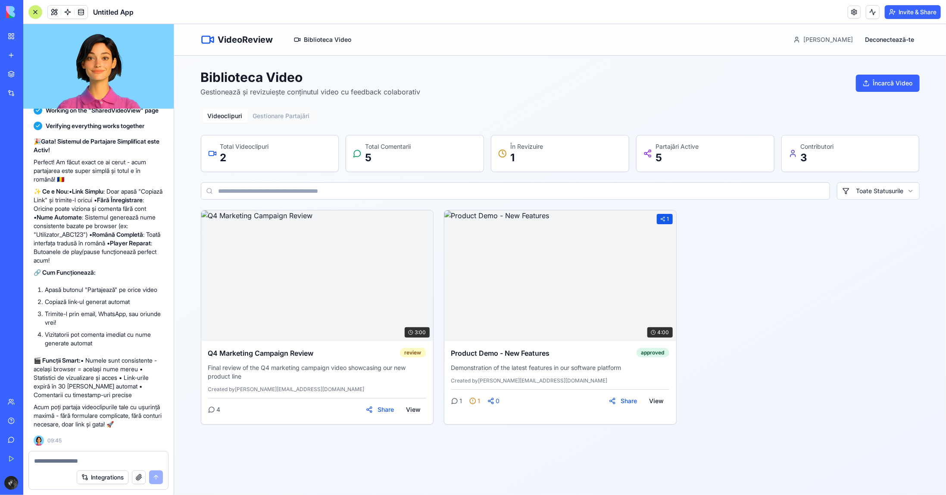
click at [444, 80] on div "Biblioteca Video Gestionează și revizuiește conținutul video cu feedback colabo…" at bounding box center [559, 83] width 719 height 28
click at [293, 122] on button "Gestionare Partajări" at bounding box center [280, 116] width 67 height 14
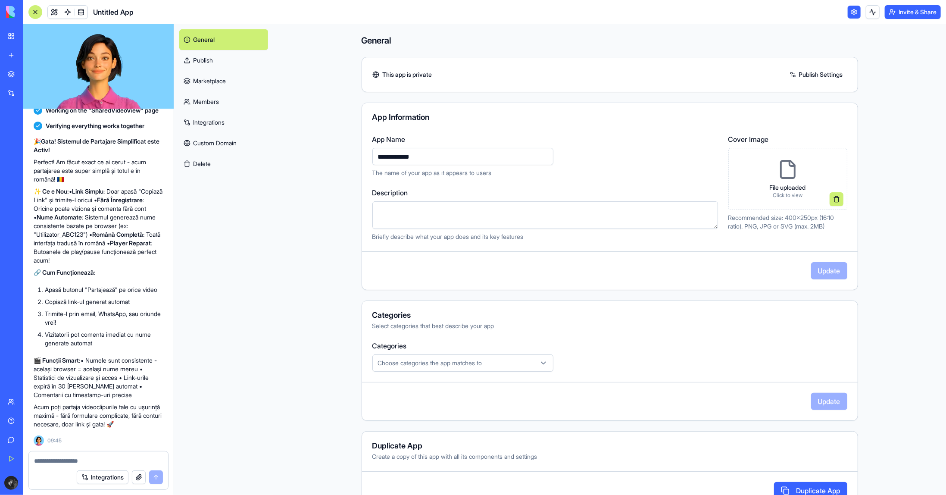
click at [850, 14] on link at bounding box center [853, 12] width 13 height 13
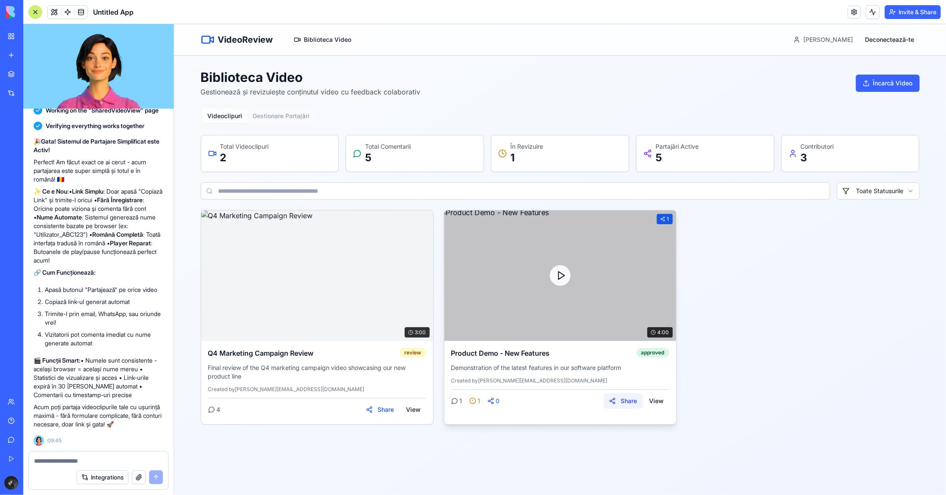
click at [628, 399] on button "Share" at bounding box center [622, 400] width 39 height 16
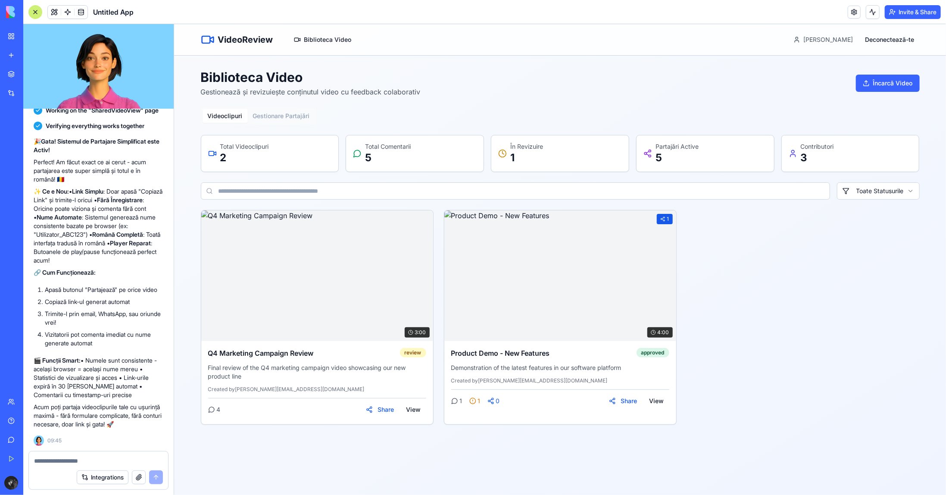
drag, startPoint x: 747, startPoint y: 395, endPoint x: 707, endPoint y: 403, distance: 40.3
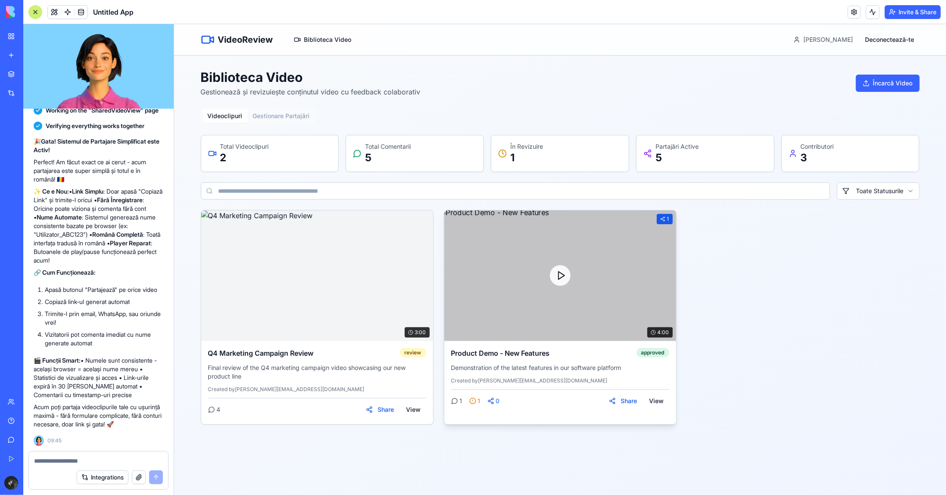
click at [495, 399] on span "0" at bounding box center [497, 400] width 4 height 9
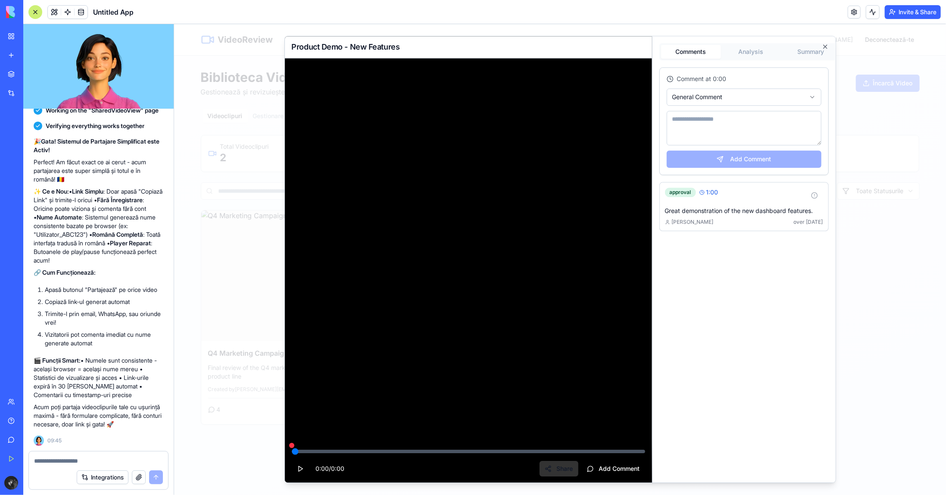
click at [548, 464] on button "Share" at bounding box center [558, 469] width 39 height 16
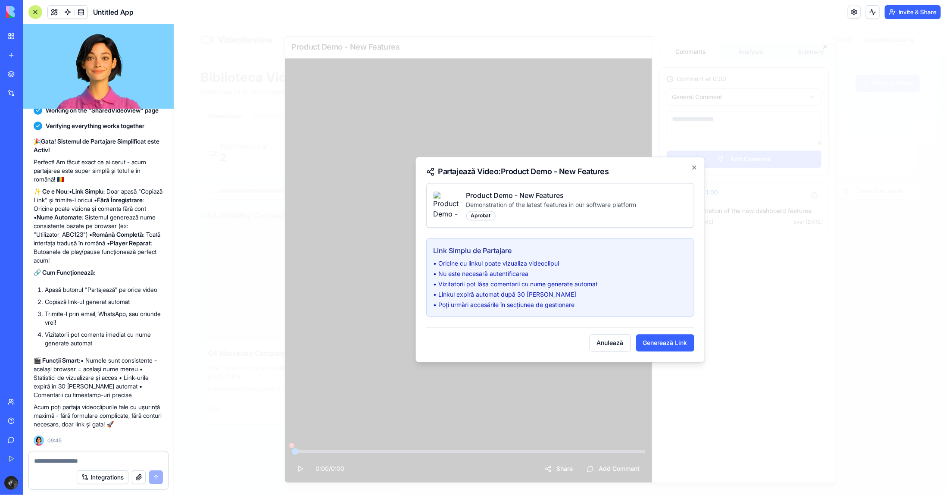
click at [689, 347] on button "Generează Link" at bounding box center [664, 342] width 58 height 17
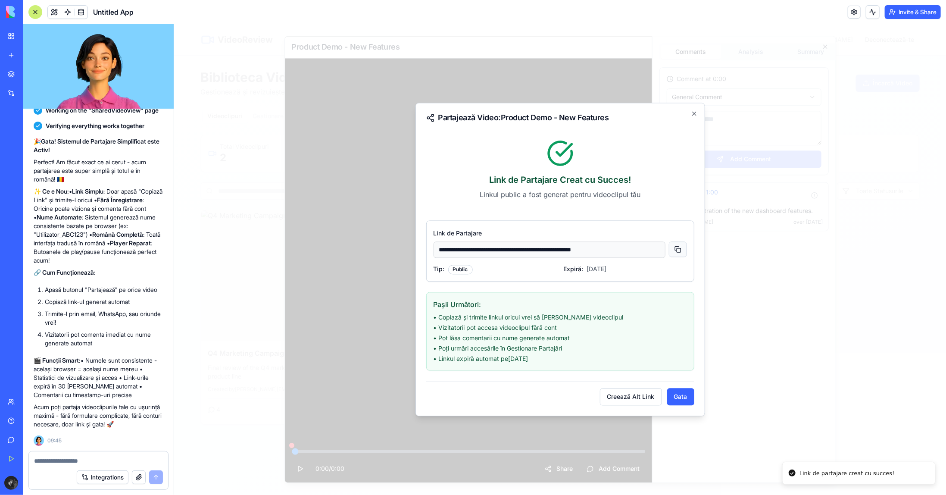
click at [674, 246] on button at bounding box center [677, 249] width 18 height 16
click at [679, 398] on button "Gata" at bounding box center [679, 396] width 27 height 17
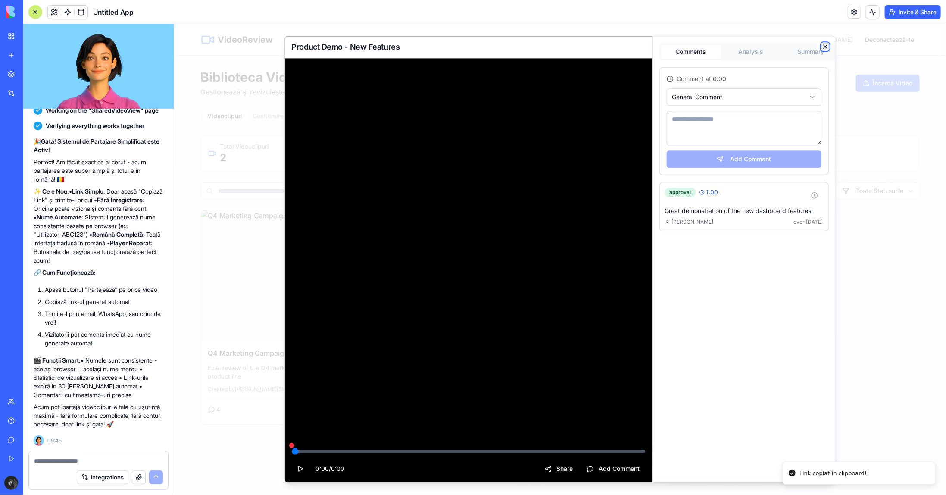
click at [827, 46] on icon "button" at bounding box center [824, 46] width 7 height 7
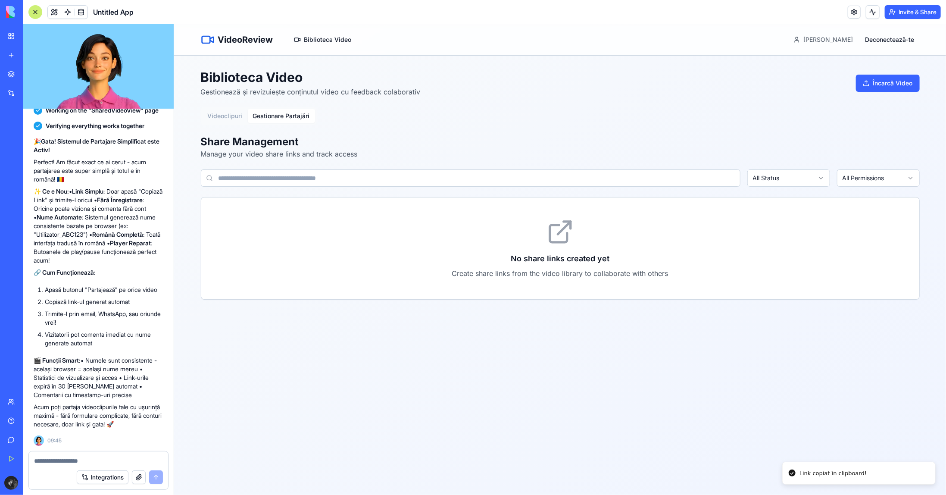
drag, startPoint x: 295, startPoint y: 121, endPoint x: 299, endPoint y: 118, distance: 5.2
click at [296, 121] on button "Gestionare Partajări" at bounding box center [280, 116] width 67 height 14
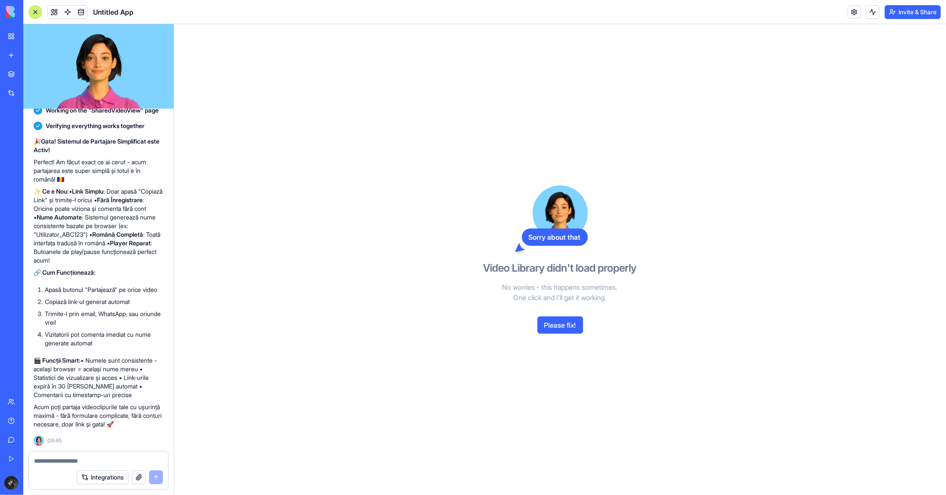
click at [571, 325] on button "Please fix!" at bounding box center [560, 324] width 46 height 17
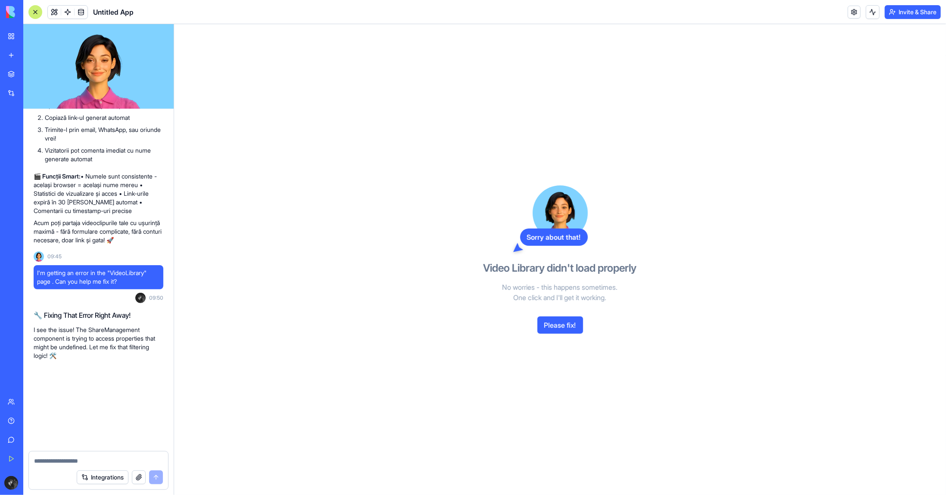
scroll to position [1801, 0]
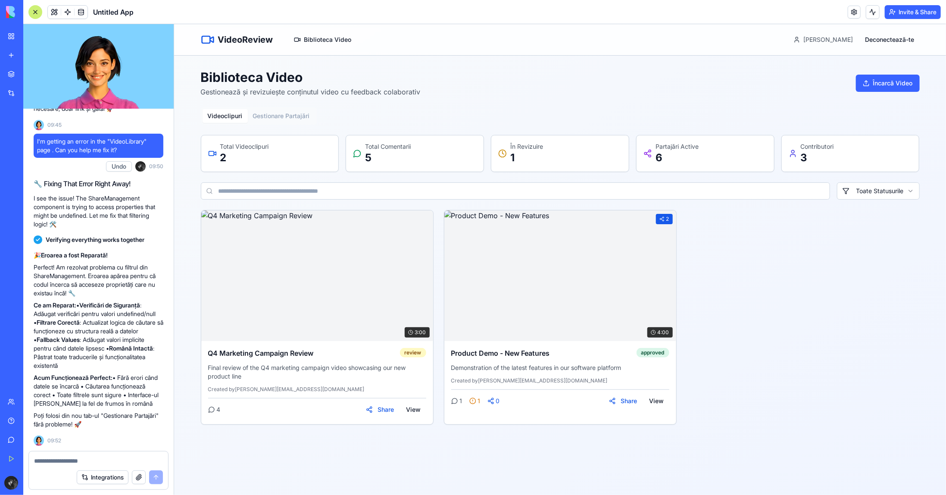
click at [284, 117] on button "Gestionare Partajări" at bounding box center [280, 116] width 67 height 14
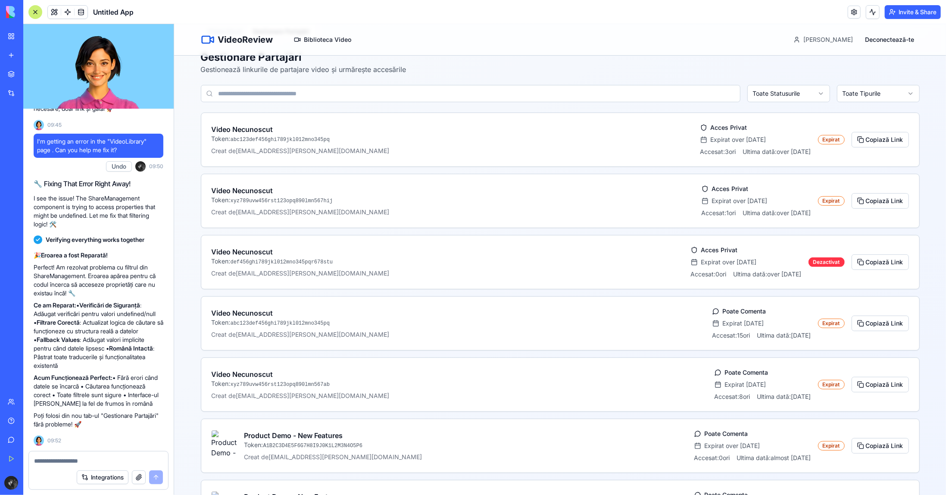
scroll to position [134, 0]
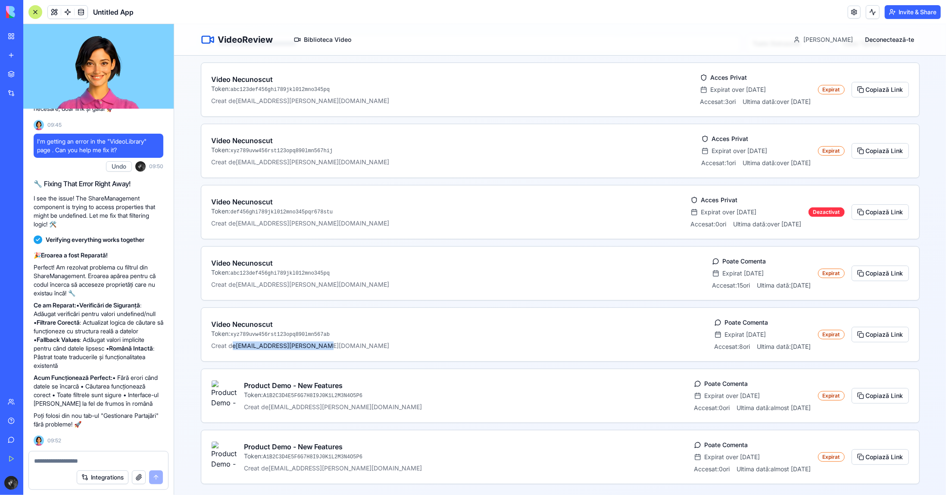
drag, startPoint x: 231, startPoint y: 345, endPoint x: 368, endPoint y: 342, distance: 137.4
click at [367, 342] on p "Creat de [EMAIL_ADDRESS][PERSON_NAME][DOMAIN_NAME]" at bounding box center [459, 345] width 496 height 9
click at [385, 341] on p "Creat de [EMAIL_ADDRESS][PERSON_NAME][DOMAIN_NAME]" at bounding box center [459, 345] width 496 height 9
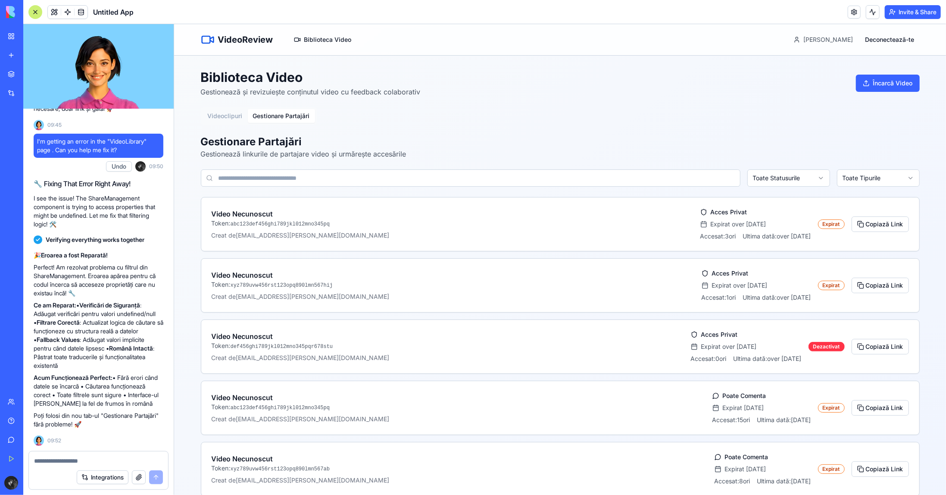
click at [339, 334] on h3 "Video Necunoscut" at bounding box center [447, 335] width 472 height 10
click at [224, 116] on button "Videoclipuri" at bounding box center [224, 116] width 45 height 14
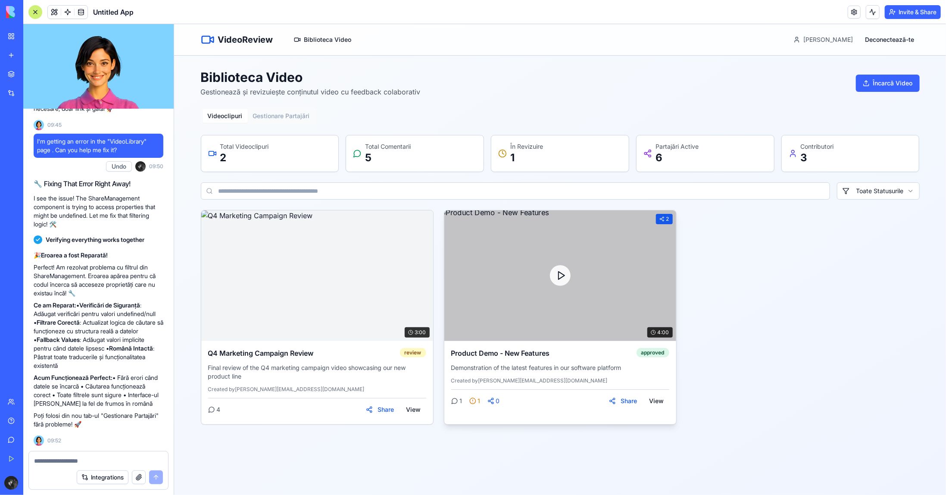
click at [494, 401] on div "0" at bounding box center [493, 400] width 12 height 9
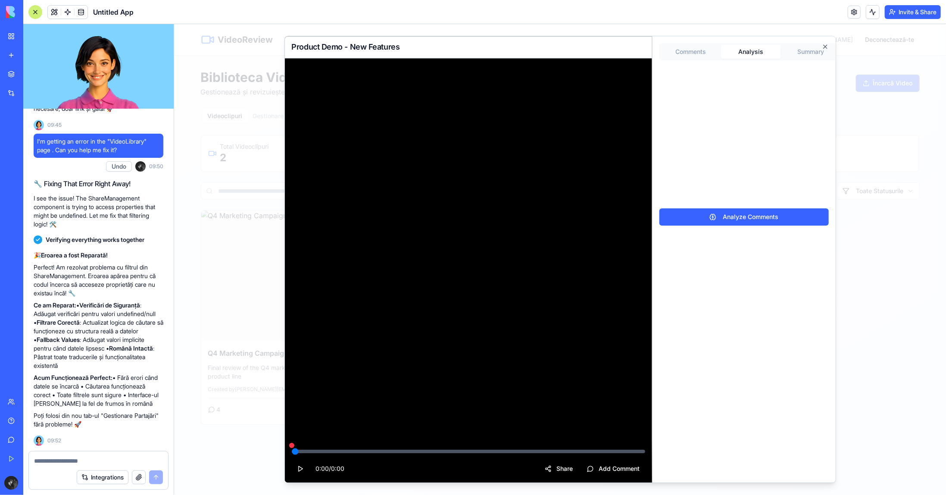
click at [757, 52] on button "Analysis" at bounding box center [750, 51] width 60 height 14
click at [801, 54] on button "Summary" at bounding box center [810, 51] width 60 height 14
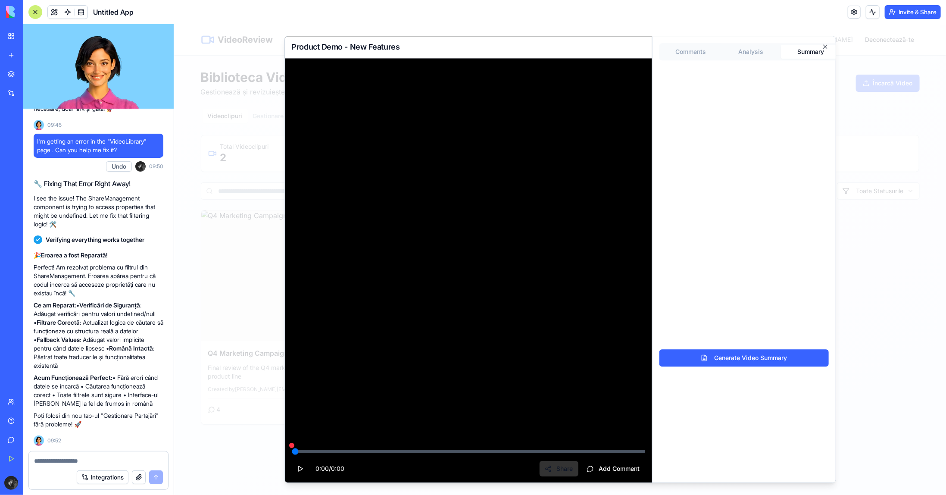
click at [552, 468] on button "Share" at bounding box center [558, 469] width 39 height 16
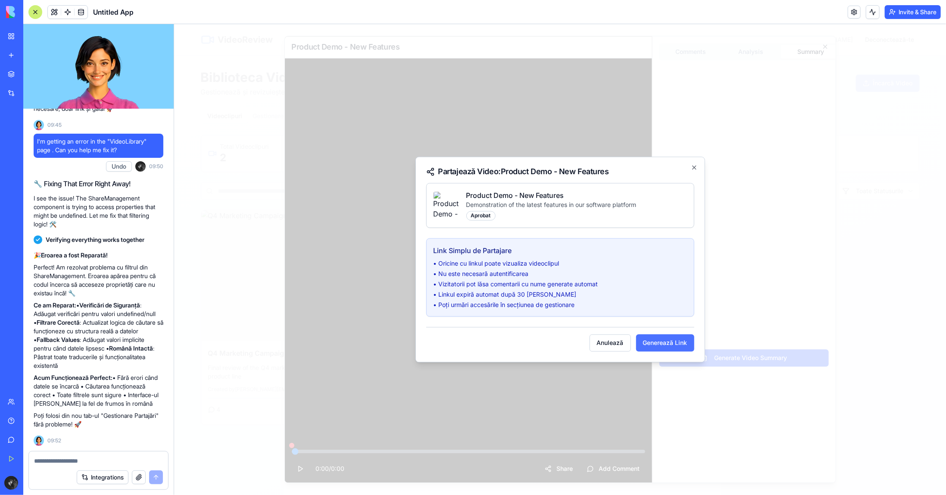
click at [669, 339] on button "Generează Link" at bounding box center [664, 342] width 58 height 17
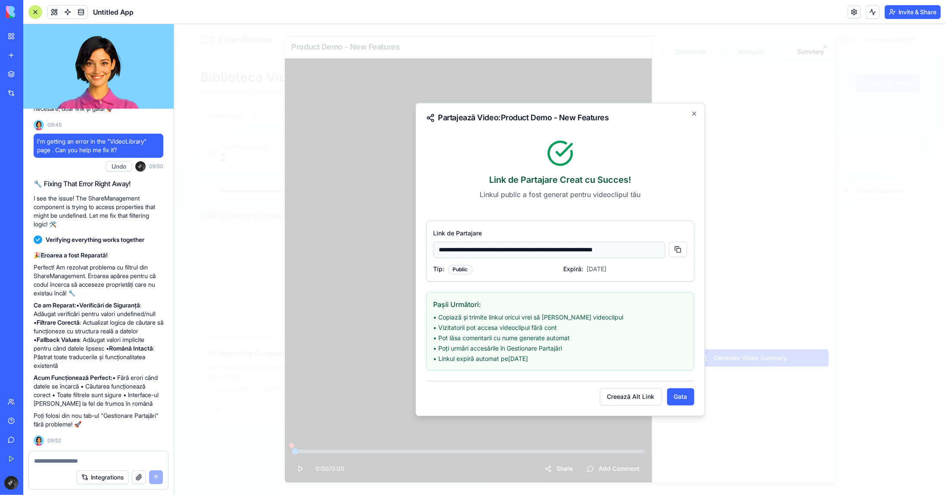
click at [684, 398] on button "Gata" at bounding box center [679, 396] width 27 height 17
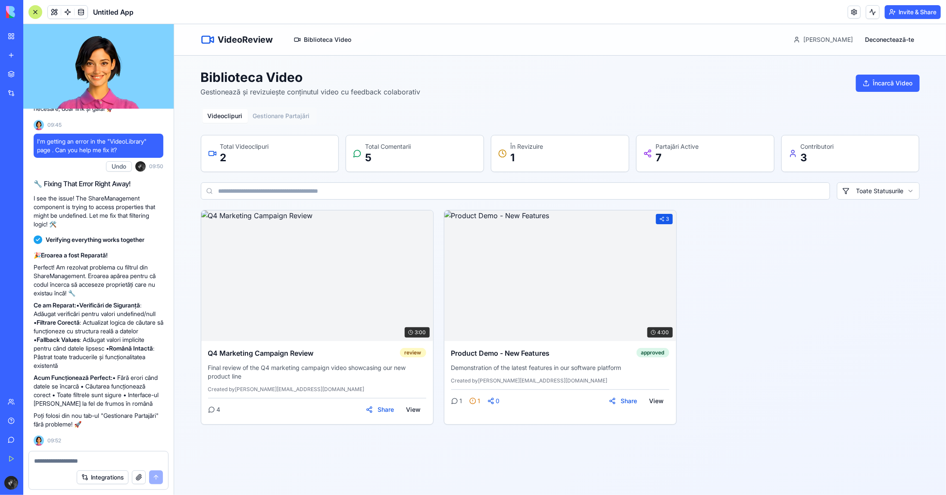
click at [265, 115] on button "Gestionare Partajări" at bounding box center [280, 116] width 67 height 14
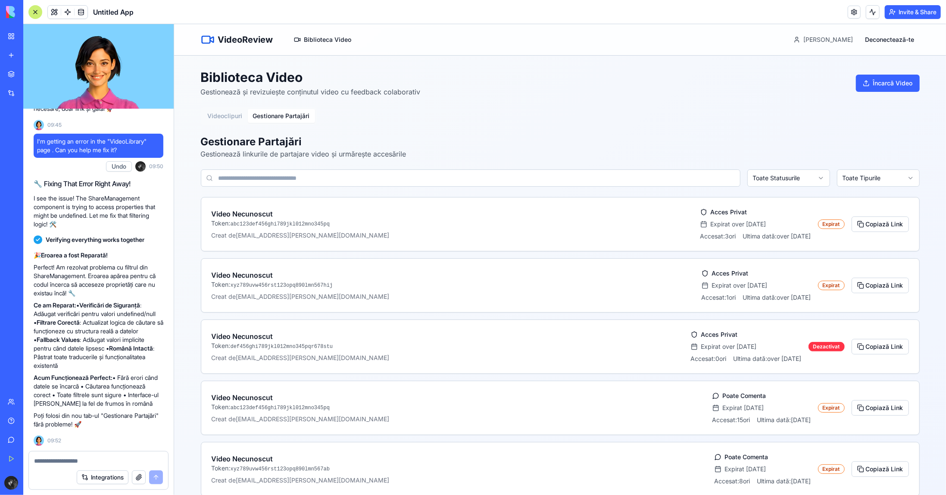
click at [484, 126] on div "Videoclipuri Gestionare Partajări Gestionare Partajări Gestionează linkurile de…" at bounding box center [559, 393] width 719 height 572
click at [642, 111] on div "Videoclipuri Gestionare Partajări Gestionare Partajări Gestionează linkurile de…" at bounding box center [559, 393] width 719 height 572
drag, startPoint x: 460, startPoint y: 146, endPoint x: 372, endPoint y: 145, distance: 87.5
click at [459, 146] on div "Gestionare Partajări Gestionează linkurile de partajare video și urmărește acce…" at bounding box center [559, 146] width 719 height 24
click at [226, 110] on button "Videoclipuri" at bounding box center [224, 116] width 45 height 14
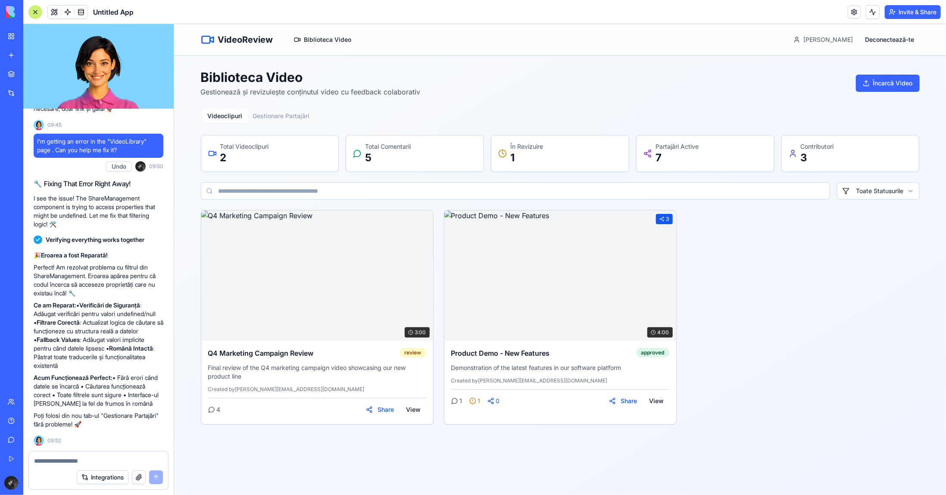
click at [848, 342] on div "3:00 Q4 Marketing Campaign Review review Final review of the Q4 marketing campa…" at bounding box center [559, 316] width 719 height 215
click at [338, 42] on button "Biblioteca Video" at bounding box center [322, 39] width 72 height 17
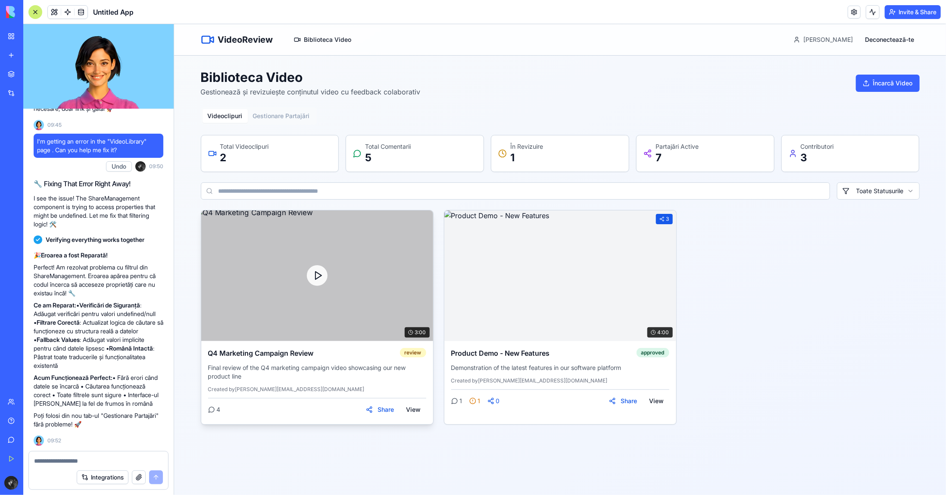
click at [338, 286] on div at bounding box center [317, 275] width 232 height 131
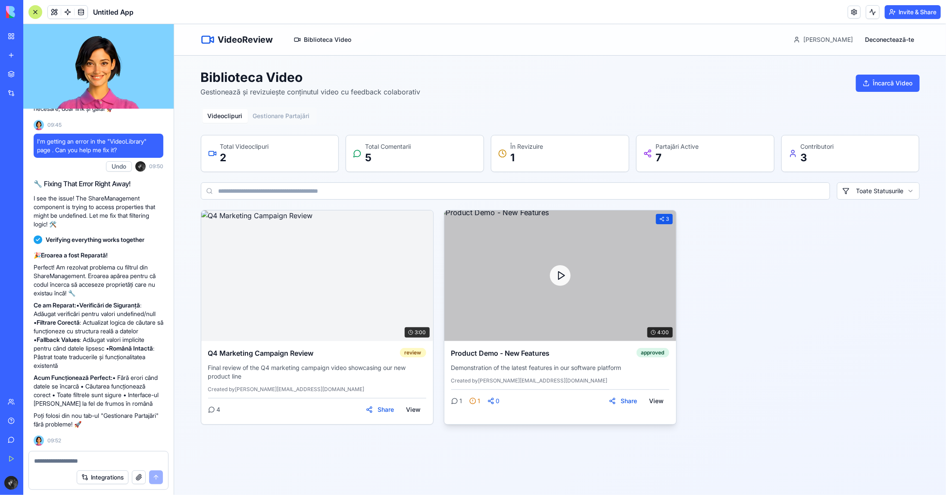
click at [615, 280] on div at bounding box center [560, 275] width 232 height 131
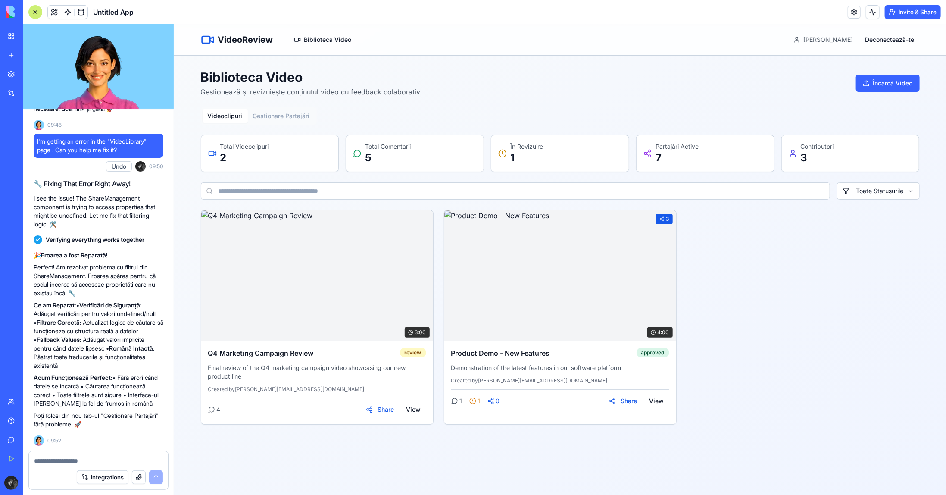
drag, startPoint x: 803, startPoint y: 245, endPoint x: 835, endPoint y: 188, distance: 65.0
click at [803, 245] on div "3:00 Q4 Marketing Campaign Review review Final review of the Q4 marketing campa…" at bounding box center [559, 316] width 719 height 215
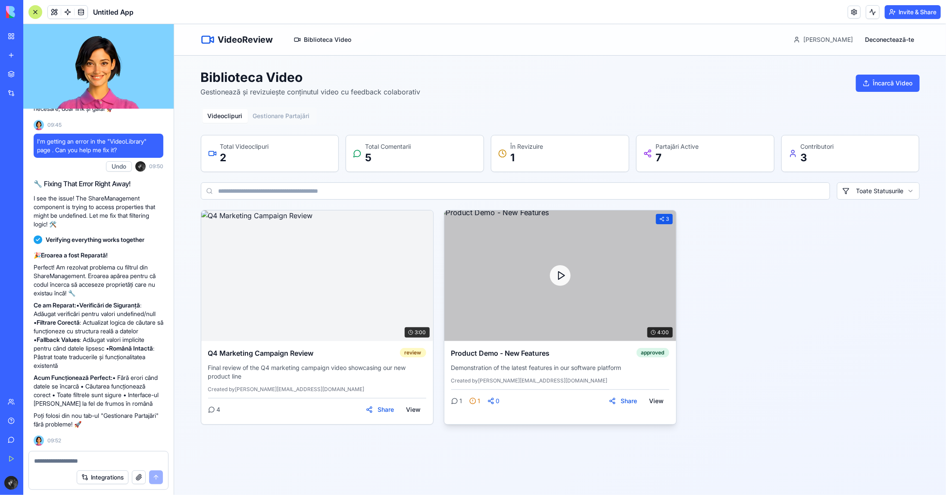
click at [596, 280] on div at bounding box center [560, 275] width 232 height 131
click at [664, 218] on div "3" at bounding box center [663, 218] width 17 height 10
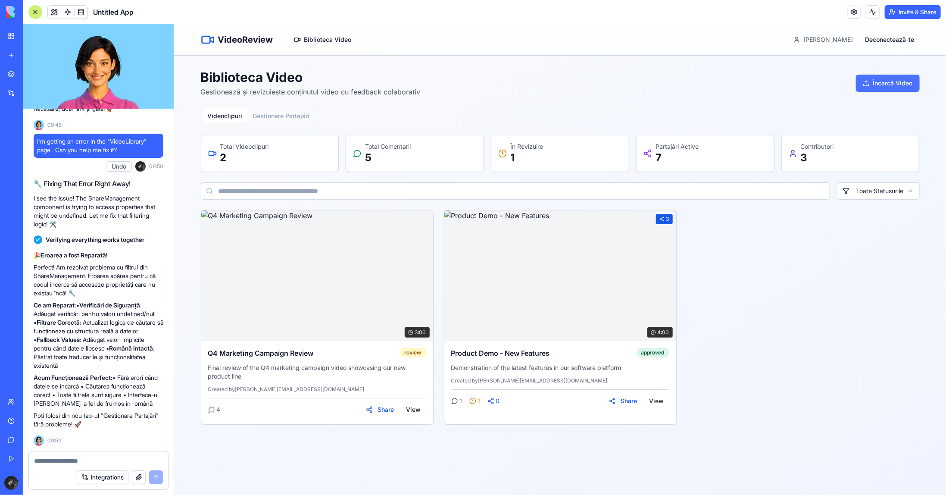
click at [902, 84] on button "Încarcă Video" at bounding box center [887, 82] width 64 height 17
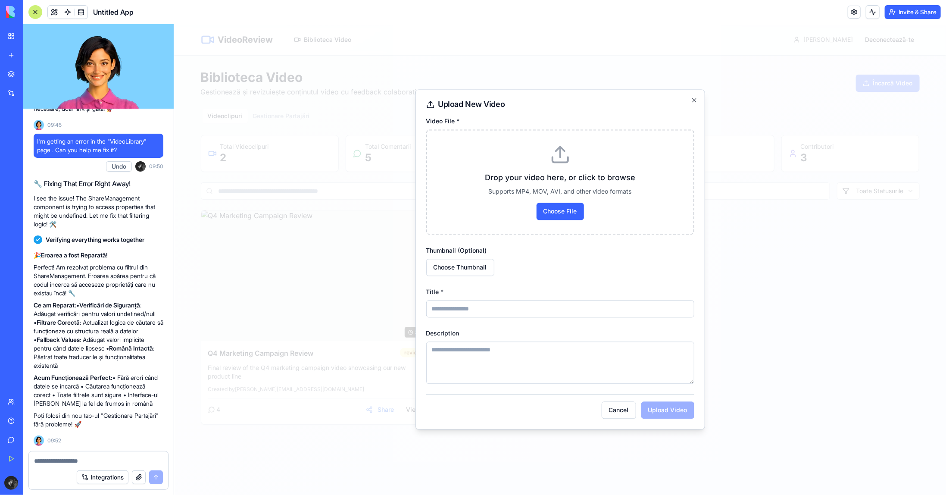
drag, startPoint x: 830, startPoint y: 233, endPoint x: 855, endPoint y: 84, distance: 152.0
click at [832, 229] on div at bounding box center [560, 259] width 772 height 470
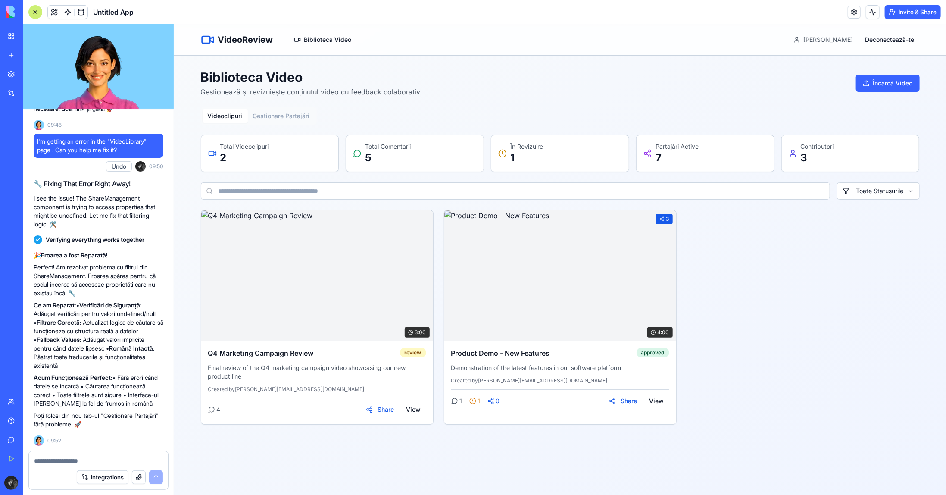
click at [42, 483] on button "Upgrade" at bounding box center [43, 483] width 32 height 14
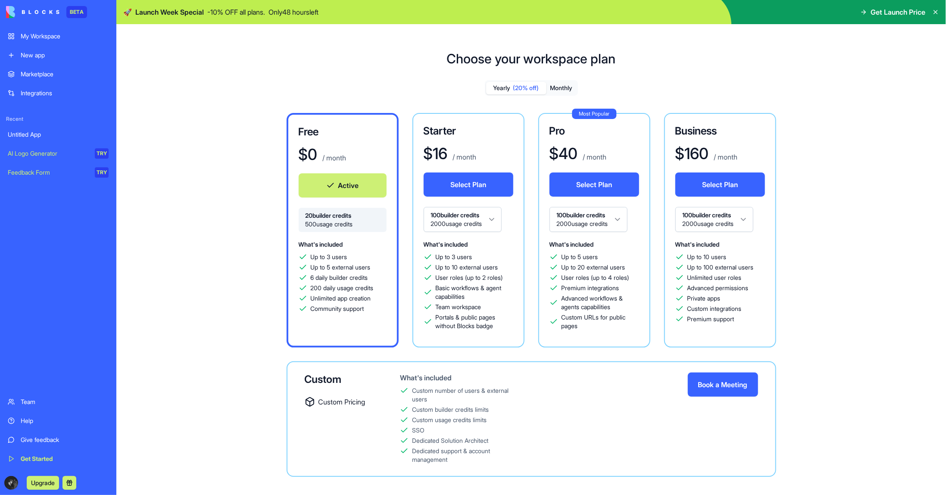
click at [567, 87] on button "Monthly" at bounding box center [561, 88] width 30 height 12
click at [482, 215] on html "BETA My Workspace New app Marketplace Integrations Recent Untitled App AI Logo …" at bounding box center [473, 247] width 946 height 495
click at [479, 217] on html "BETA My Workspace New app Marketplace Integrations Recent Untitled App AI Logo …" at bounding box center [473, 247] width 946 height 495
click at [214, 285] on div "Choose your workspace plan Yearly (20% off) Monthly Free $ 0 / month Active 20 …" at bounding box center [530, 270] width 829 height 467
drag, startPoint x: 443, startPoint y: 264, endPoint x: 491, endPoint y: 327, distance: 80.0
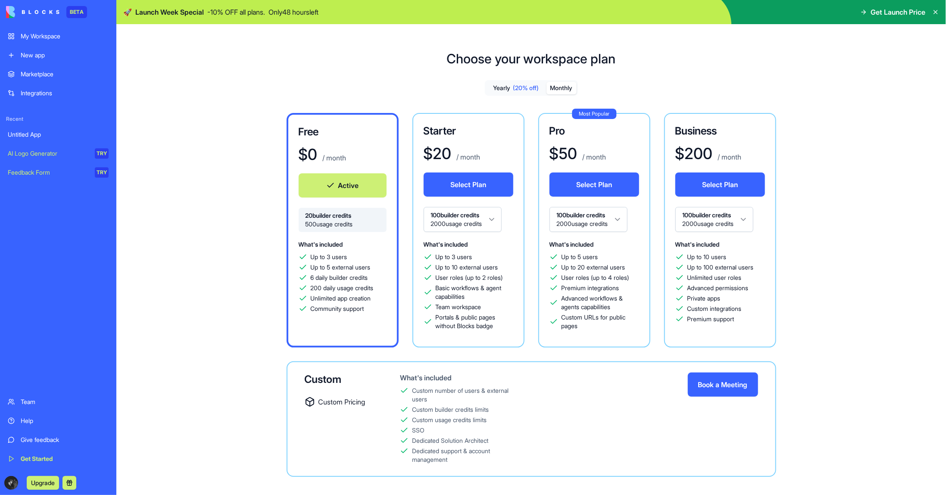
click at [490, 328] on div "Up to 3 users Up to 10 external users User roles (up to 2 roles) Basic workflow…" at bounding box center [468, 291] width 90 height 78
drag, startPoint x: 509, startPoint y: 321, endPoint x: 508, endPoint y: 330, distance: 8.7
click at [509, 321] on span "Portals & public pages without Blocks badge" at bounding box center [475, 321] width 78 height 17
drag, startPoint x: 503, startPoint y: 330, endPoint x: 462, endPoint y: 311, distance: 45.5
click at [458, 305] on div "What's included Up to 3 users Up to 10 external users User roles (up to 2 roles…" at bounding box center [468, 287] width 90 height 96
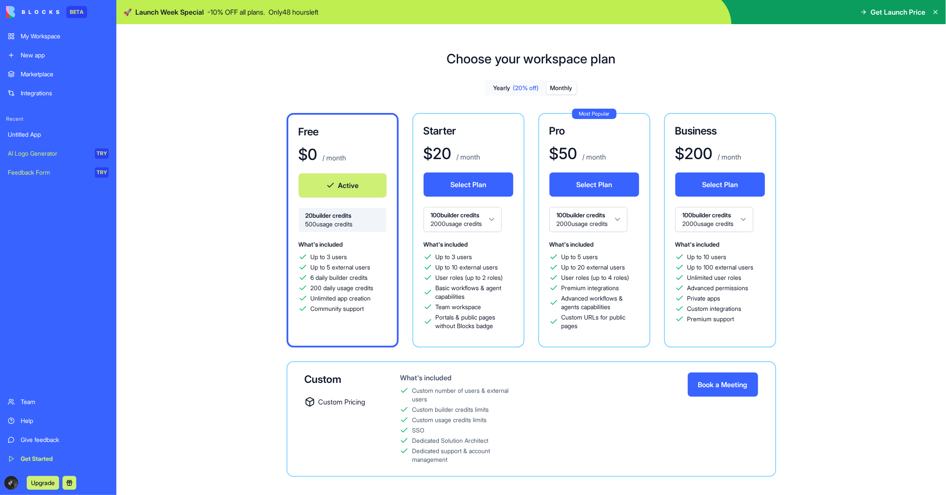
drag, startPoint x: 474, startPoint y: 319, endPoint x: 473, endPoint y: 333, distance: 13.8
click at [474, 319] on span "Portals & public pages without Blocks badge" at bounding box center [475, 321] width 78 height 17
click at [464, 342] on div "Starter $ 20 / month Select Plan 100 builder credits 2000 usage credits What's …" at bounding box center [468, 230] width 112 height 234
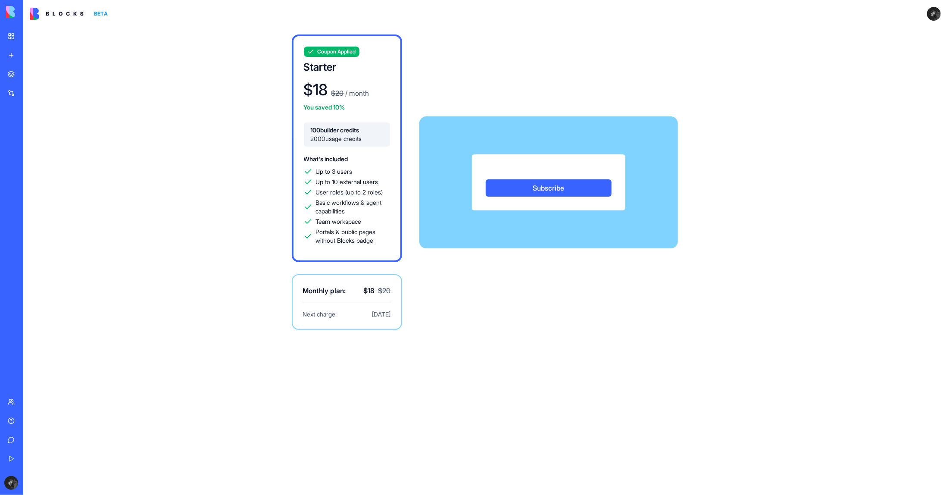
click at [12, 153] on div "AI Logo Generator" at bounding box center [10, 153] width 4 height 9
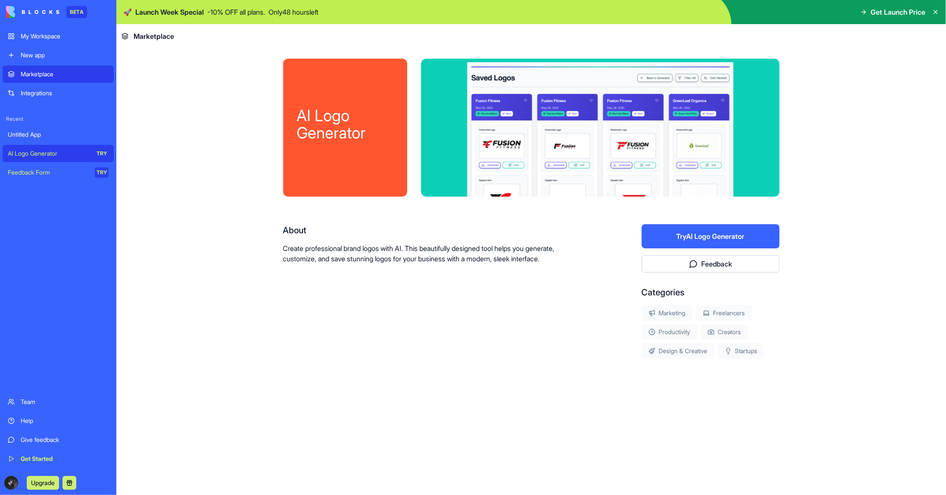
click at [743, 235] on button "Try AI Logo Generator" at bounding box center [710, 236] width 138 height 24
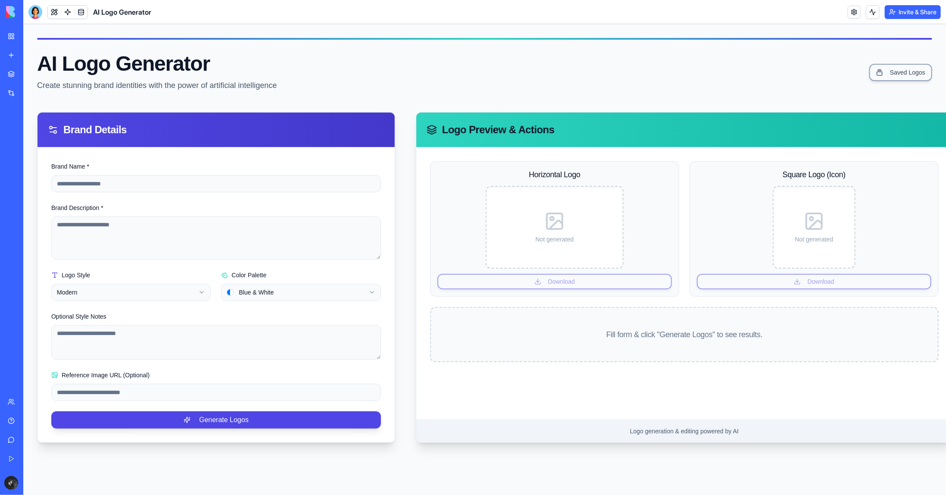
scroll to position [6, 0]
click at [12, 33] on link "My Workspace" at bounding box center [20, 36] width 34 height 17
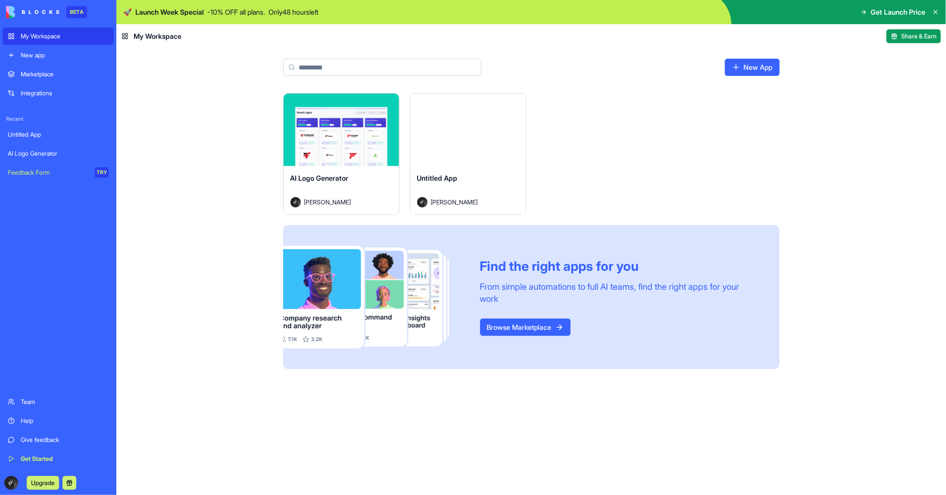
click at [239, 188] on div "Launch AI Logo Generator [PERSON_NAME] D Launch Untitled App [PERSON_NAME] Find…" at bounding box center [530, 294] width 829 height 402
click at [47, 68] on link "Marketplace" at bounding box center [58, 73] width 111 height 17
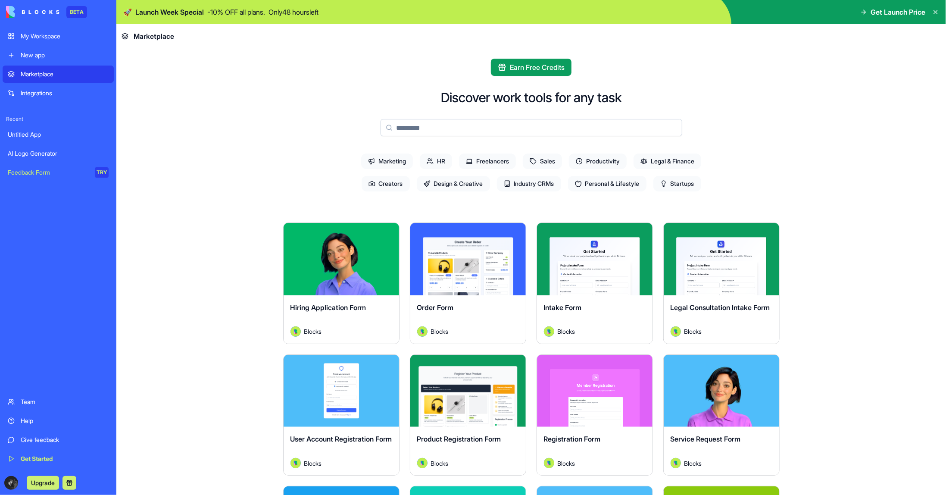
click at [219, 199] on main "Earn Free Credits Discover work tools for any task Marketing HR Freelancers Sal…" at bounding box center [530, 271] width 829 height 446
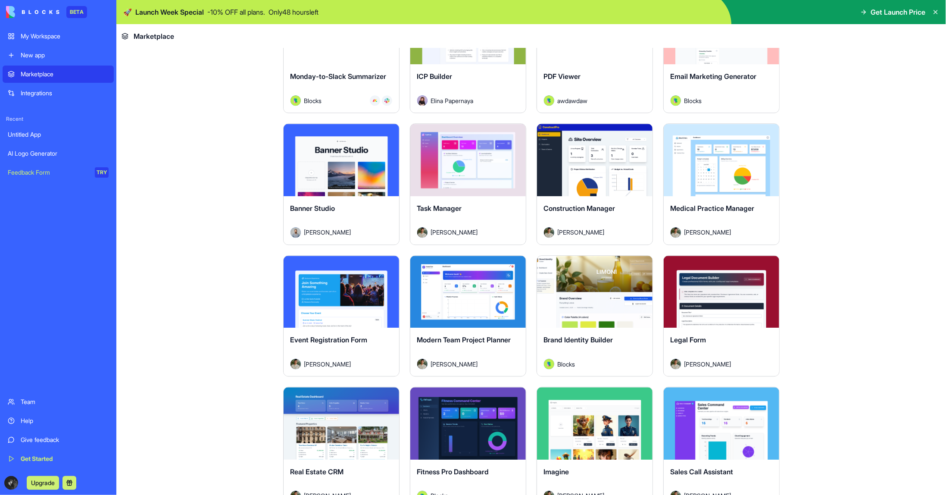
scroll to position [1465, 0]
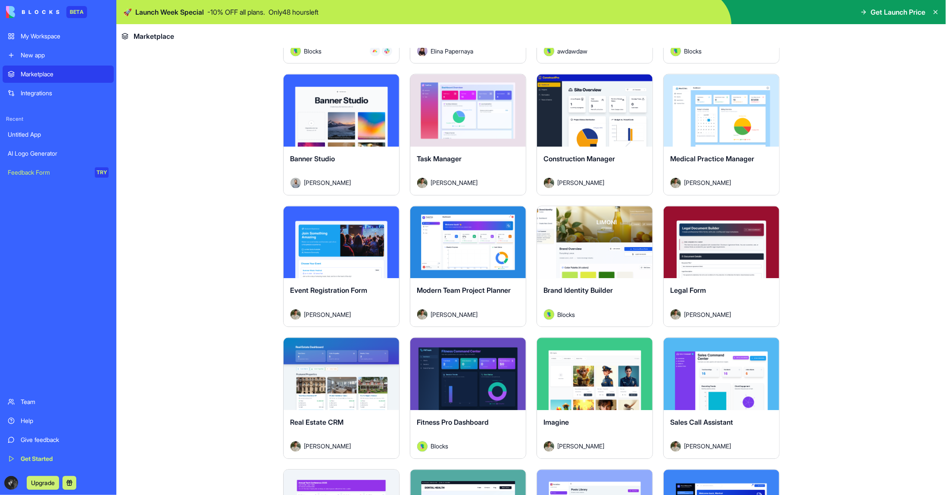
click at [351, 113] on button "Explore" at bounding box center [341, 110] width 65 height 17
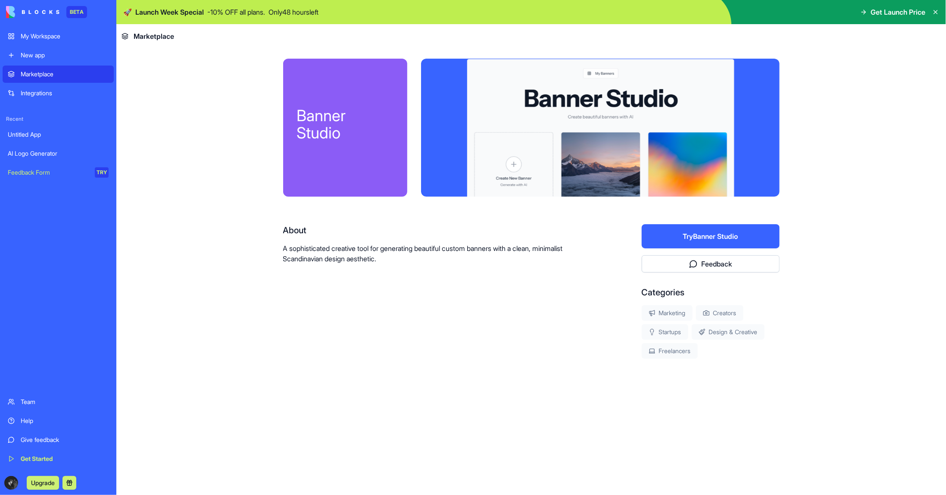
click at [732, 237] on button "Try Banner Studio" at bounding box center [710, 236] width 138 height 24
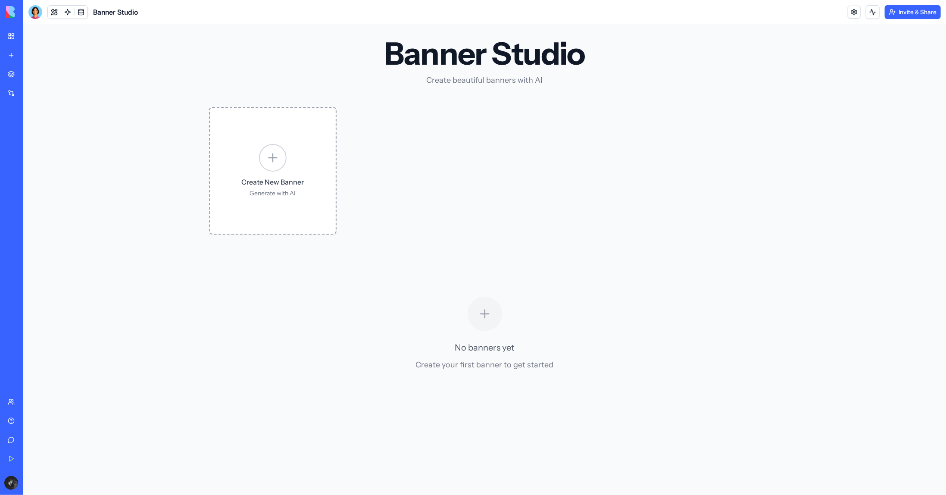
click at [273, 166] on div at bounding box center [272, 157] width 28 height 28
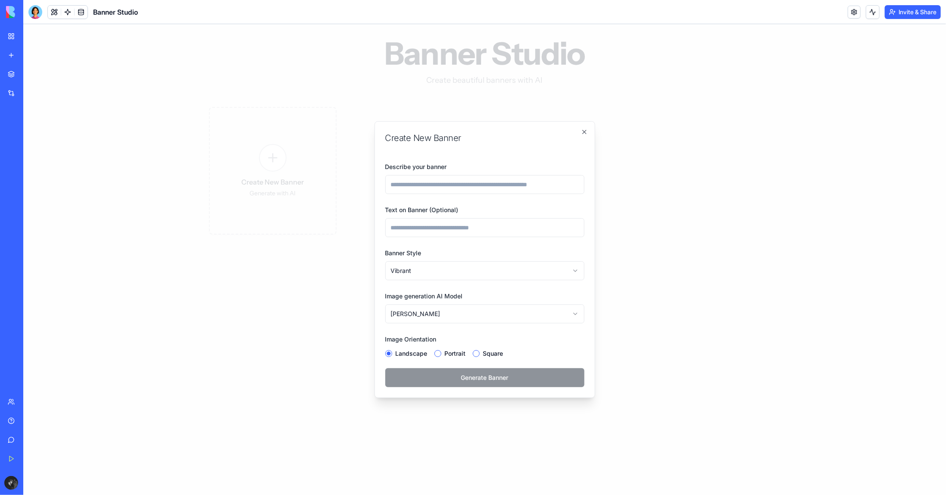
drag, startPoint x: 449, startPoint y: 185, endPoint x: 454, endPoint y: 187, distance: 4.9
click at [449, 185] on input "Describe your banner" at bounding box center [484, 183] width 199 height 19
click at [383, 252] on div "**********" at bounding box center [484, 259] width 221 height 277
drag, startPoint x: 456, startPoint y: 354, endPoint x: 496, endPoint y: 354, distance: 40.1
click at [458, 354] on label "Portrait" at bounding box center [454, 353] width 21 height 9
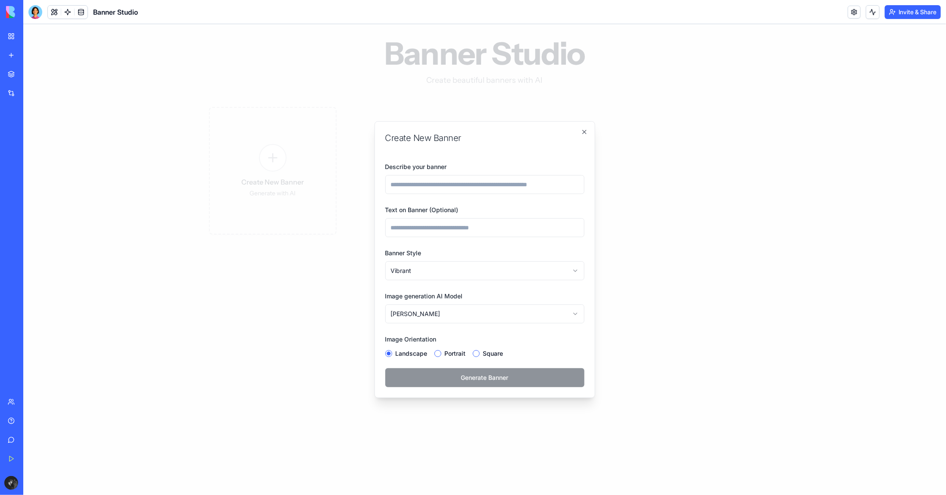
drag, startPoint x: 496, startPoint y: 354, endPoint x: 543, endPoint y: 350, distance: 47.5
click at [497, 354] on label "Square" at bounding box center [492, 353] width 20 height 9
click at [479, 354] on button "Square" at bounding box center [475, 352] width 7 height 7
click at [697, 268] on div at bounding box center [484, 259] width 922 height 470
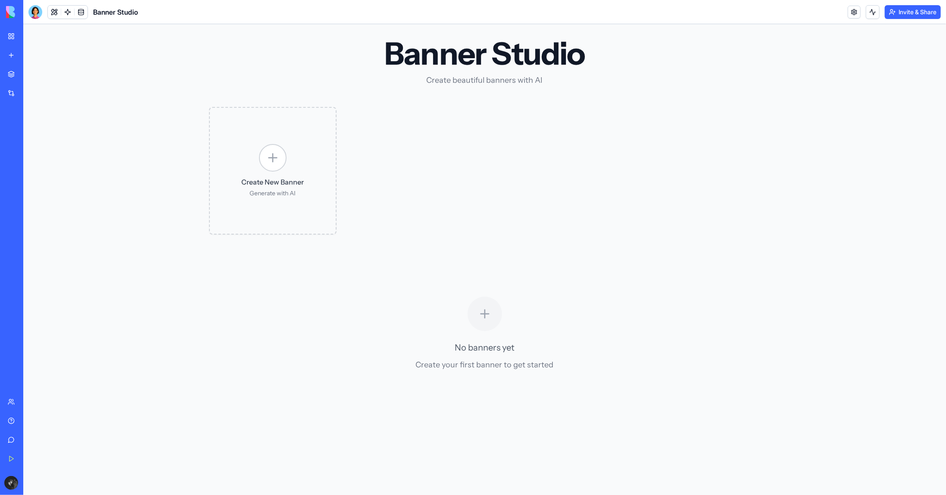
drag, startPoint x: 474, startPoint y: 188, endPoint x: 465, endPoint y: 185, distance: 9.7
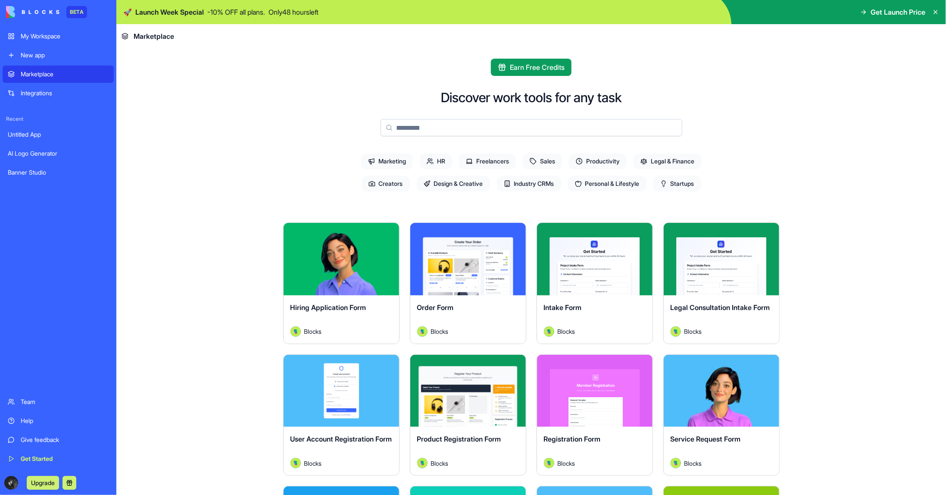
drag, startPoint x: 458, startPoint y: 184, endPoint x: 435, endPoint y: 186, distance: 22.9
click at [457, 184] on span "Design & Creative" at bounding box center [453, 184] width 73 height 16
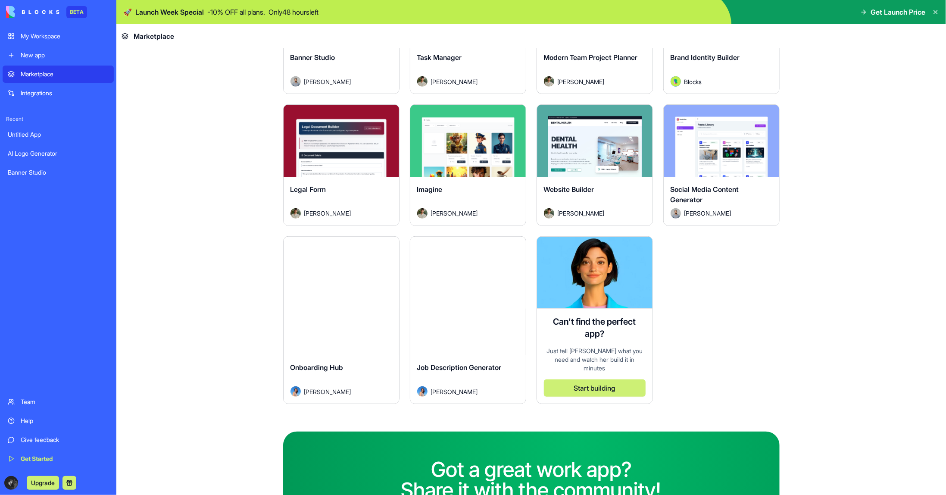
scroll to position [388, 0]
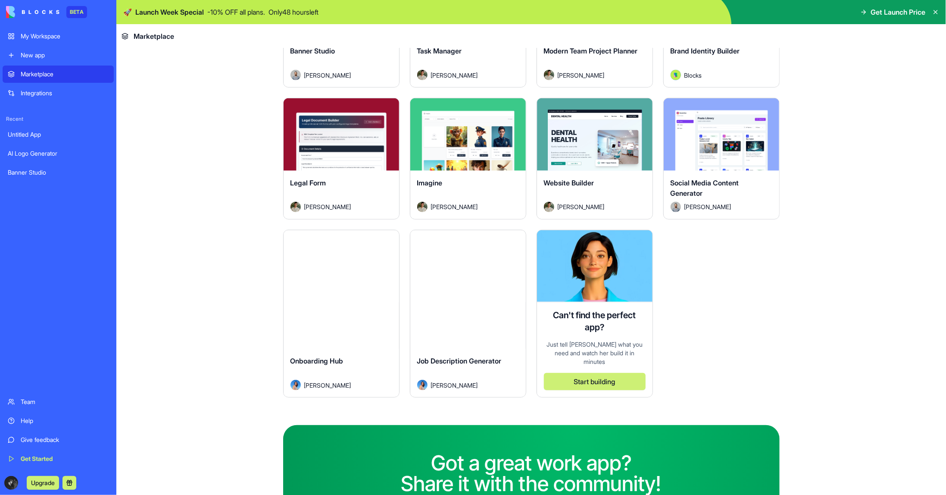
click at [607, 137] on button "Explore" at bounding box center [594, 134] width 65 height 17
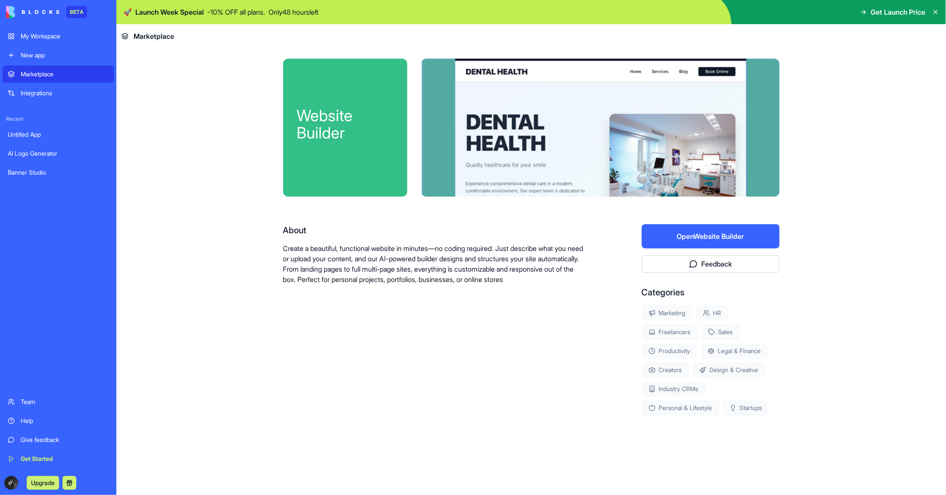
click at [720, 237] on button "Open Website Builder" at bounding box center [710, 236] width 138 height 24
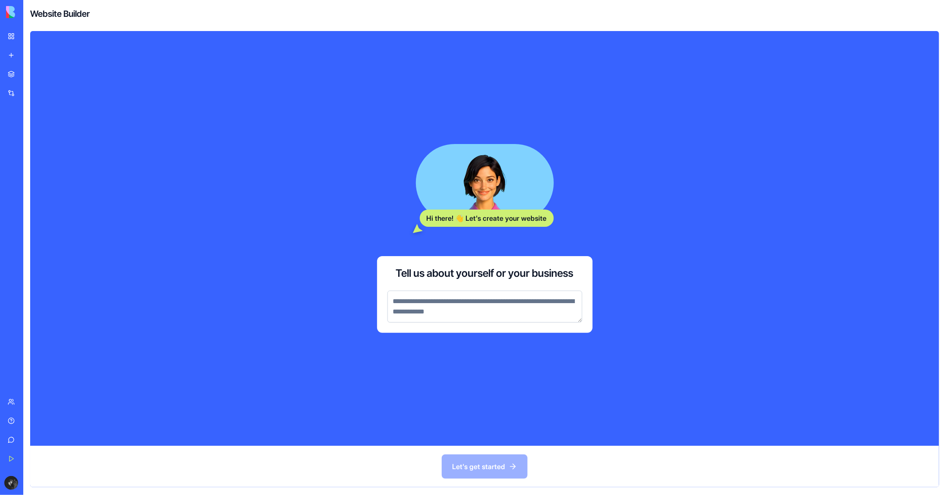
drag, startPoint x: 248, startPoint y: 146, endPoint x: 288, endPoint y: 171, distance: 47.6
click at [249, 146] on div "Hi there! 👋 Let's create your website Tell us about yourself or your business" at bounding box center [484, 238] width 909 height 414
click at [488, 307] on textarea at bounding box center [484, 306] width 195 height 32
click at [327, 250] on div "Hi there! 👋 Let's create your website Tell us about yourself or your business" at bounding box center [485, 238] width 386 height 359
drag, startPoint x: 508, startPoint y: 220, endPoint x: 545, endPoint y: 220, distance: 37.0
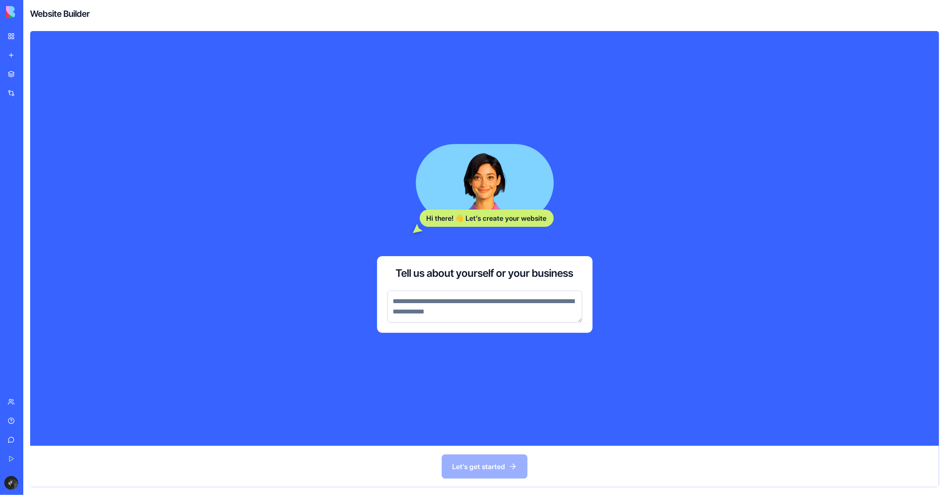
click at [544, 220] on div "Hi there! 👋 Let's create your website" at bounding box center [487, 217] width 134 height 17
click at [546, 219] on div "Hi there! 👋 Let's create your website" at bounding box center [487, 217] width 134 height 17
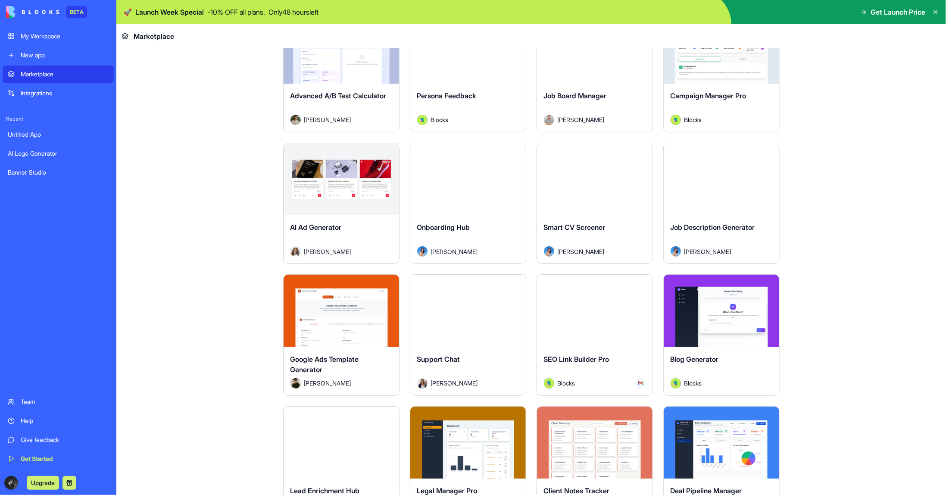
scroll to position [2068, 0]
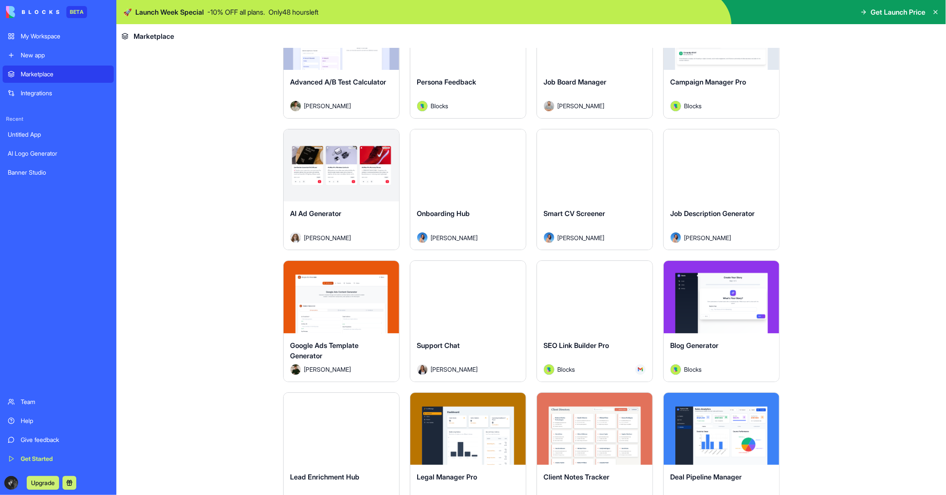
click at [349, 158] on button "Explore" at bounding box center [341, 164] width 65 height 17
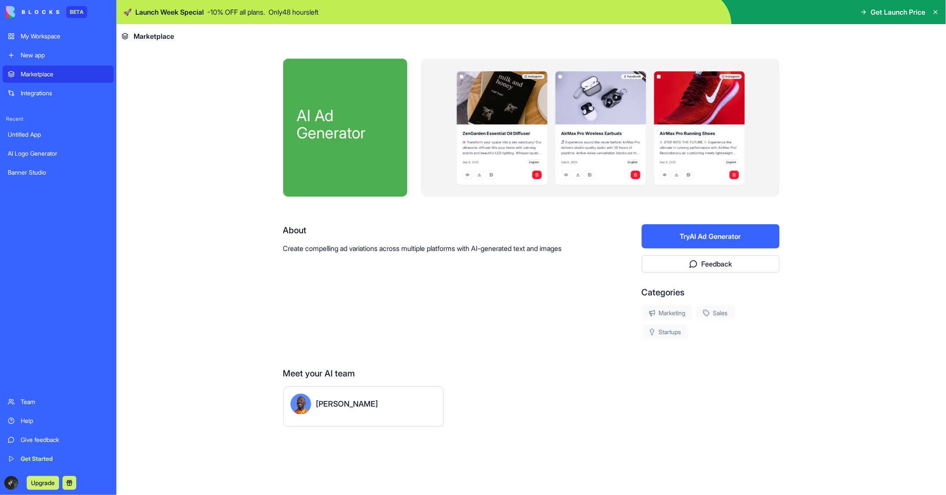
click at [701, 243] on button "Try AI Ad Generator" at bounding box center [710, 236] width 138 height 24
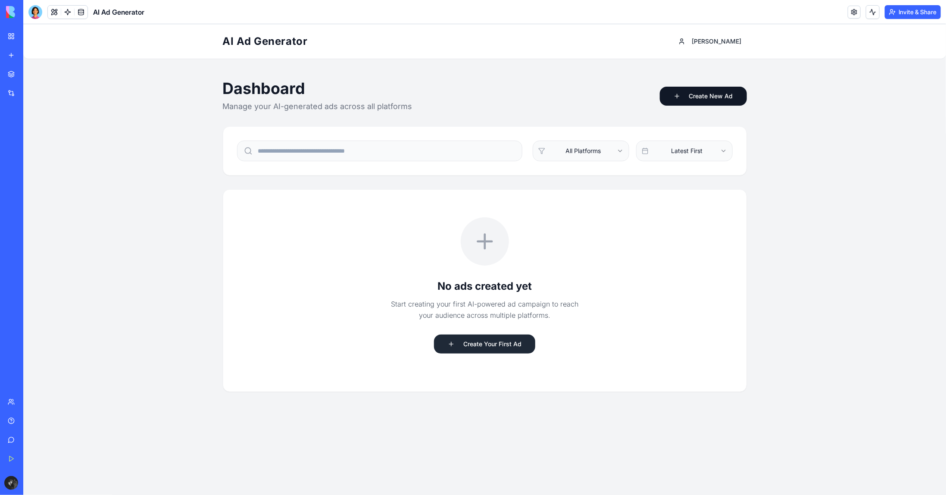
click at [510, 344] on button "Create Your First Ad" at bounding box center [483, 343] width 101 height 19
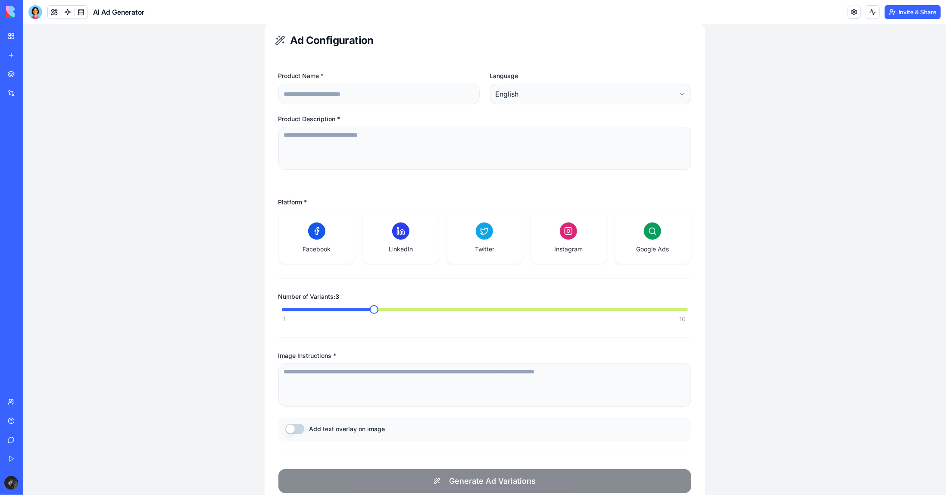
scroll to position [139, 0]
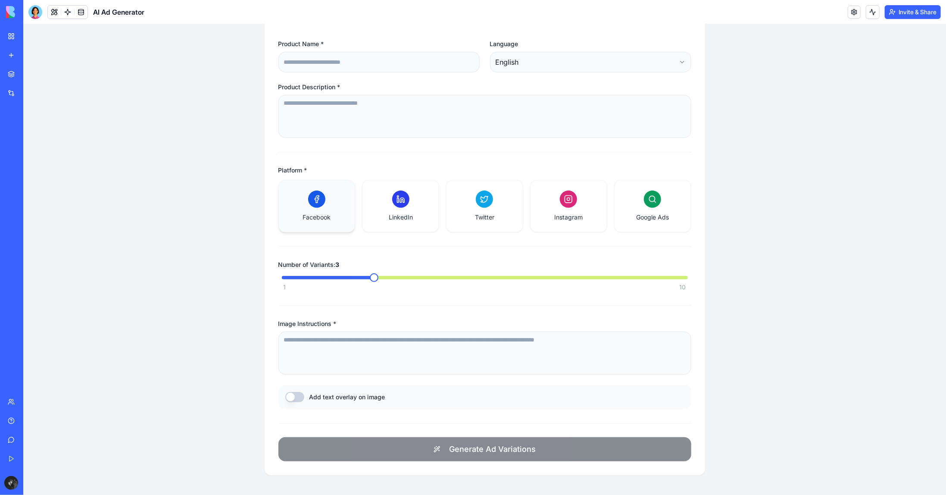
click at [331, 207] on div "Facebook" at bounding box center [317, 205] width 56 height 31
click at [585, 212] on div "Instagram" at bounding box center [568, 205] width 56 height 31
click at [298, 197] on div "Facebook" at bounding box center [317, 205] width 56 height 31
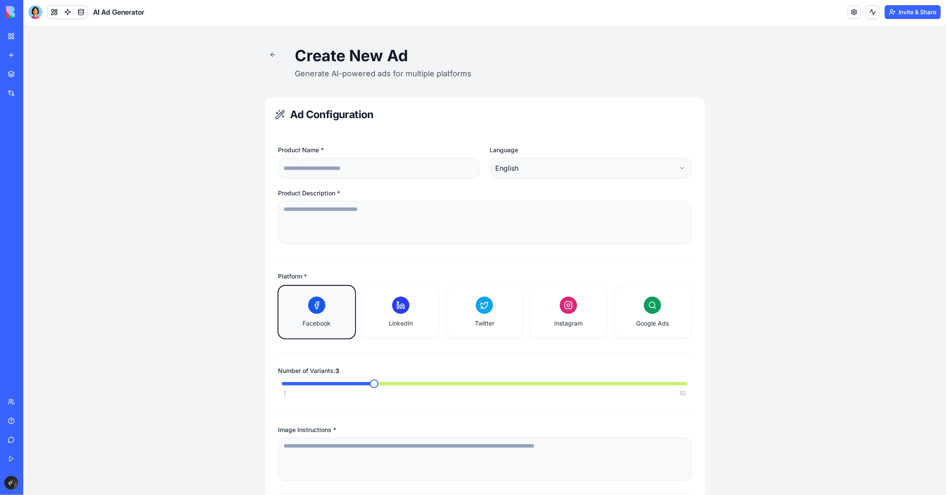
scroll to position [0, 0]
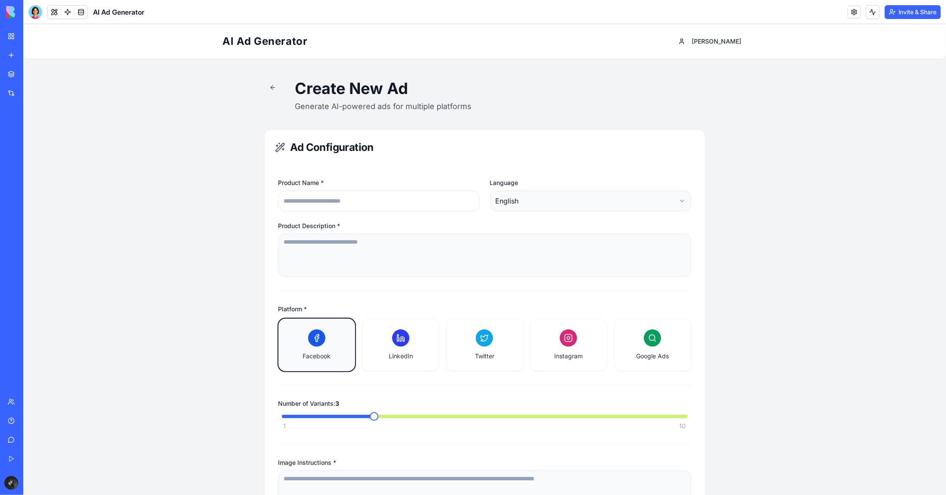
click at [324, 201] on input "Product Name *" at bounding box center [378, 200] width 201 height 21
type input "****"
click at [533, 200] on html "AI Ad Generator [PERSON_NAME] Create New Ad Generate AI-powered ads for multipl…" at bounding box center [484, 329] width 922 height 610
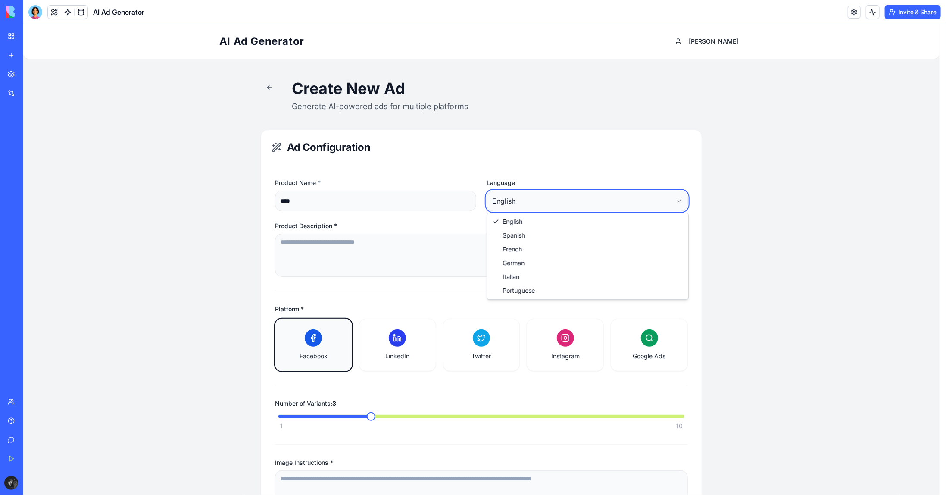
click at [544, 170] on html "AI Ad Generator [PERSON_NAME] Create New Ad Generate AI-powered ads for multipl…" at bounding box center [484, 329] width 922 height 610
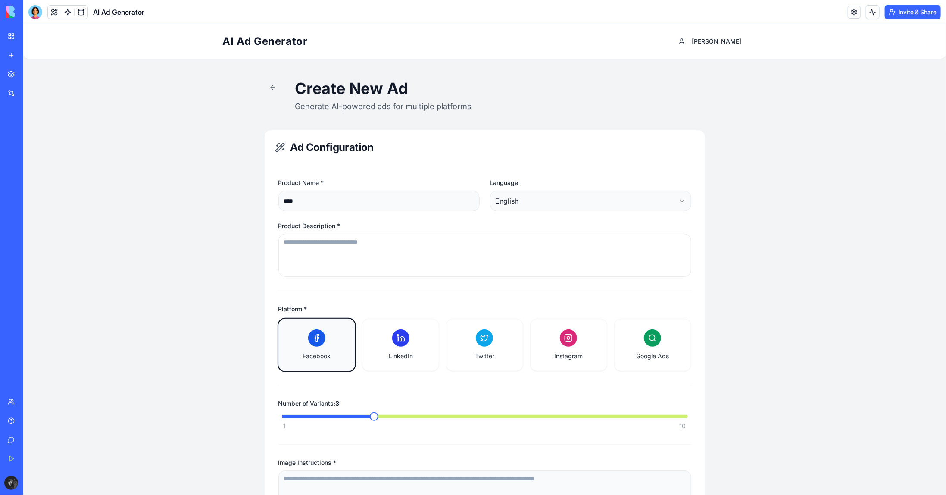
click at [333, 253] on textarea "Product Description *" at bounding box center [484, 254] width 413 height 43
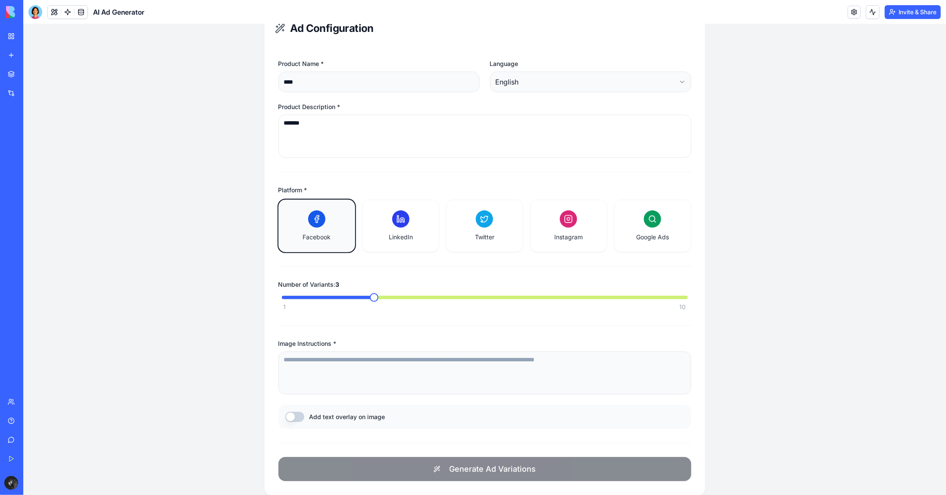
scroll to position [139, 0]
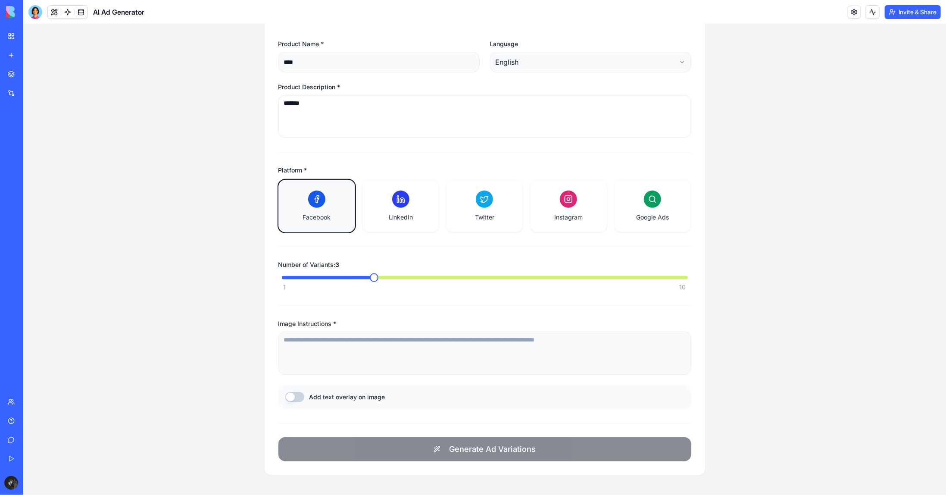
type textarea "*******"
click at [337, 354] on textarea "Image Instructions *" at bounding box center [484, 352] width 413 height 43
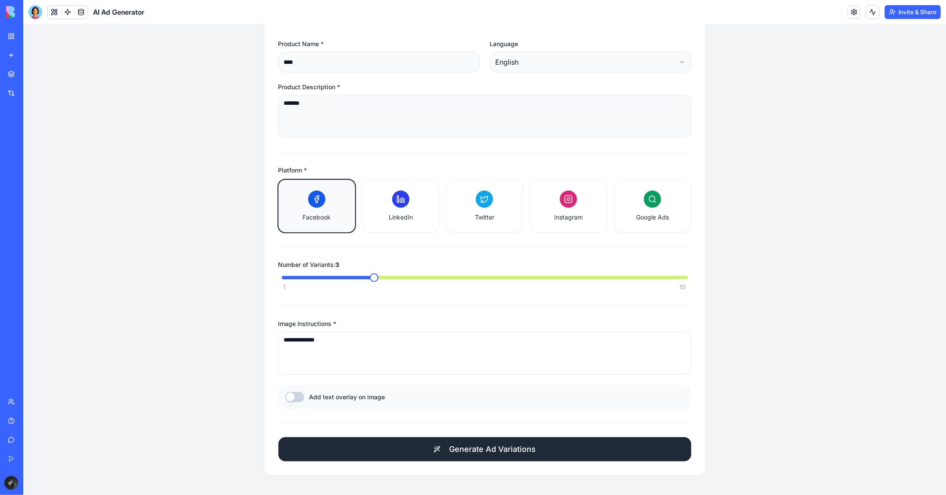
type textarea "**********"
click at [436, 447] on button "Generate Ad Variations" at bounding box center [484, 448] width 413 height 24
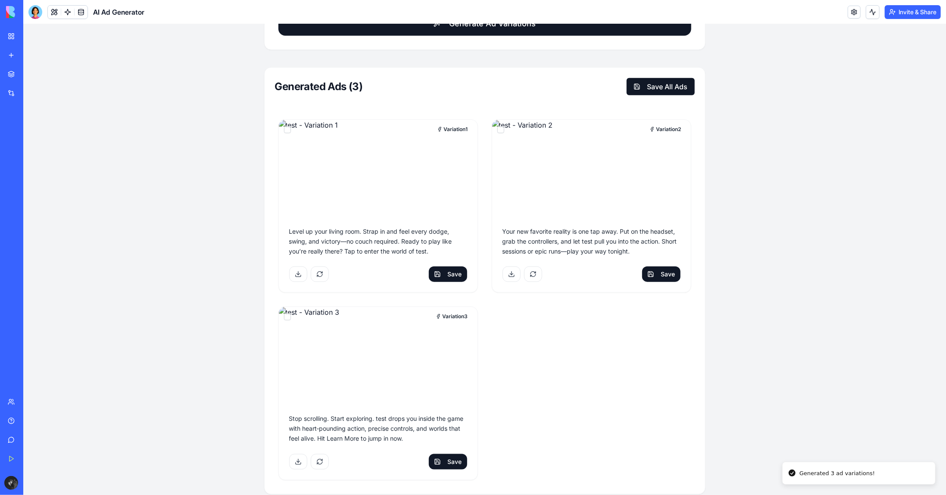
scroll to position [582, 0]
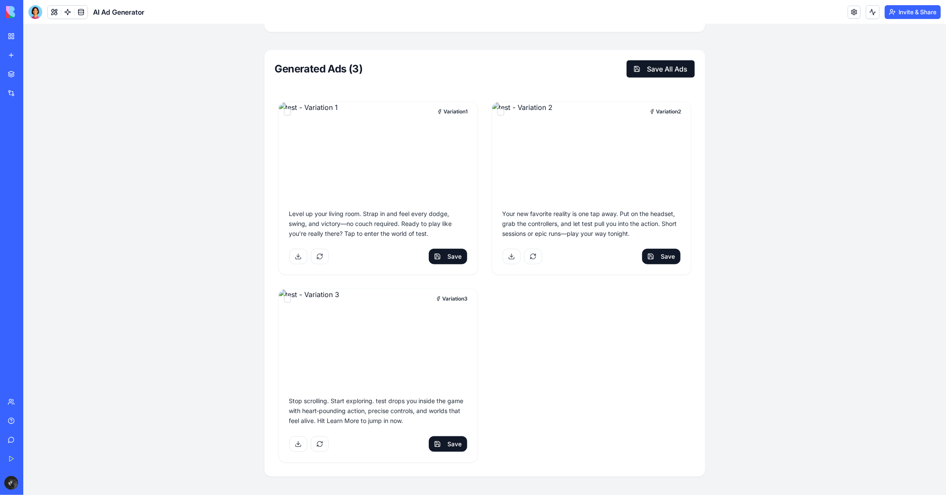
drag, startPoint x: 820, startPoint y: 263, endPoint x: 653, endPoint y: 266, distance: 166.7
drag, startPoint x: 678, startPoint y: 336, endPoint x: 647, endPoint y: 327, distance: 31.9
click at [670, 335] on div "Variation 1 Level up your living room. Strap in and feel every dodge, swing, an…" at bounding box center [484, 281] width 413 height 361
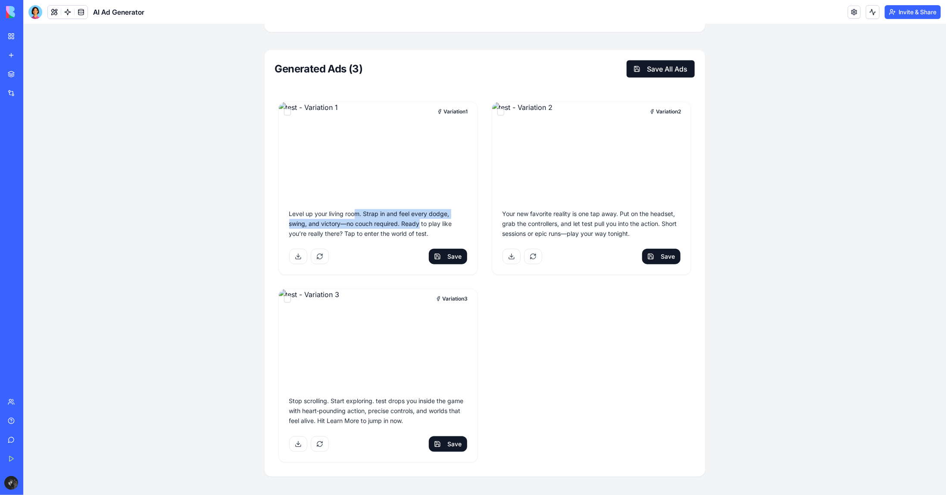
drag, startPoint x: 391, startPoint y: 221, endPoint x: 426, endPoint y: 230, distance: 36.0
click at [418, 226] on p "Level up your living room. Strap in and feel every dodge, swing, and victory—no…" at bounding box center [378, 223] width 178 height 29
click at [429, 231] on p "Level up your living room. Strap in and feel every dodge, swing, and victory—no…" at bounding box center [378, 223] width 178 height 29
drag, startPoint x: 454, startPoint y: 439, endPoint x: 472, endPoint y: 436, distance: 17.4
click at [455, 439] on button "Save" at bounding box center [447, 444] width 38 height 16
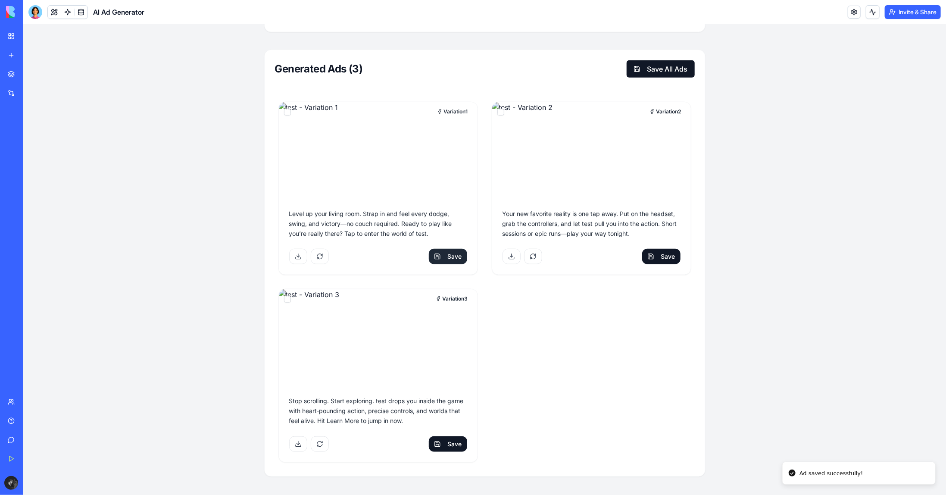
click at [450, 253] on button "Save" at bounding box center [447, 256] width 38 height 16
click at [666, 260] on button "Save" at bounding box center [660, 256] width 38 height 16
click at [662, 65] on button "Save All Ads" at bounding box center [660, 68] width 68 height 17
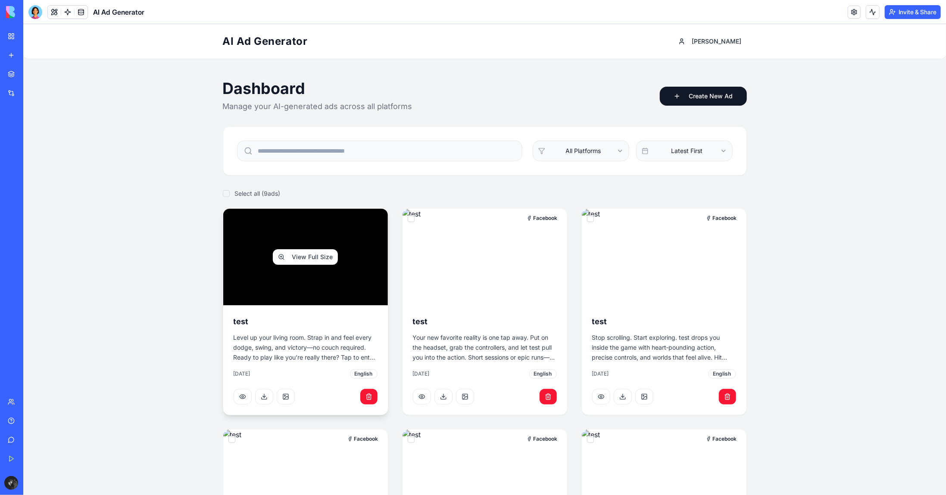
click at [300, 253] on button "View Full Size" at bounding box center [304, 257] width 65 height 16
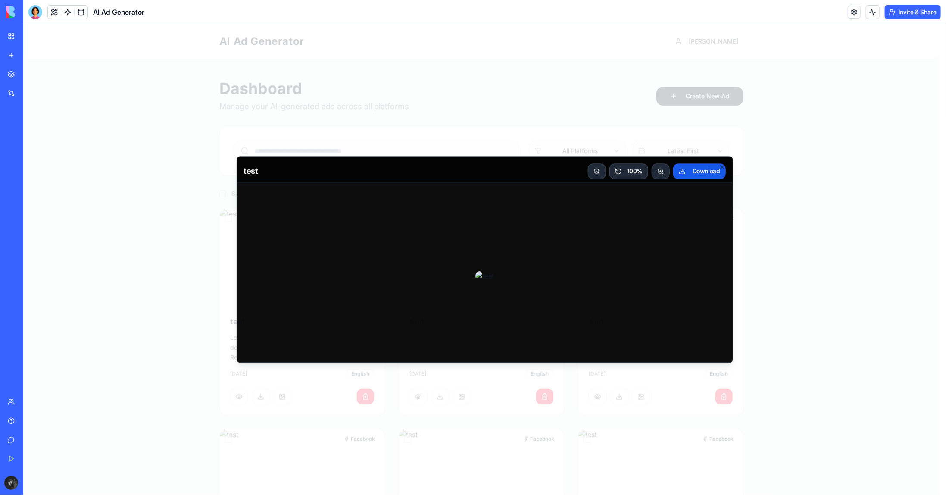
click at [810, 268] on div at bounding box center [484, 259] width 922 height 470
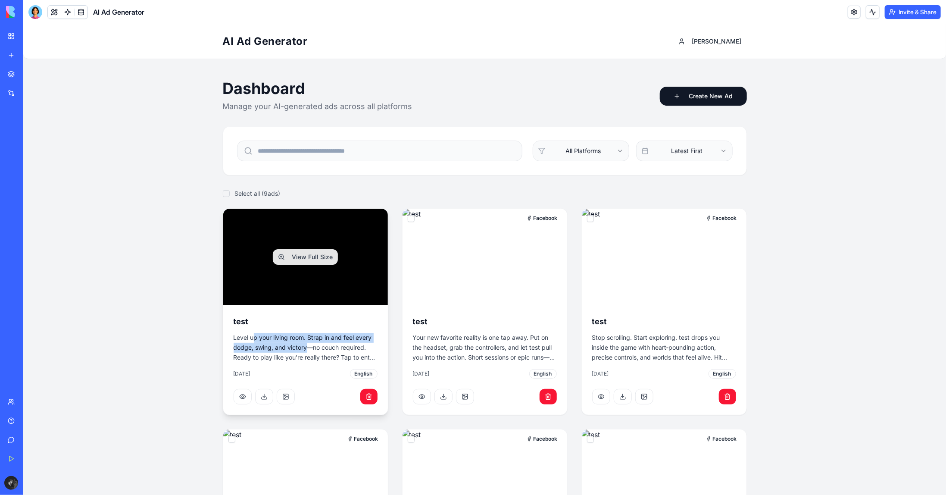
drag, startPoint x: 255, startPoint y: 337, endPoint x: 329, endPoint y: 349, distance: 74.6
click at [321, 348] on p "Level up your living room. Strap in and feel every dodge, swing, and victory—no…" at bounding box center [305, 346] width 144 height 29
drag, startPoint x: 330, startPoint y: 349, endPoint x: 320, endPoint y: 352, distance: 9.8
click at [330, 349] on p "Level up your living room. Strap in and feel every dodge, swing, and victory—no…" at bounding box center [305, 346] width 144 height 29
click at [238, 395] on button at bounding box center [242, 396] width 18 height 16
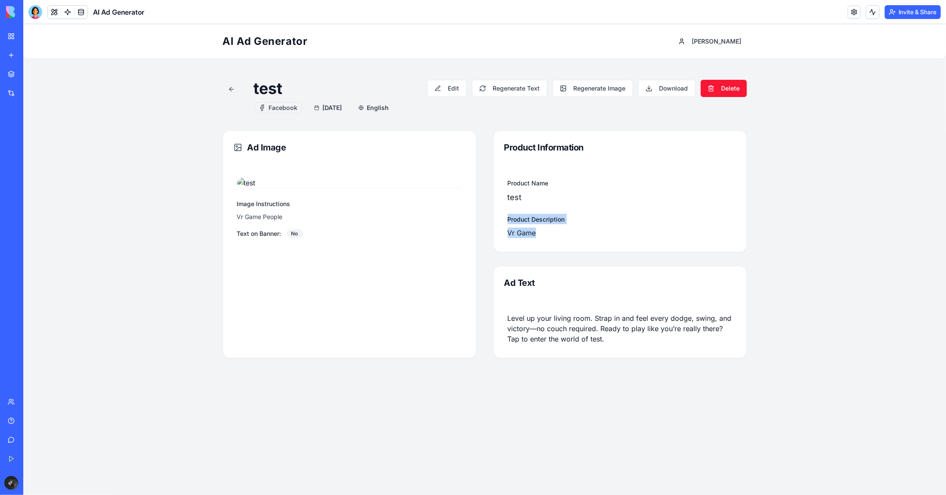
click at [575, 254] on div "Product Information Product Name test Product Description Vr Game Ad Text Level…" at bounding box center [619, 243] width 253 height 227
click at [586, 252] on div "Product Information Product Name test Product Description Vr Game Ad Text Level…" at bounding box center [619, 243] width 253 height 227
drag, startPoint x: 614, startPoint y: 340, endPoint x: 650, endPoint y: 350, distance: 37.1
click at [647, 349] on div "Level up your living room. Strap in and feel every dodge, swing, and victory—no…" at bounding box center [619, 328] width 252 height 59
click at [650, 348] on div "Level up your living room. Strap in and feel every dodge, swing, and victory—no…" at bounding box center [619, 328] width 252 height 59
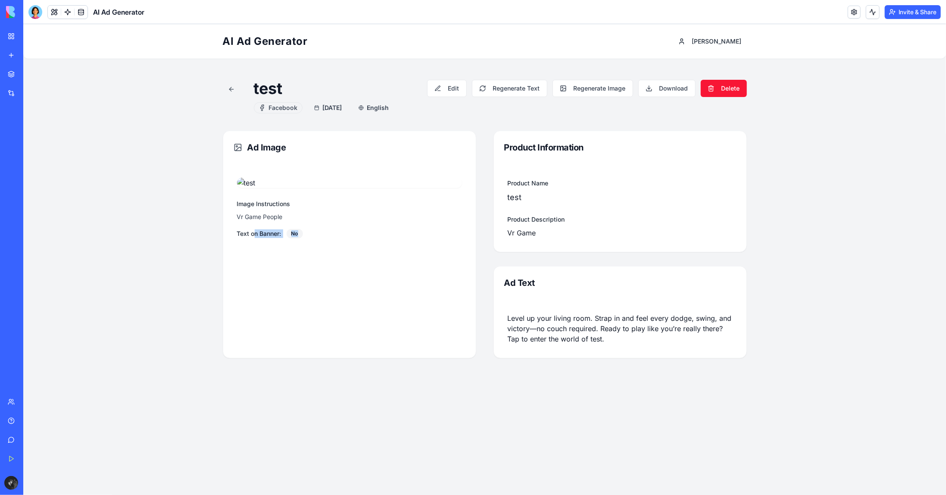
drag, startPoint x: 280, startPoint y: 445, endPoint x: 376, endPoint y: 453, distance: 96.4
click at [345, 238] on div "Text on Banner: No" at bounding box center [349, 232] width 225 height 9
click at [376, 252] on div "View Full Size Image Instructions Vr Game People Text on Banner: No" at bounding box center [349, 207] width 252 height 88
click at [16, 34] on link "My Workspace" at bounding box center [20, 36] width 34 height 17
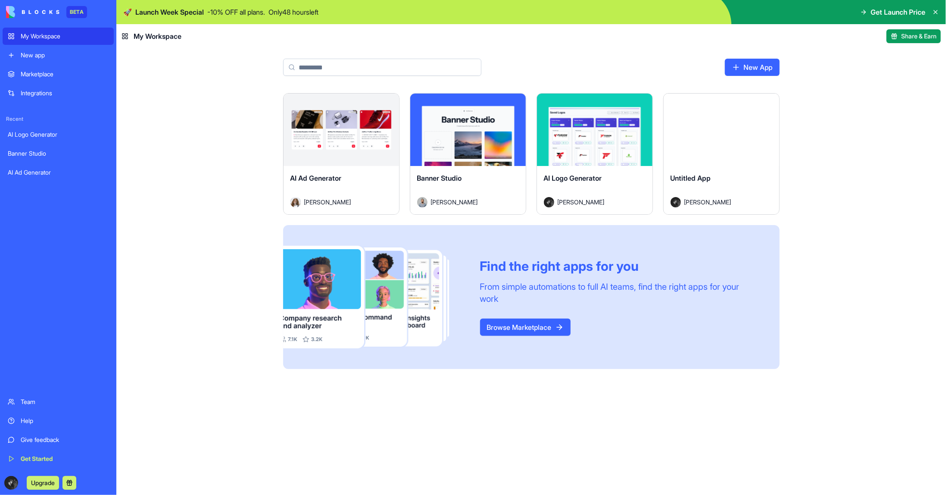
click at [58, 73] on div "Marketplace" at bounding box center [65, 74] width 88 height 9
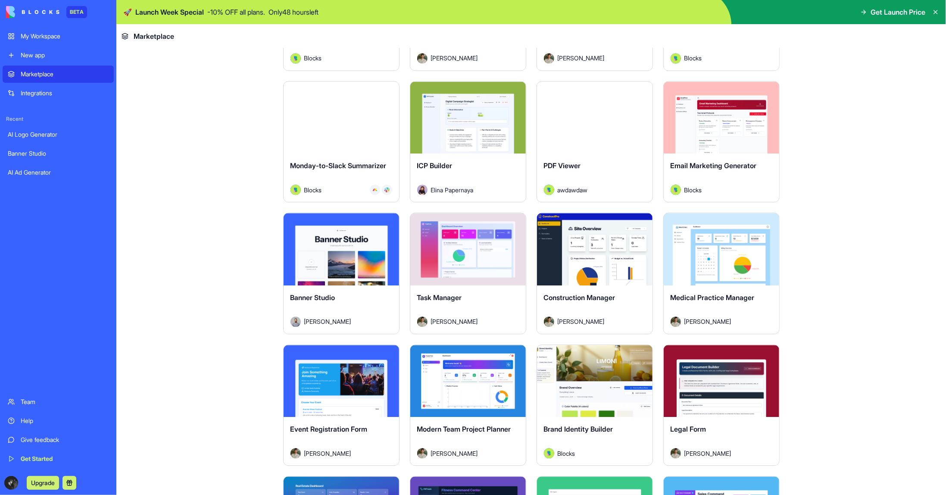
scroll to position [1206, 0]
